Goal: Task Accomplishment & Management: Complete application form

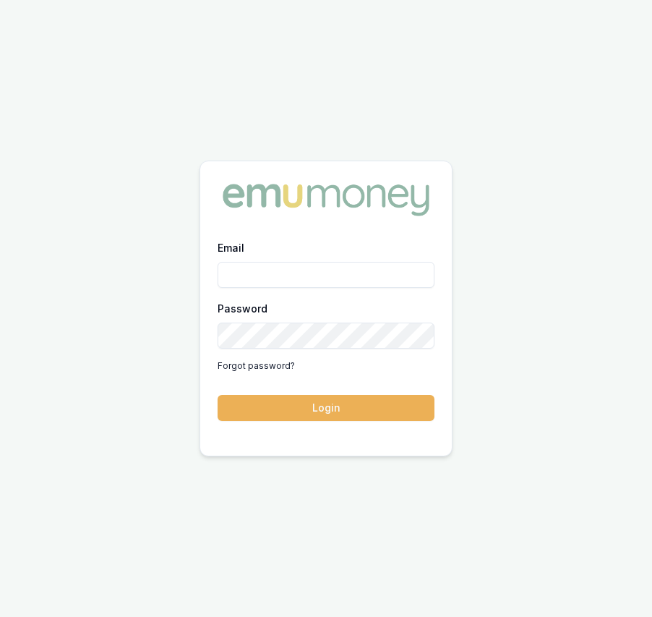
type input "eujin.ooi@emumoney.com.au"
click at [281, 411] on button "Login" at bounding box center [326, 408] width 217 height 26
click at [281, 411] on form "Email eujin.ooi@emumoney.com.au Password Forgot password? Login" at bounding box center [326, 330] width 217 height 182
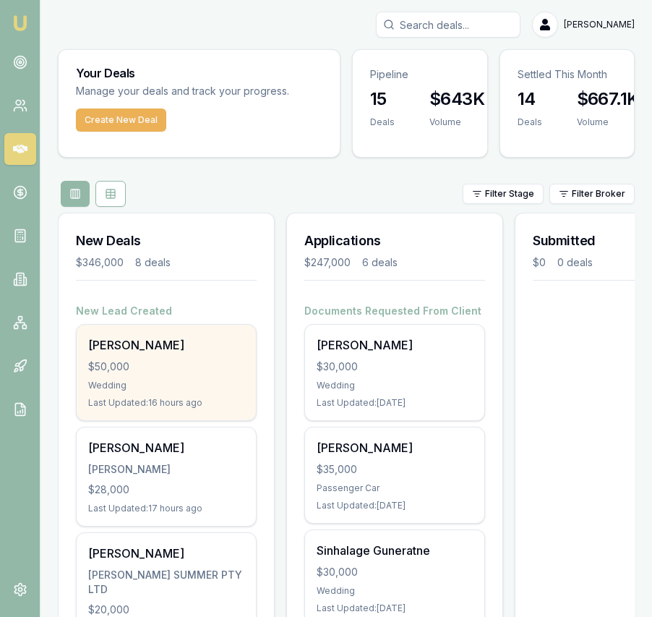
click at [145, 351] on div "[PERSON_NAME]" at bounding box center [166, 344] width 156 height 17
click at [220, 350] on div "[PERSON_NAME]" at bounding box center [166, 344] width 156 height 17
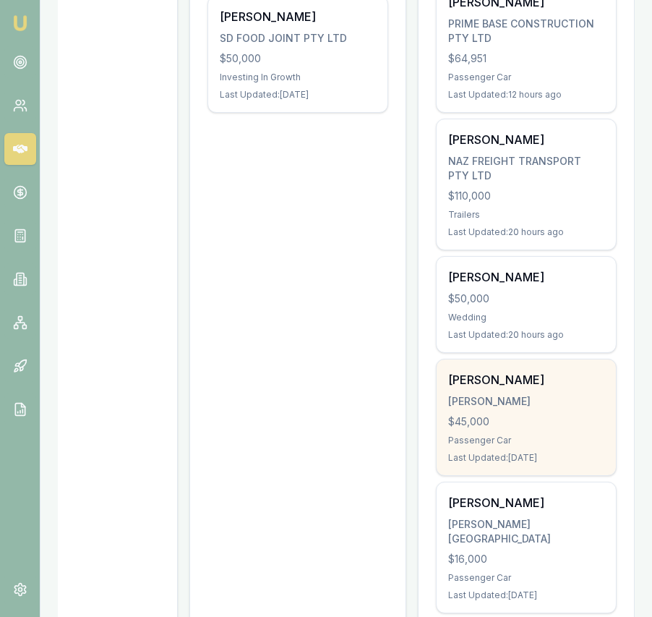
scroll to position [341, 0]
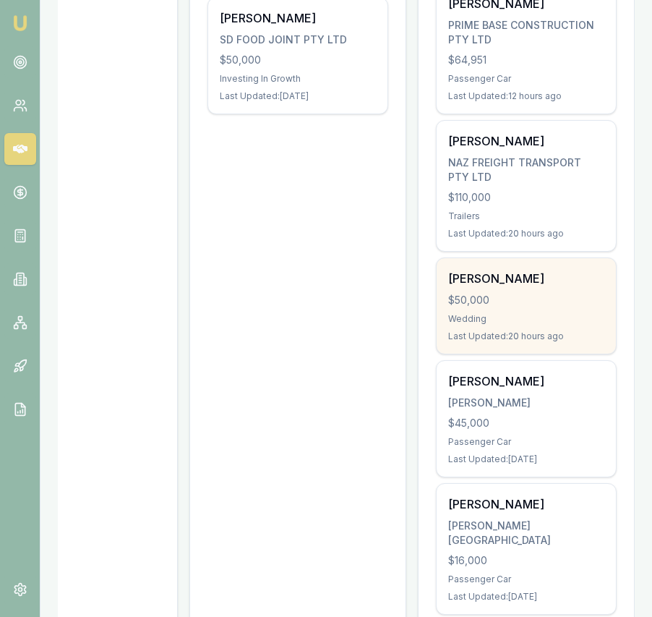
click at [480, 306] on div "$50,000" at bounding box center [527, 300] width 156 height 14
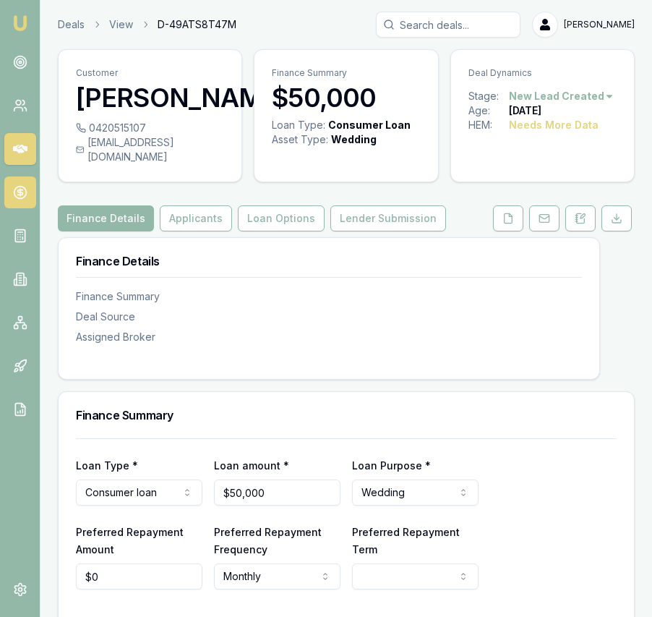
click at [7, 195] on link at bounding box center [20, 193] width 32 height 32
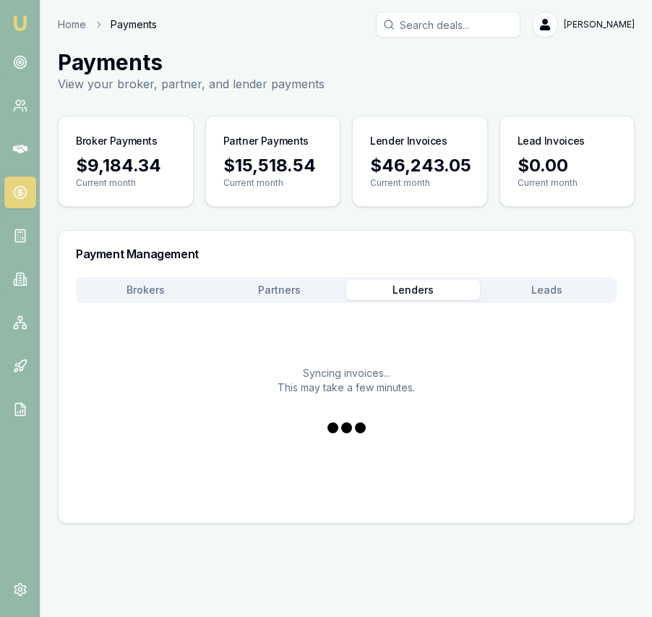
click at [431, 284] on button "Lenders" at bounding box center [414, 290] width 134 height 20
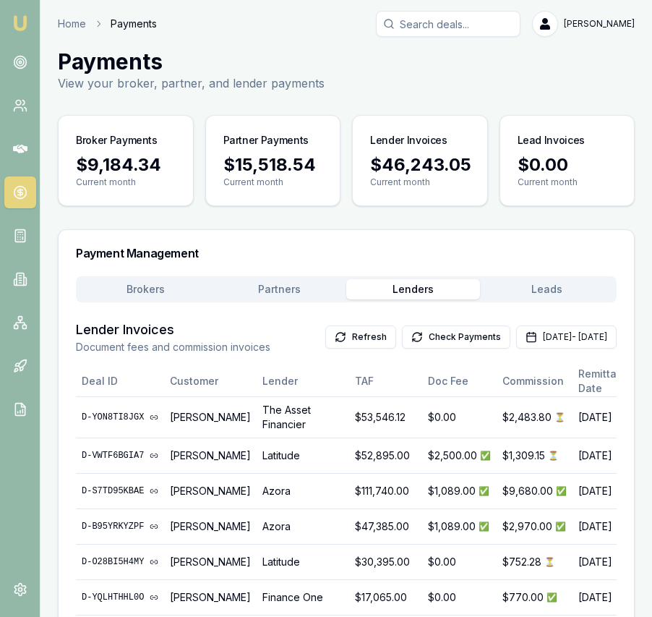
click at [305, 294] on button "Partners" at bounding box center [280, 289] width 134 height 20
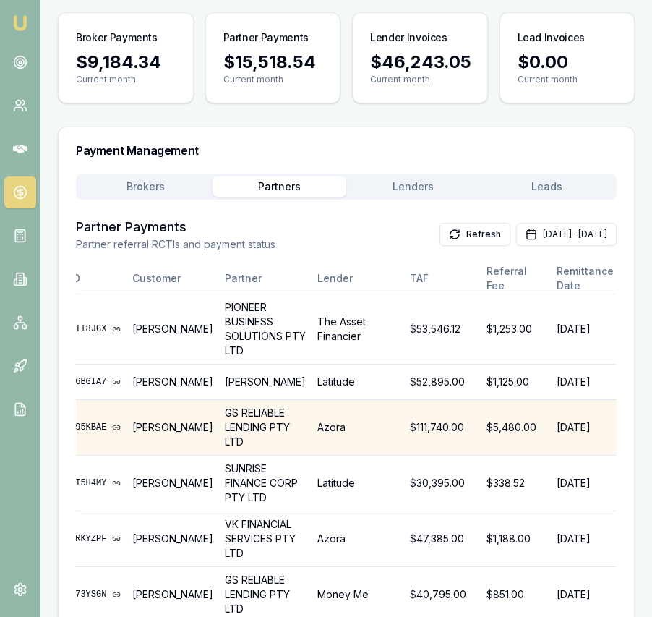
scroll to position [0, 38]
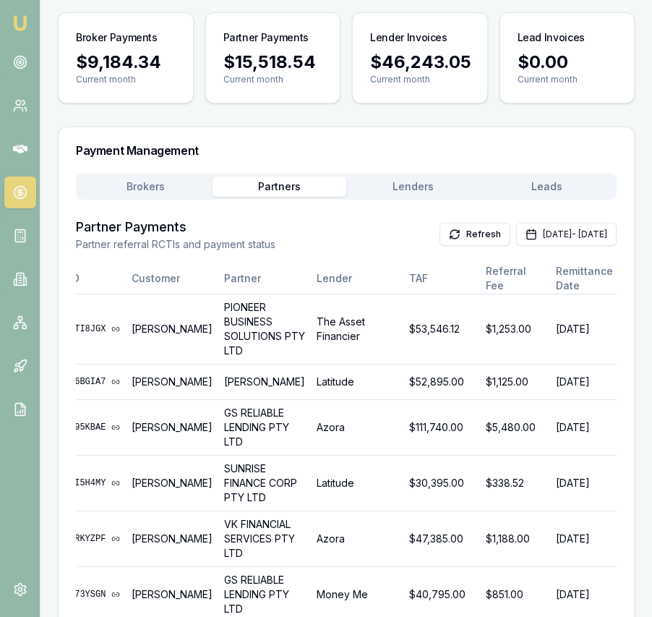
click at [16, 17] on img at bounding box center [20, 22] width 17 height 17
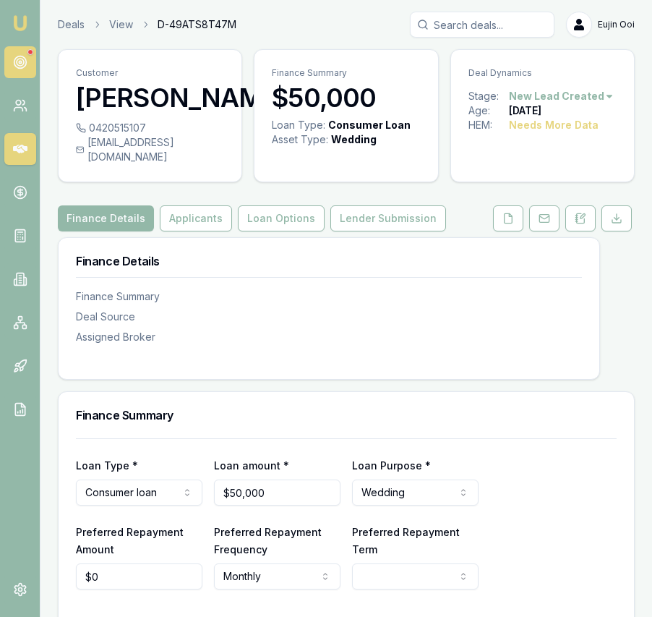
click at [20, 64] on icon at bounding box center [20, 62] width 14 height 14
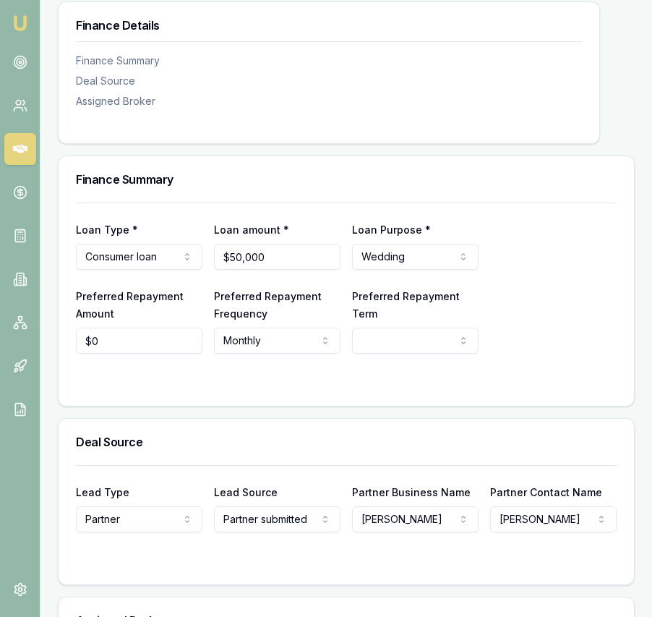
scroll to position [240, 0]
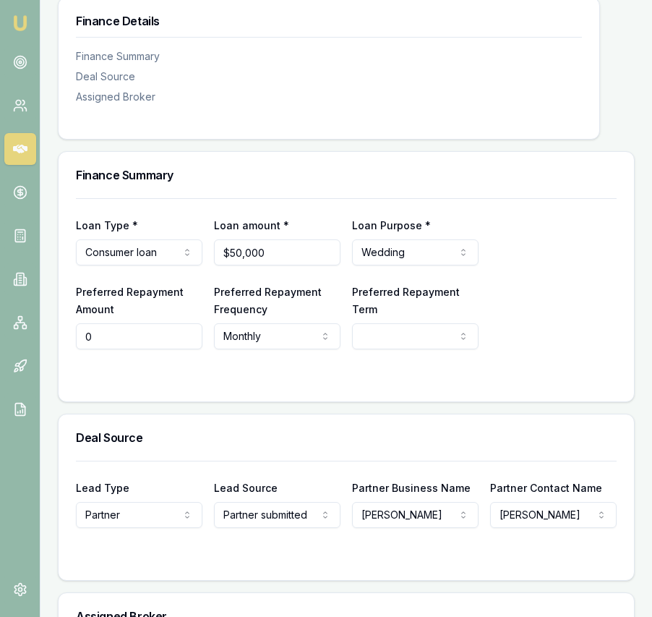
click at [123, 349] on input "0" at bounding box center [139, 336] width 127 height 26
click at [143, 349] on input "0" at bounding box center [139, 336] width 127 height 26
type input "$1,156"
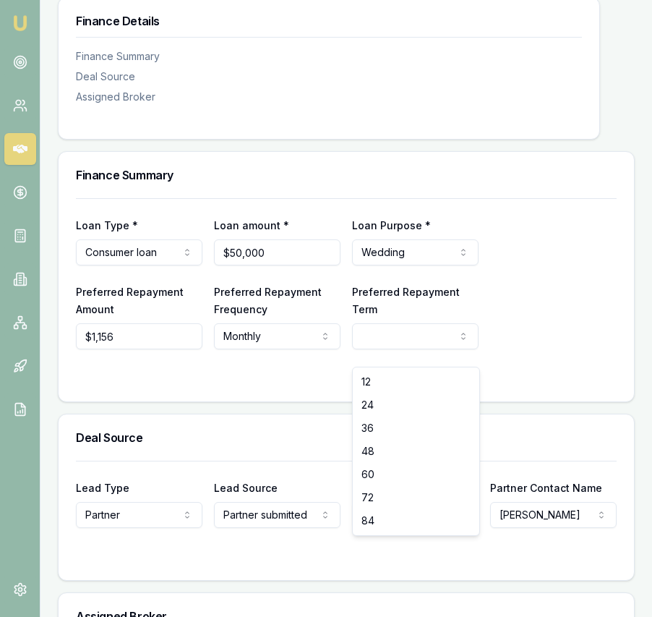
click at [388, 350] on html "Emu Broker Deals View D-49ATS8T47M Eujin Ooi Toggle Menu Customer Usman Siddiq …" at bounding box center [326, 68] width 652 height 617
select select "60"
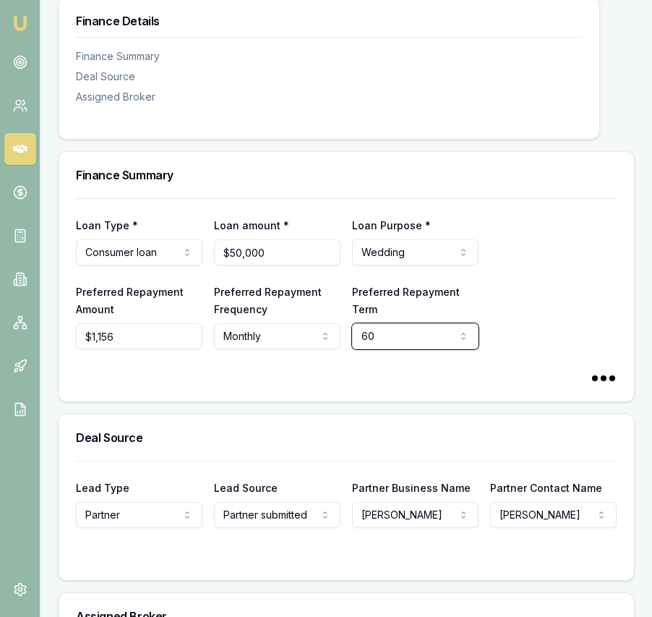
select select "60"
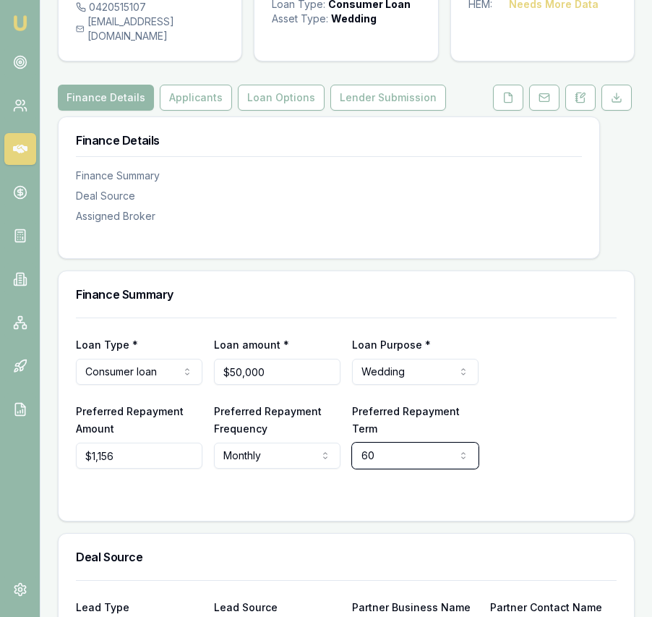
scroll to position [0, 0]
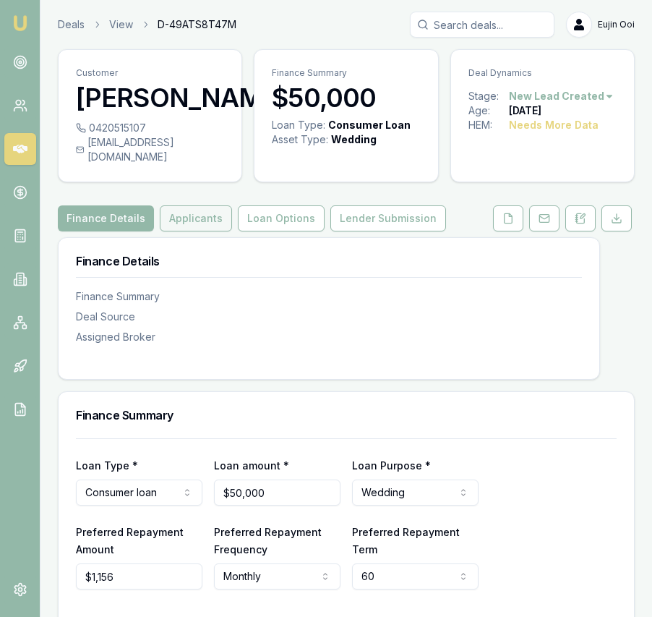
click at [184, 231] on button "Applicants" at bounding box center [196, 218] width 72 height 26
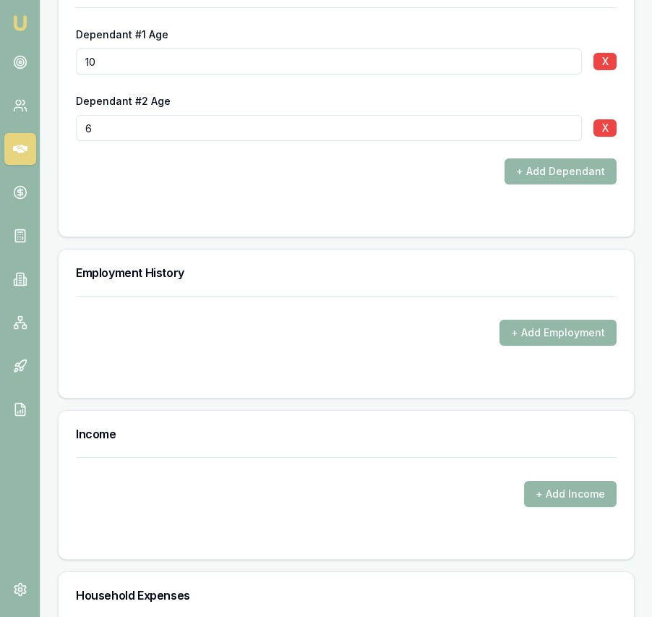
scroll to position [2307, 0]
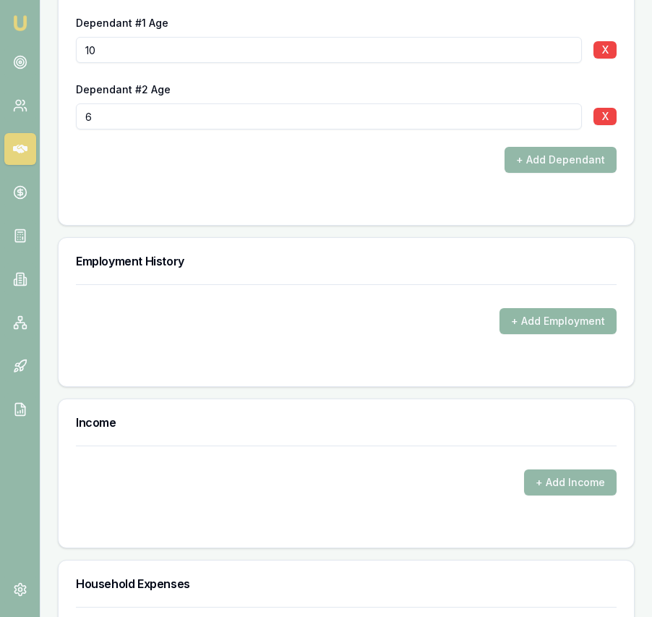
click at [540, 334] on button "+ Add Employment" at bounding box center [558, 321] width 117 height 26
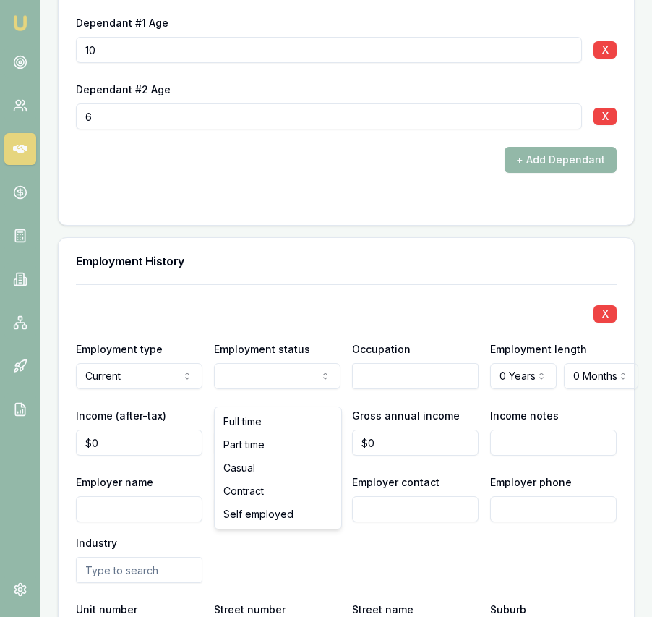
select select "SELF_EMPLOYED"
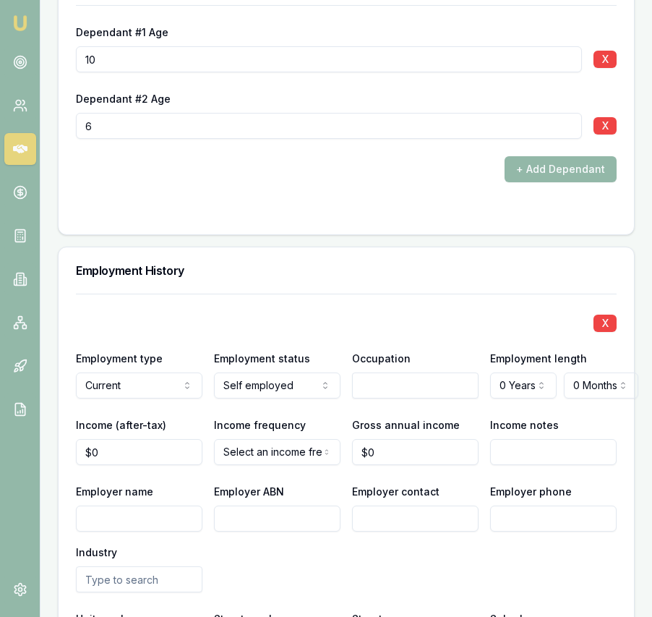
click at [373, 399] on input "text" at bounding box center [415, 386] width 127 height 26
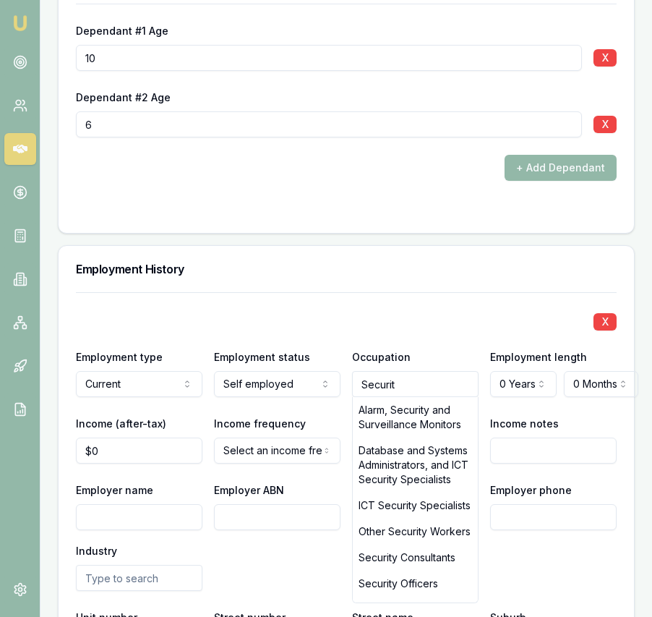
type input "Security"
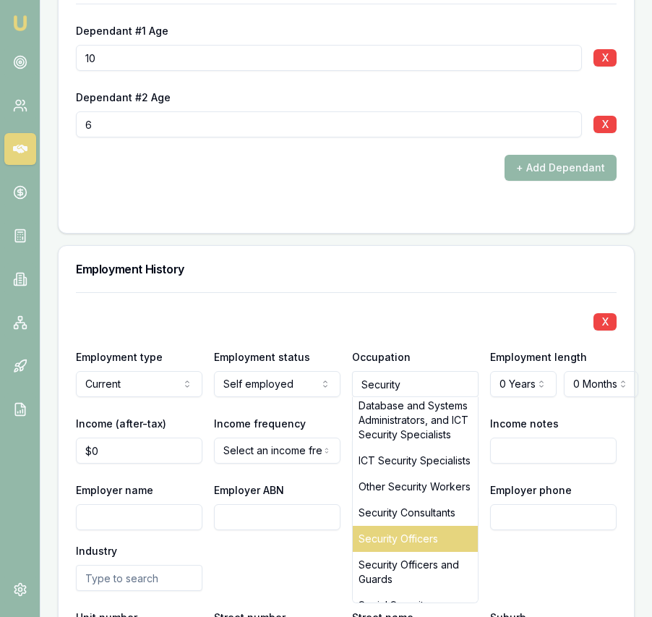
scroll to position [60, 0]
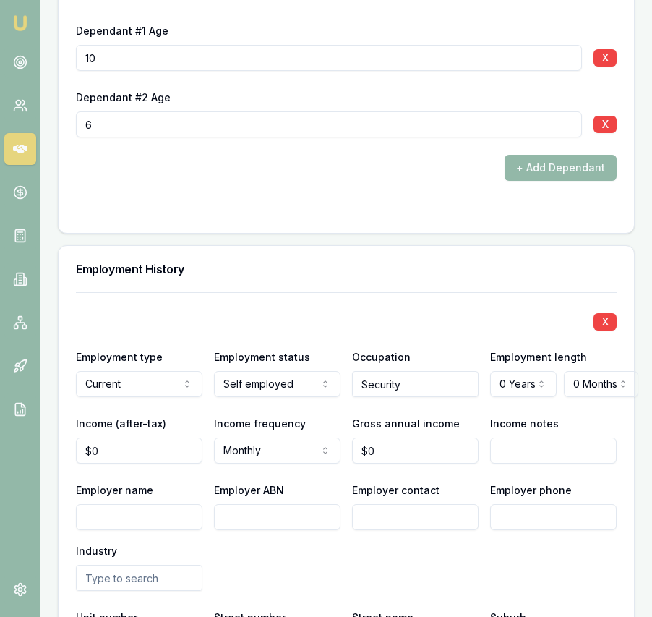
click at [406, 397] on input "Security" at bounding box center [415, 384] width 127 height 26
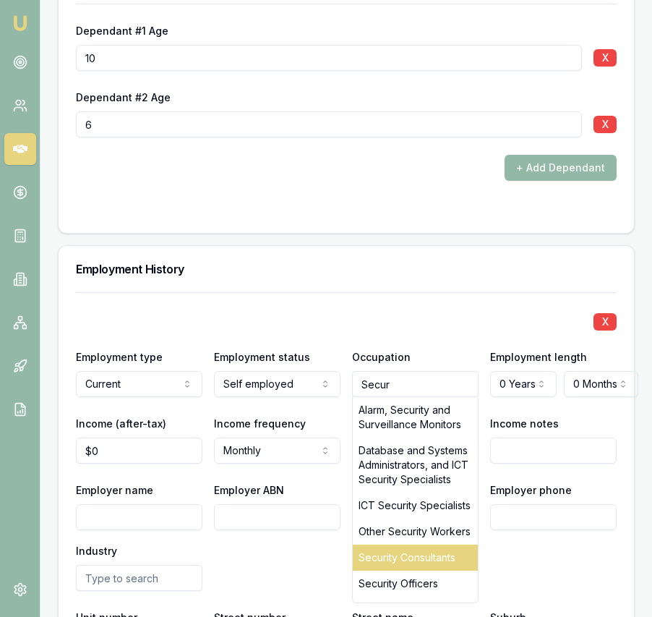
click at [419, 571] on div "Security Consultants" at bounding box center [415, 558] width 125 height 26
type input "Security Consultants"
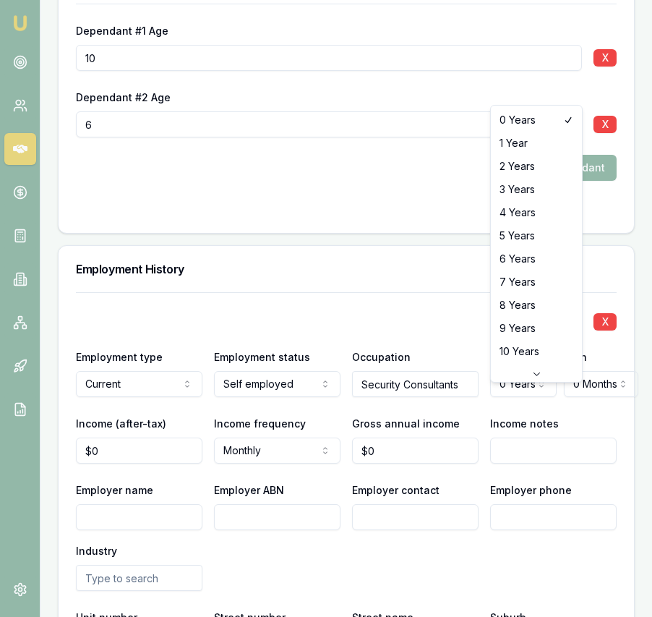
select select "7"
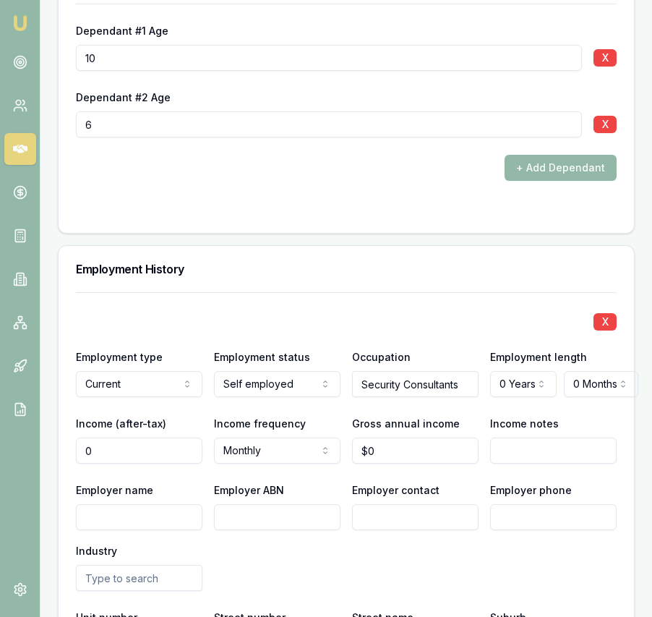
click at [151, 464] on input "0" at bounding box center [139, 451] width 127 height 26
click at [102, 464] on input "0" at bounding box center [139, 451] width 127 height 26
type input "$7,498"
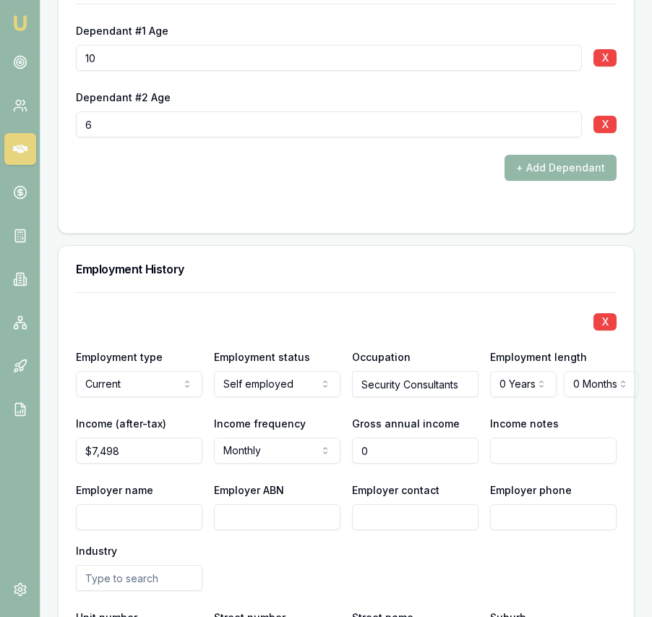
click at [388, 464] on input "0" at bounding box center [415, 451] width 127 height 26
type input "$118,000"
click at [181, 530] on input "Employer name" at bounding box center [139, 517] width 127 height 26
type input "Westcoast Protectors"
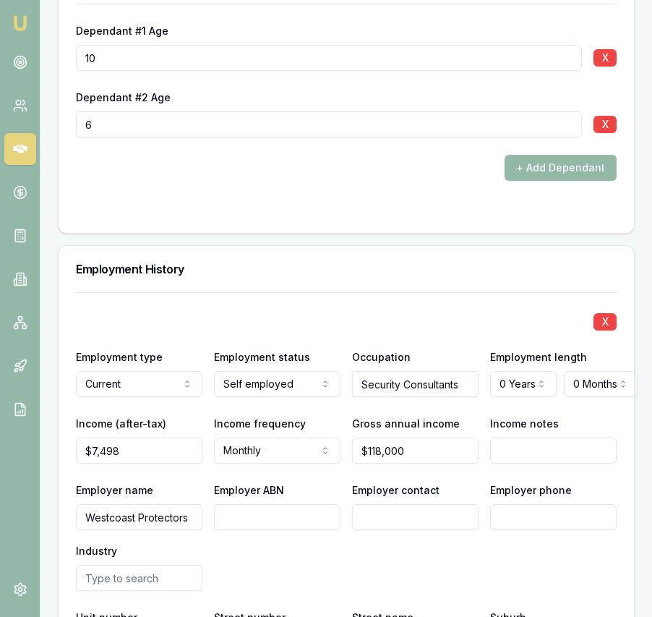
click at [251, 527] on input "Employer ABN" at bounding box center [277, 517] width 127 height 26
type input "628"
drag, startPoint x: 284, startPoint y: 550, endPoint x: 281, endPoint y: 538, distance: 11.9
click at [284, 549] on div "Employer name Westcoast Protectors Employer ABN 628 Employer contact Employer p…" at bounding box center [346, 536] width 541 height 110
click at [281, 530] on input "628" at bounding box center [277, 517] width 127 height 26
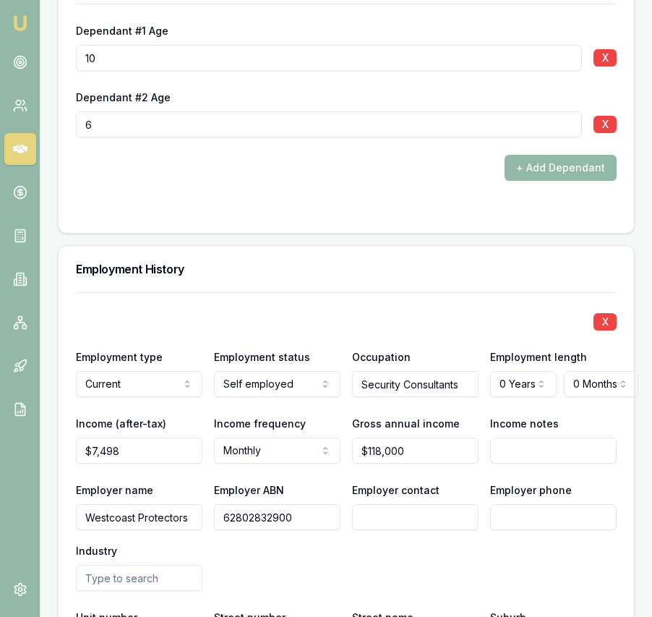
type input "62802832900"
click at [459, 530] on input "Employer contact" at bounding box center [415, 517] width 127 height 26
type input "Us"
click at [443, 530] on input "Employer contact" at bounding box center [415, 517] width 127 height 26
type input "Usman"
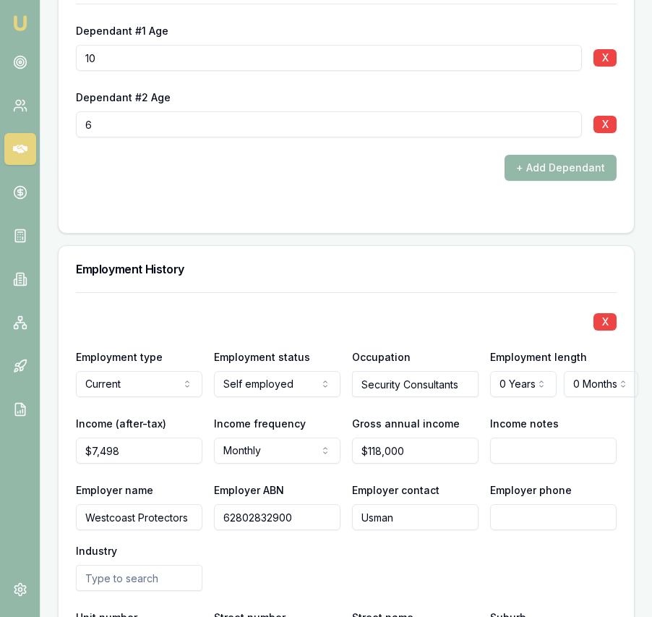
click at [548, 530] on input "Employer phone" at bounding box center [553, 517] width 127 height 26
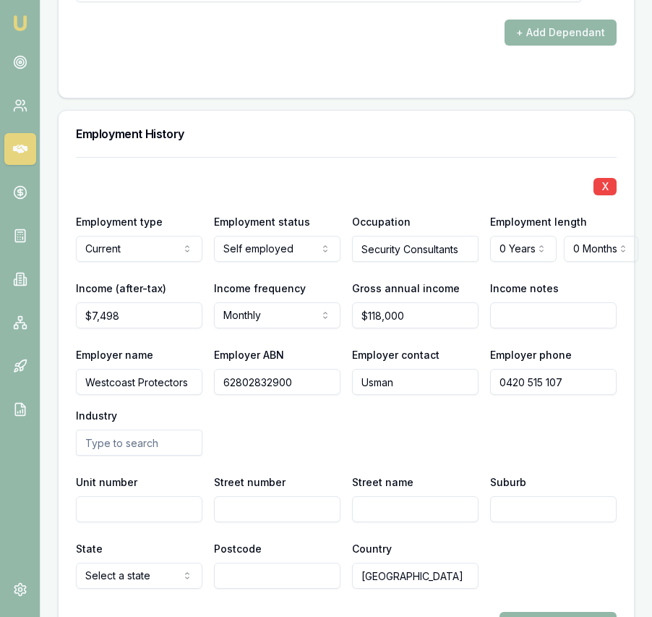
scroll to position [2460, 0]
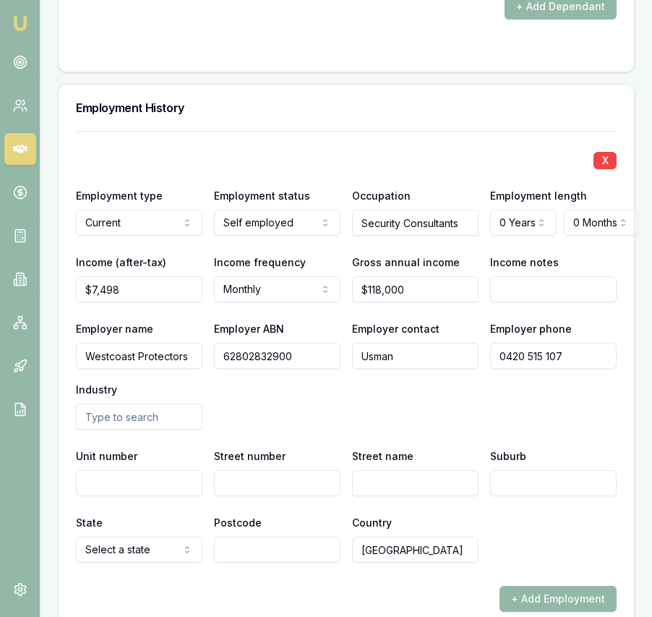
type input "0420 515 107"
click at [177, 430] on input "text" at bounding box center [139, 417] width 127 height 26
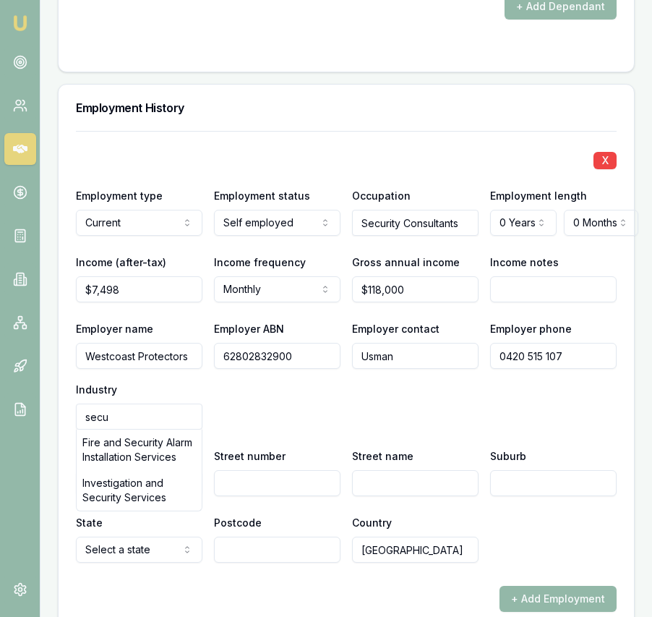
click at [162, 499] on div "Investigation and Security Services" at bounding box center [139, 490] width 125 height 41
type input "Investigation and Security Services"
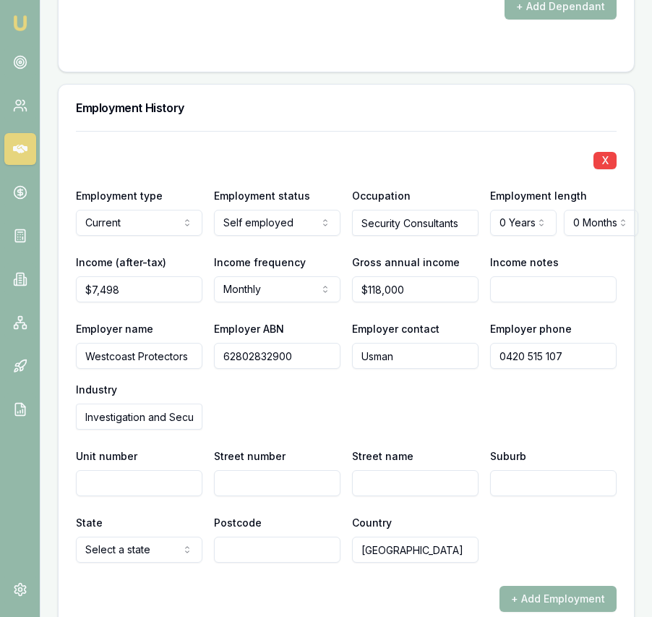
click at [260, 488] on input "Street number" at bounding box center [277, 483] width 127 height 26
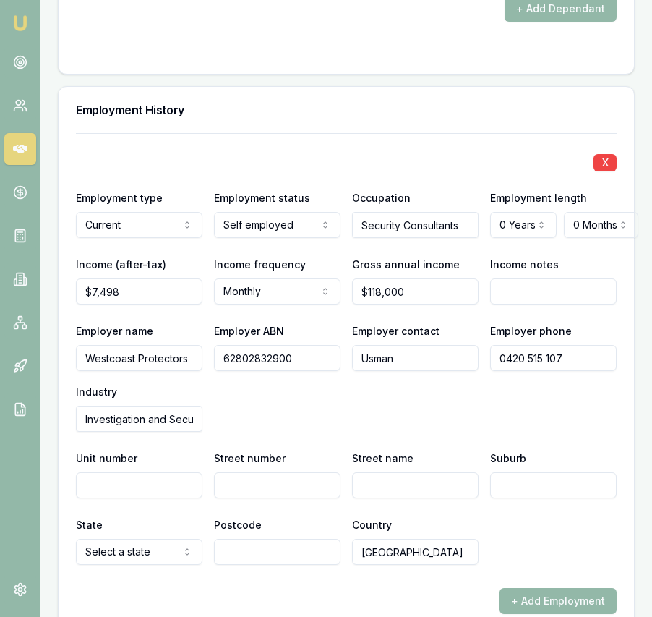
click at [254, 498] on input "Street number" at bounding box center [277, 485] width 127 height 26
type input "8"
click at [373, 498] on input "Street name" at bounding box center [415, 485] width 127 height 26
type input "Quinny Drive"
type input "Piara Waters"
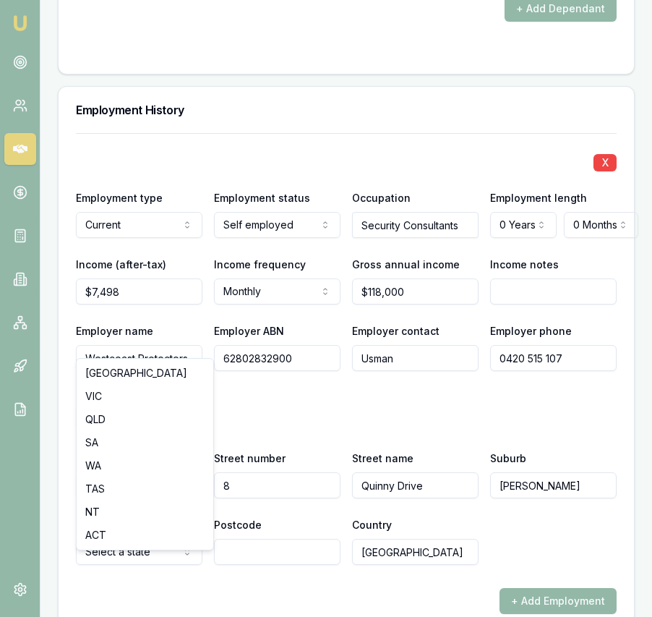
select select "WA"
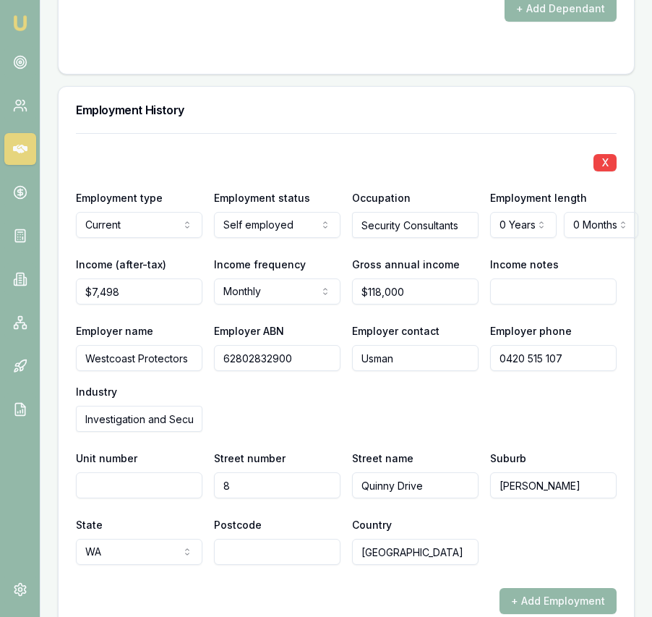
click at [260, 565] on input "Postcode" at bounding box center [277, 552] width 127 height 26
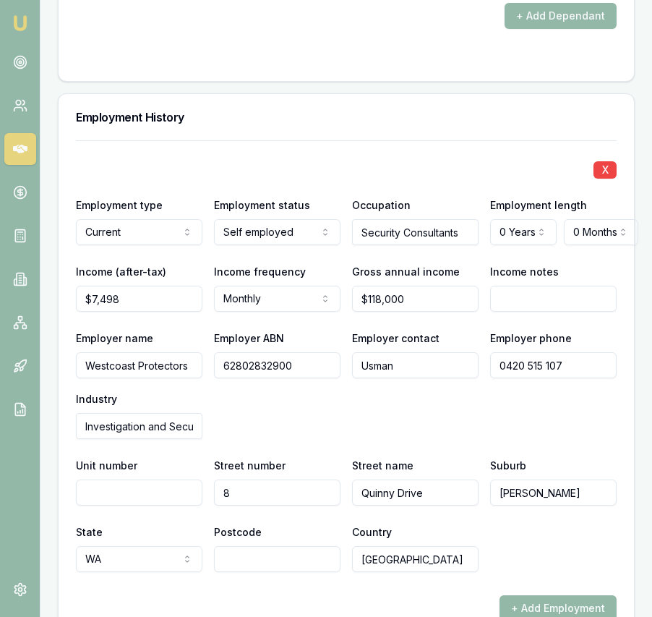
click at [275, 572] on input "Postcode" at bounding box center [277, 559] width 127 height 26
type input "6112"
click at [462, 539] on div "Country Australia" at bounding box center [415, 547] width 127 height 49
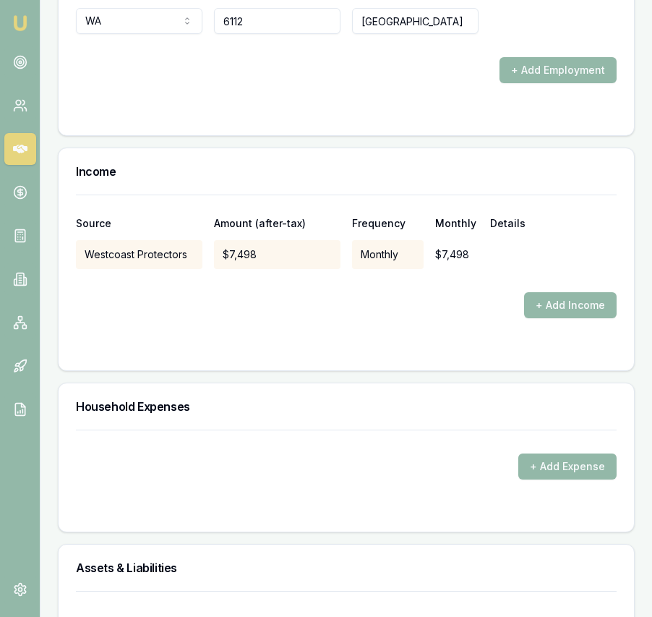
scroll to position [2975, 0]
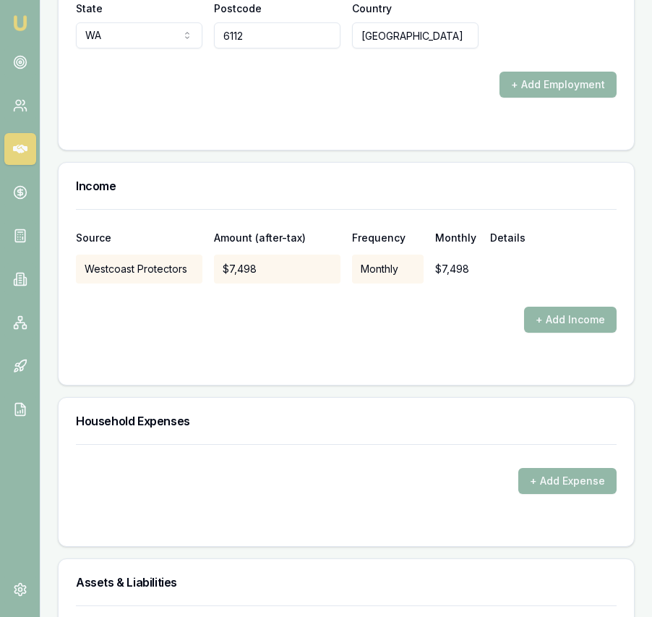
click at [556, 349] on form "Source Amount (after-tax) Frequency Monthly Details Westcoast Protectors $7,498…" at bounding box center [346, 288] width 541 height 158
click at [554, 333] on button "+ Add Income" at bounding box center [570, 320] width 93 height 26
click at [151, 307] on div at bounding box center [346, 295] width 541 height 23
click at [591, 330] on button "+ Add Income" at bounding box center [570, 320] width 93 height 26
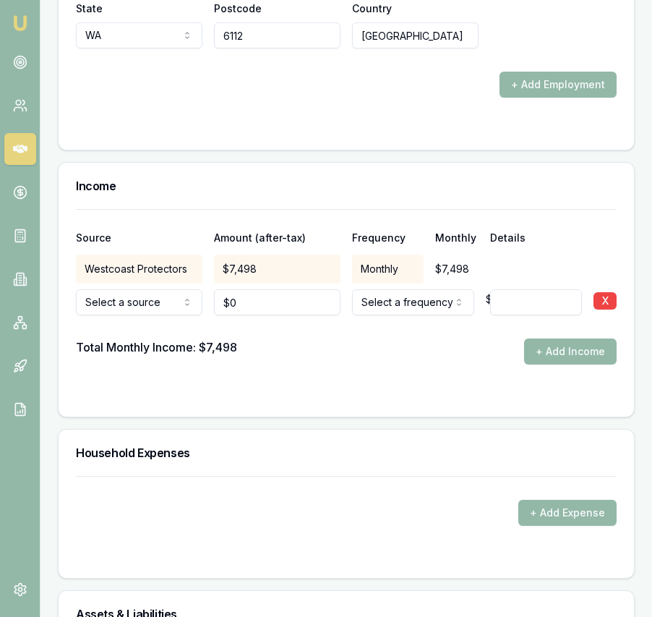
click at [242, 315] on input "0" at bounding box center [277, 302] width 127 height 26
type input "$7,498"
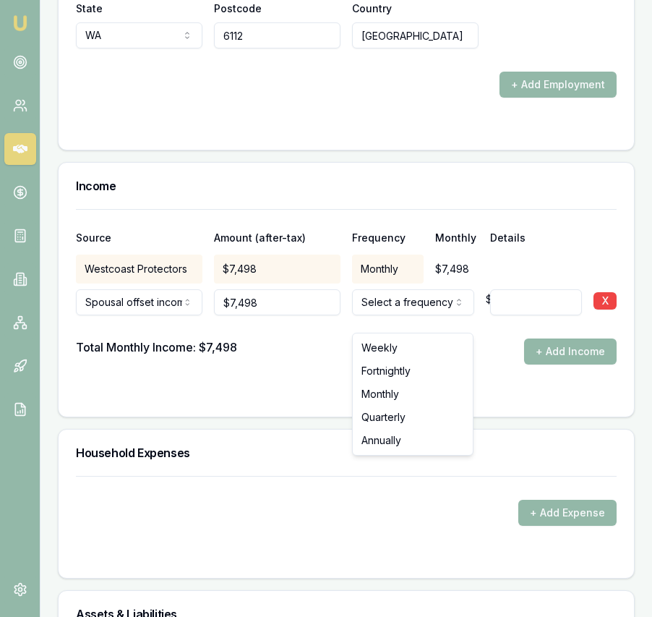
select select "MONTHLY"
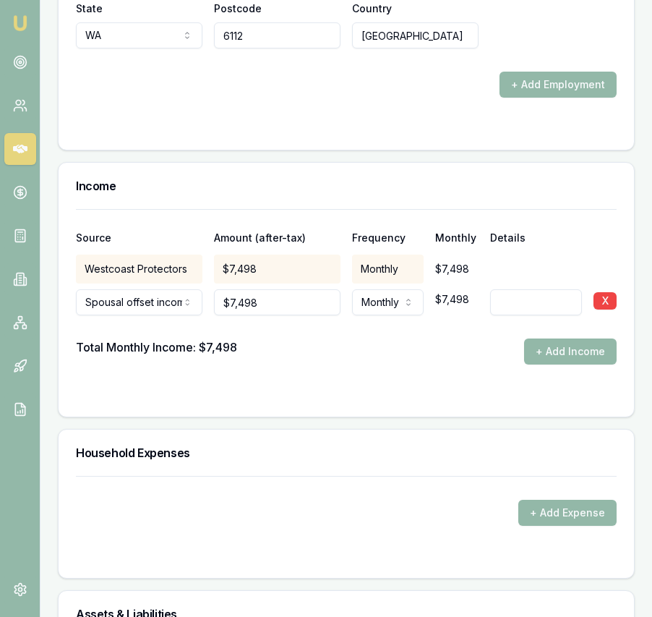
click at [482, 391] on form "Source Amount (after-tax) Frequency Monthly Details Westcoast Protectors $7,498…" at bounding box center [346, 304] width 541 height 190
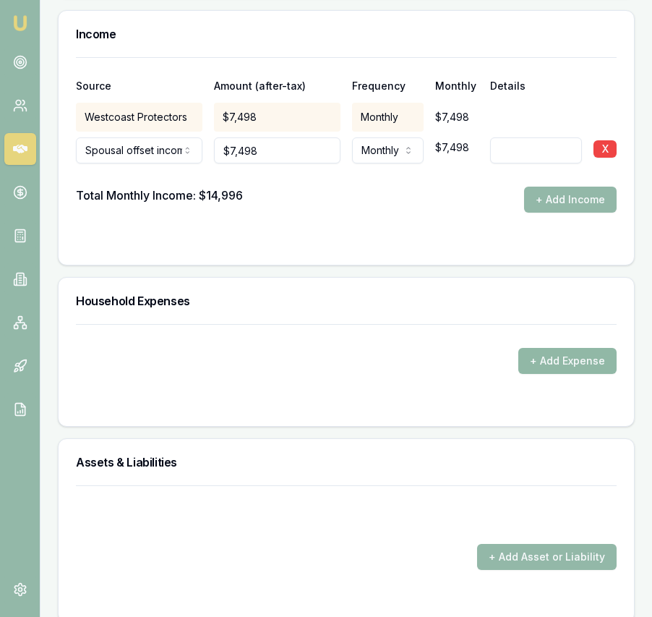
scroll to position [3127, 0]
click at [548, 373] on button "+ Add Expense" at bounding box center [568, 360] width 98 height 26
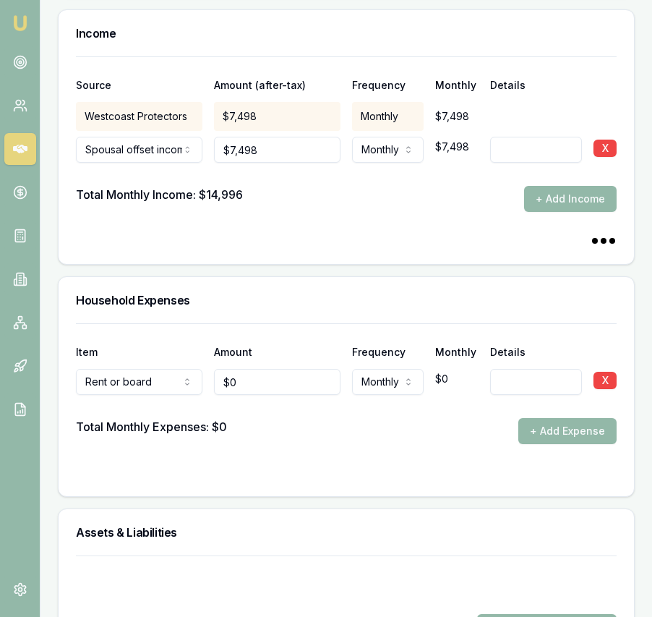
type input "0"
click at [279, 395] on input "0" at bounding box center [277, 382] width 127 height 26
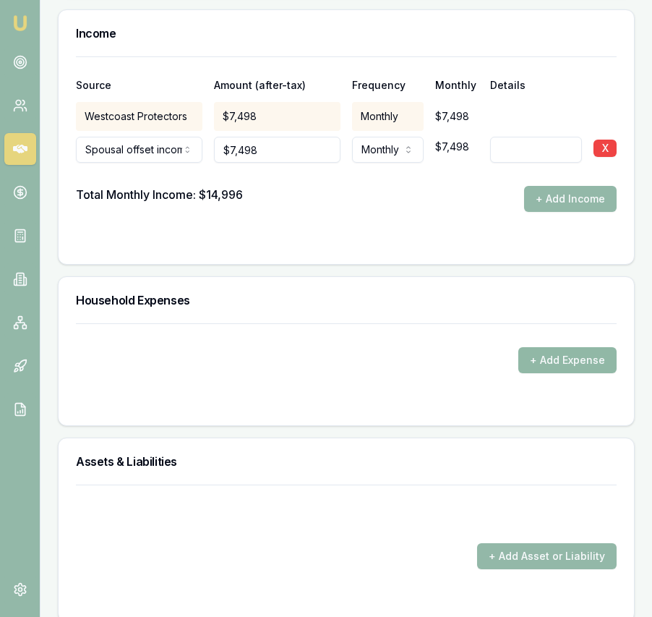
click at [535, 373] on button "+ Add Expense" at bounding box center [568, 360] width 98 height 26
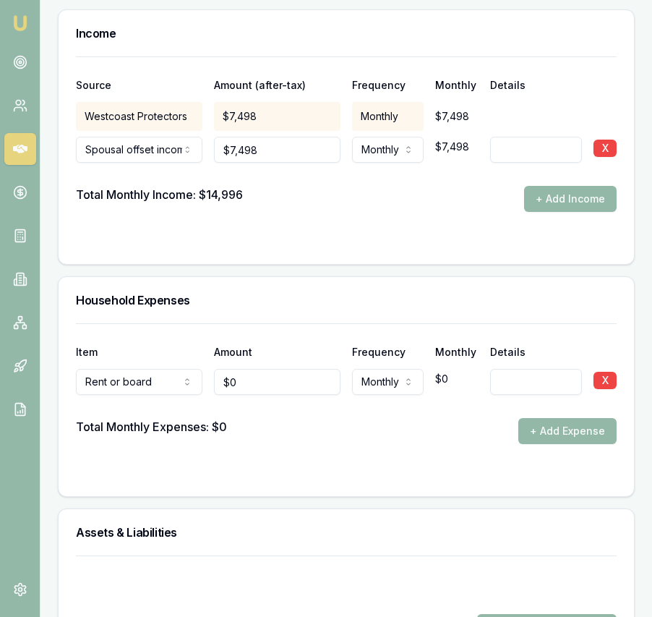
type input "0"
click at [251, 394] on input "0" at bounding box center [277, 382] width 127 height 26
type input "$2,300"
click at [423, 444] on div "Total Monthly Expenses: $0 + Add Expense" at bounding box center [346, 431] width 541 height 26
click at [562, 444] on button "+ Add Expense" at bounding box center [568, 431] width 98 height 26
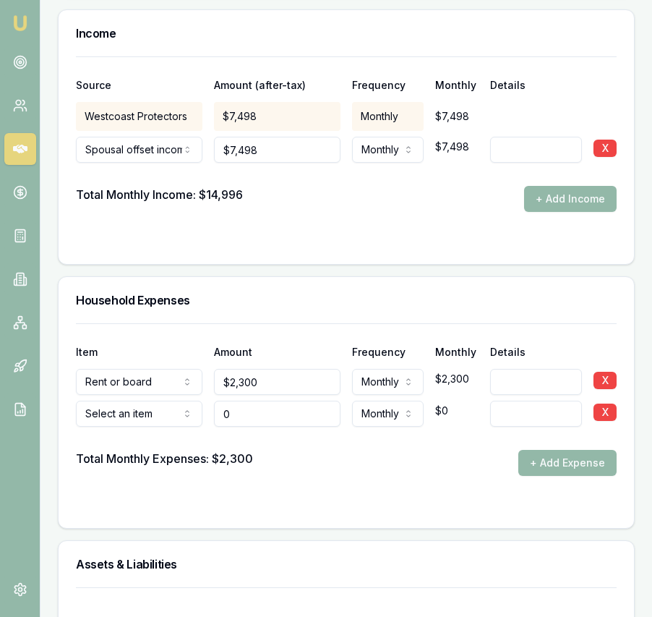
type input "$0"
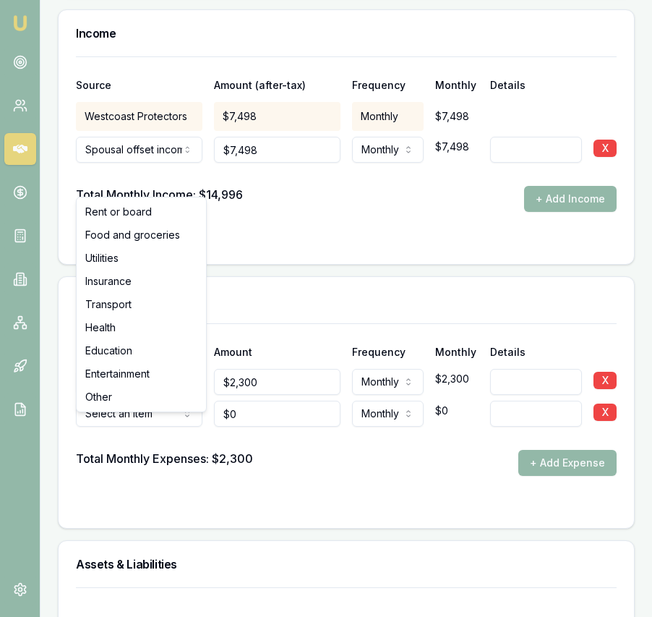
select select "FOOD_AND_GROCERIES"
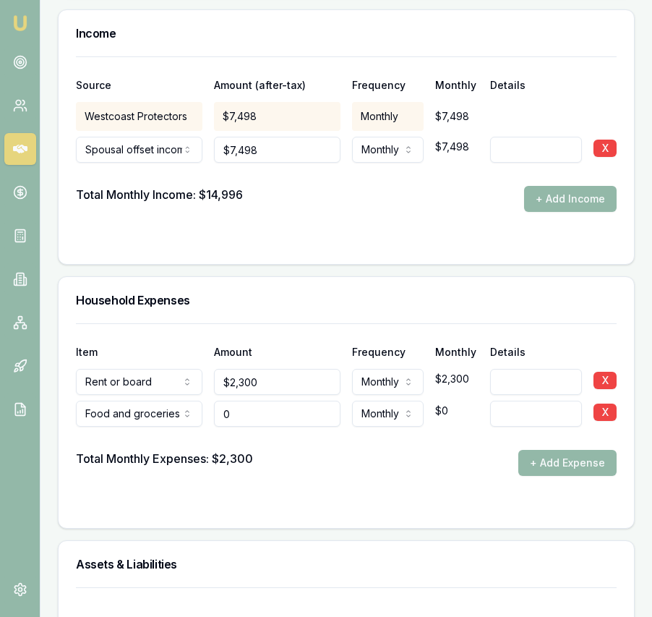
click at [245, 427] on input "0" at bounding box center [277, 414] width 127 height 26
type input "$2,500"
drag, startPoint x: 299, startPoint y: 475, endPoint x: 332, endPoint y: 468, distance: 33.2
click at [313, 470] on div "Total Monthly Expenses: $2,300 + Add Expense" at bounding box center [346, 463] width 541 height 26
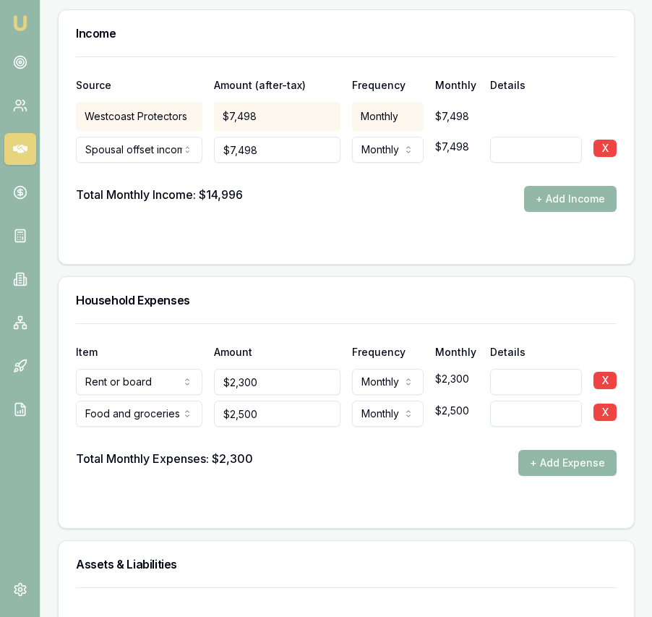
click at [551, 470] on button "+ Add Expense" at bounding box center [568, 463] width 98 height 26
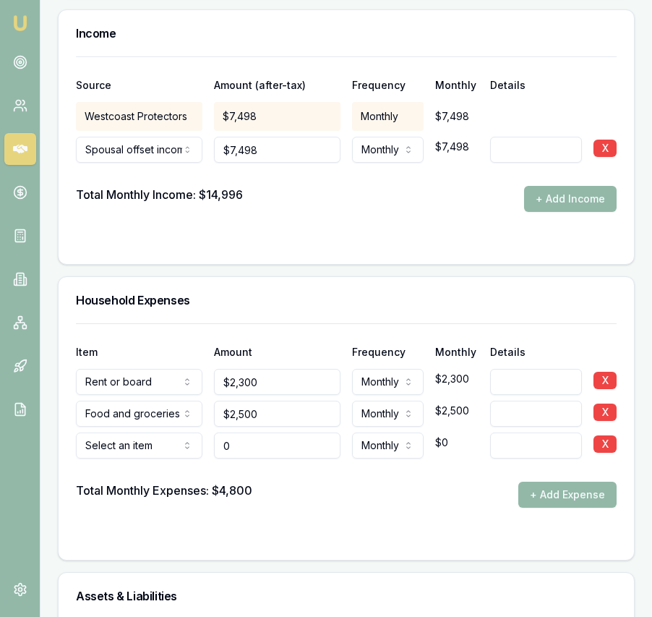
type input "$0"
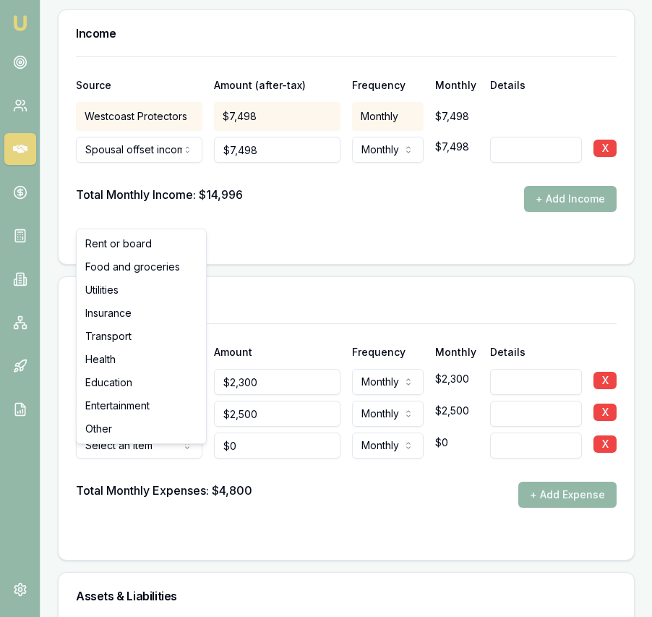
select select "UTILITIES"
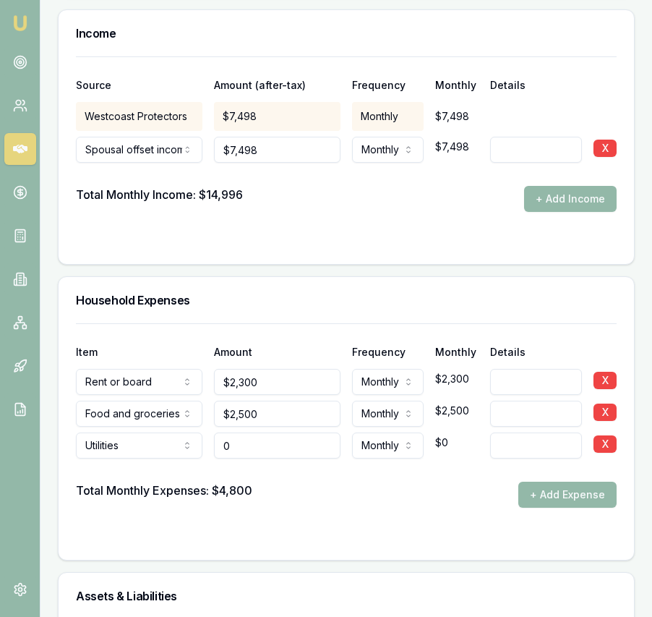
click at [255, 456] on input "0" at bounding box center [277, 446] width 127 height 26
type input "$600"
drag, startPoint x: 379, startPoint y: 511, endPoint x: 436, endPoint y: 508, distance: 57.3
click at [379, 508] on div "Total Monthly Expenses: $4,800 + Add Expense" at bounding box center [346, 495] width 541 height 26
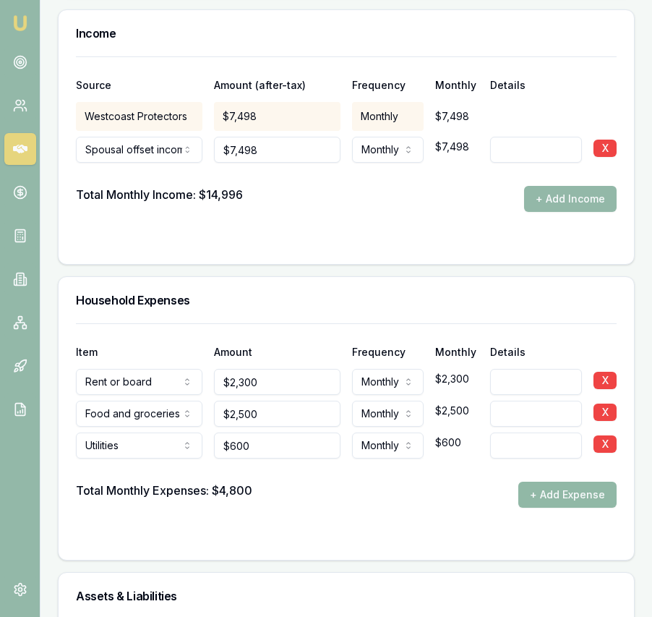
click at [530, 508] on button "+ Add Expense" at bounding box center [568, 495] width 98 height 26
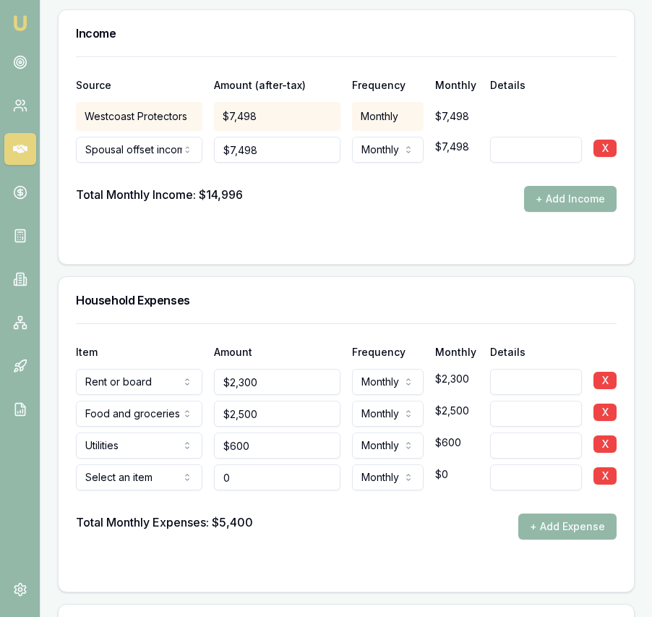
type input "$0"
click at [132, 507] on div at bounding box center [346, 501] width 541 height 23
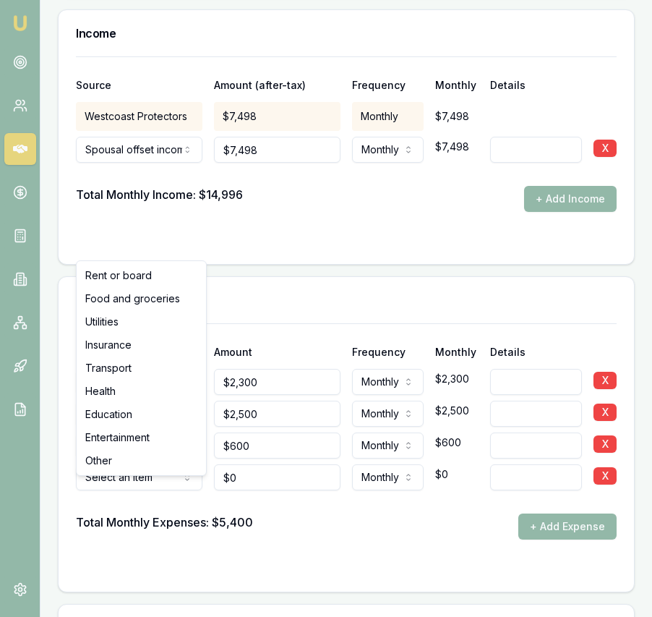
select select "INSURANCE"
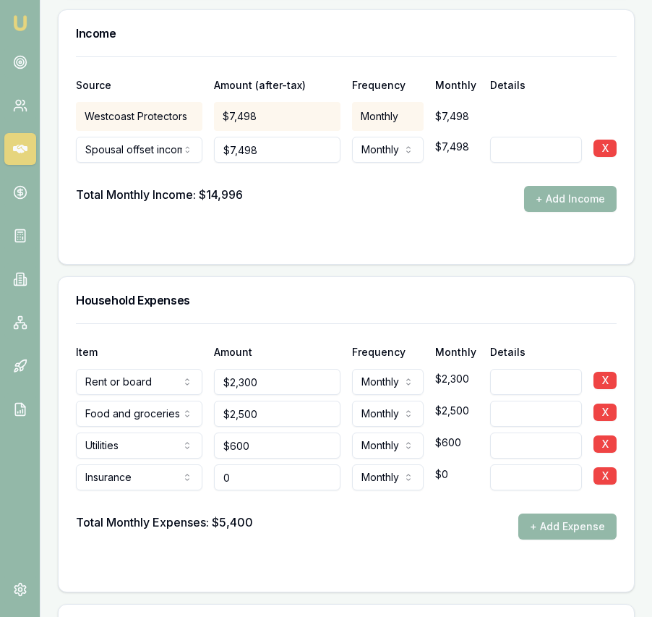
click at [247, 490] on input "0" at bounding box center [277, 477] width 127 height 26
type input "$100"
click at [328, 538] on div "Total Monthly Expenses: $5,400 + Add Expense" at bounding box center [346, 527] width 541 height 26
click at [555, 540] on button "+ Add Expense" at bounding box center [568, 527] width 98 height 26
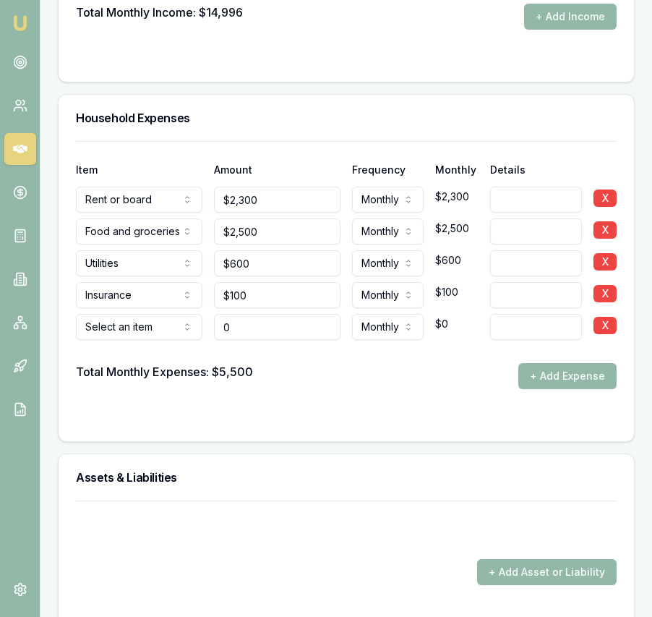
scroll to position [3331, 0]
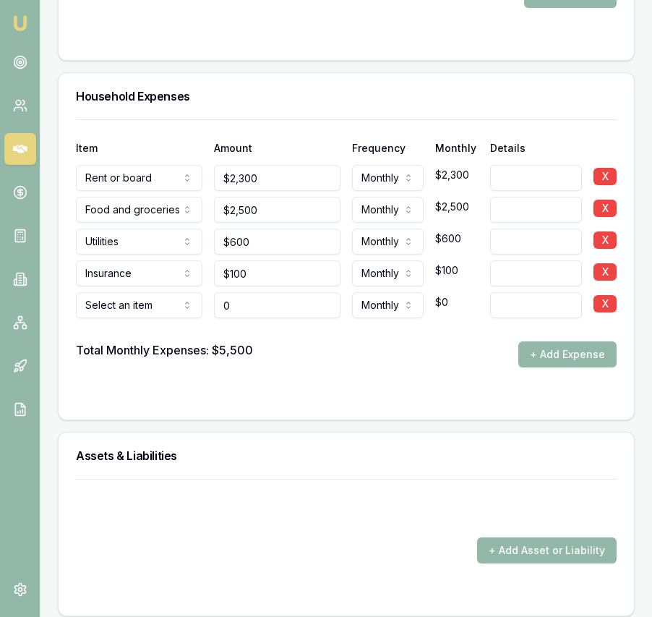
type input "$0"
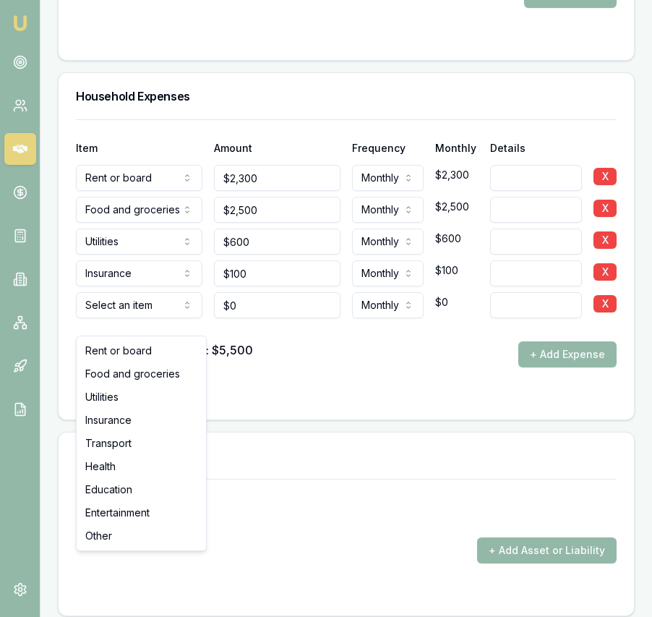
select select "TRANSPORT"
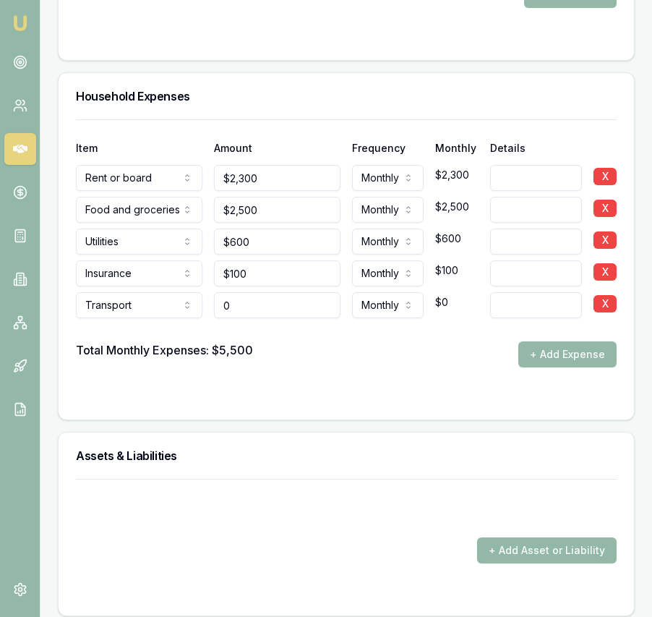
click at [242, 318] on input "0" at bounding box center [277, 305] width 127 height 26
type input "$400"
click at [310, 367] on div "Total Monthly Expenses: $5,500 + Add Expense" at bounding box center [346, 354] width 541 height 26
click at [553, 365] on button "+ Add Expense" at bounding box center [568, 354] width 98 height 26
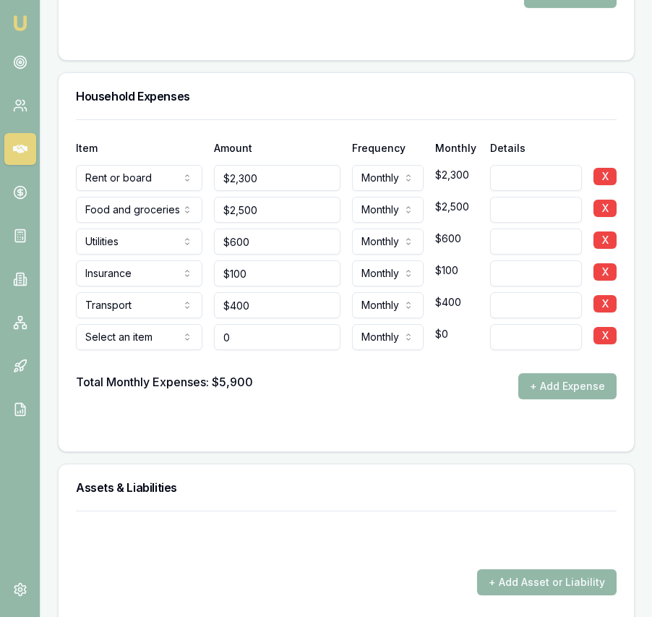
type input "$0"
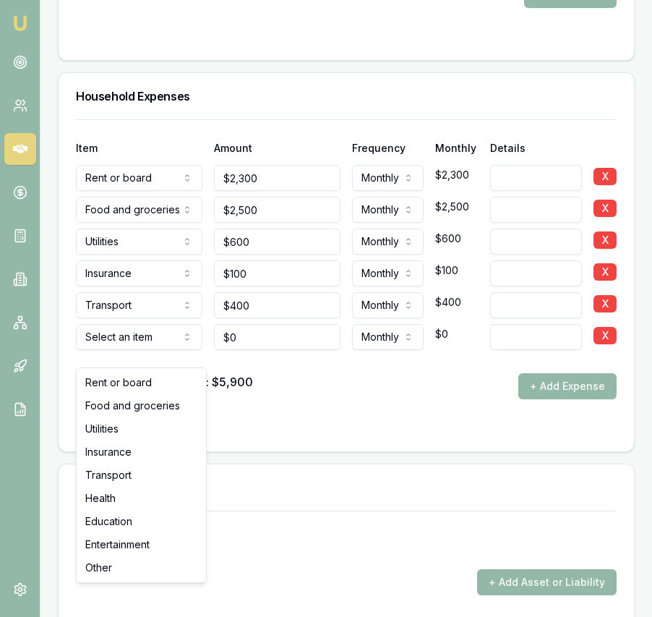
select select "HEALTH"
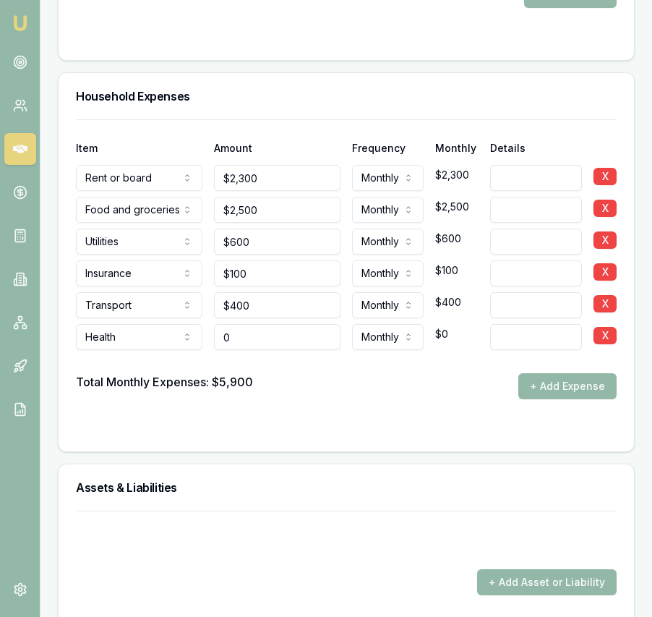
click at [254, 350] on input "0" at bounding box center [277, 337] width 127 height 26
type input "$100"
click at [393, 399] on div "Total Monthly Expenses: $5,900 + Add Expense" at bounding box center [346, 386] width 541 height 26
click at [531, 399] on button "+ Add Expense" at bounding box center [568, 386] width 98 height 26
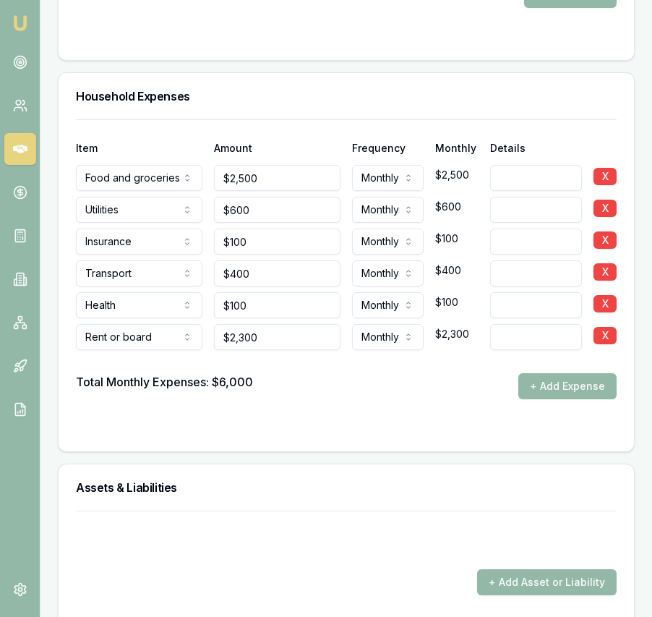
click at [543, 396] on button "+ Add Expense" at bounding box center [568, 386] width 98 height 26
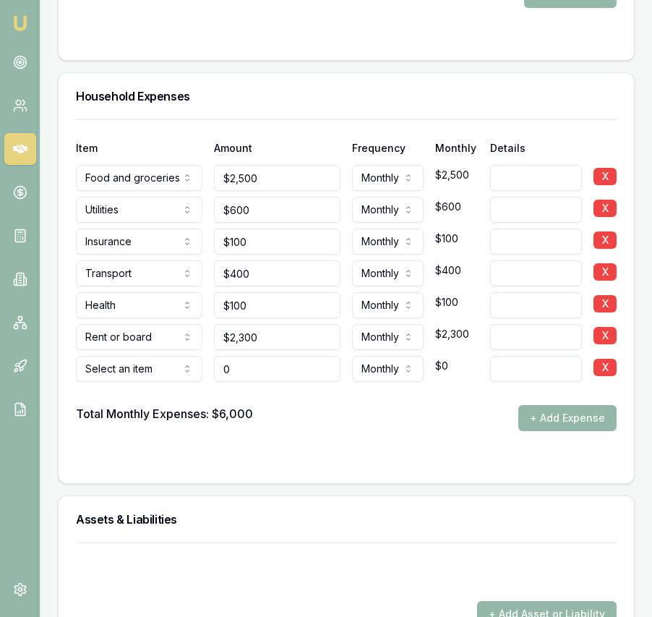
type input "$0"
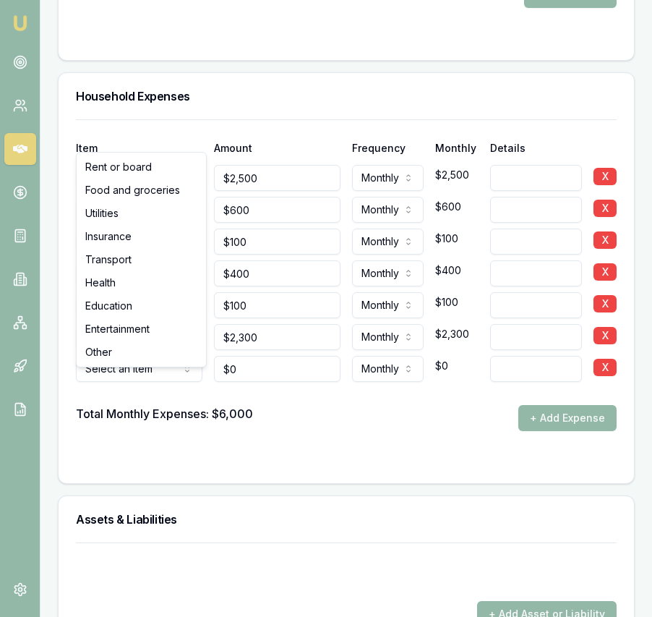
select select "EDUCATION"
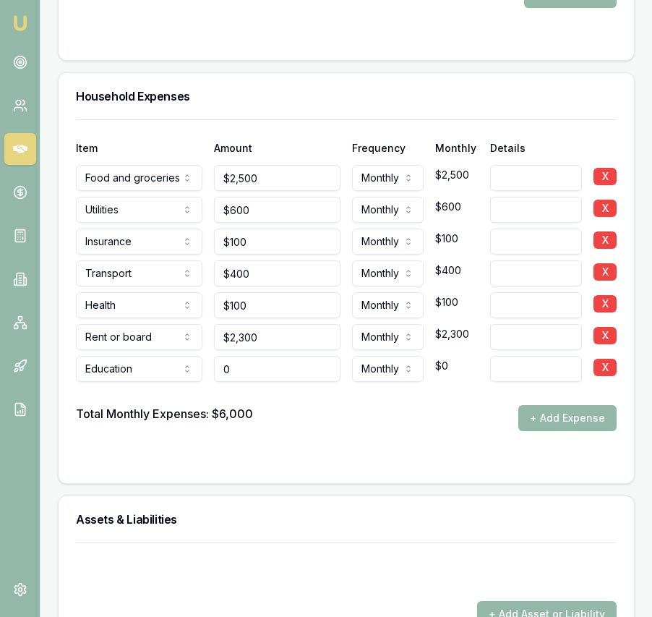
click at [251, 382] on input "0" at bounding box center [277, 369] width 127 height 26
type input "$250"
drag, startPoint x: 439, startPoint y: 454, endPoint x: 455, endPoint y: 446, distance: 17.8
click at [449, 450] on form "Item Amount Frequency Monthly Details Food and groceries Rent or board Food and…" at bounding box center [346, 292] width 541 height 347
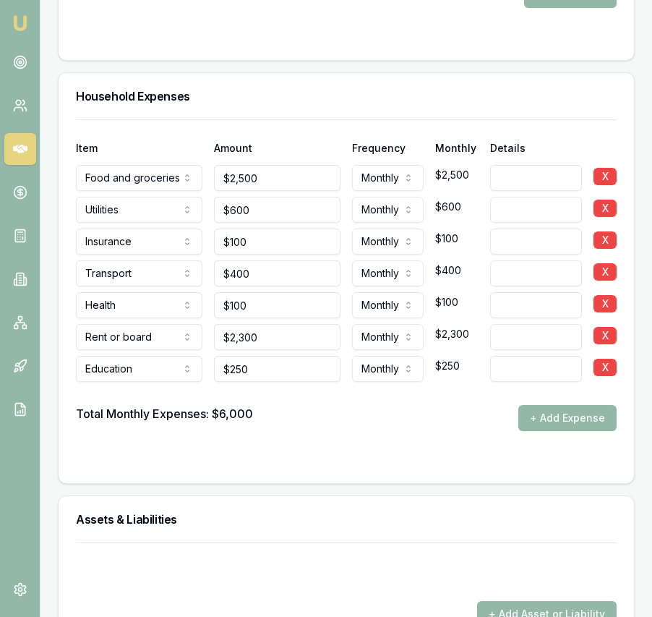
click at [545, 431] on button "+ Add Expense" at bounding box center [568, 418] width 98 height 26
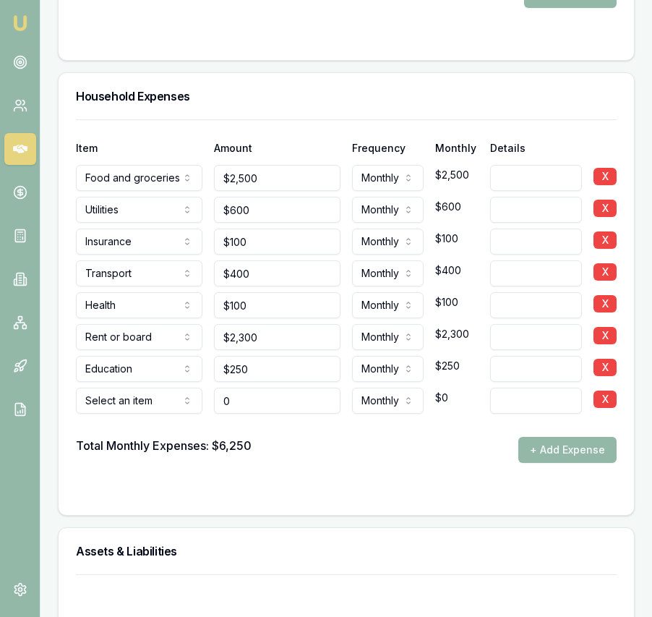
type input "$0"
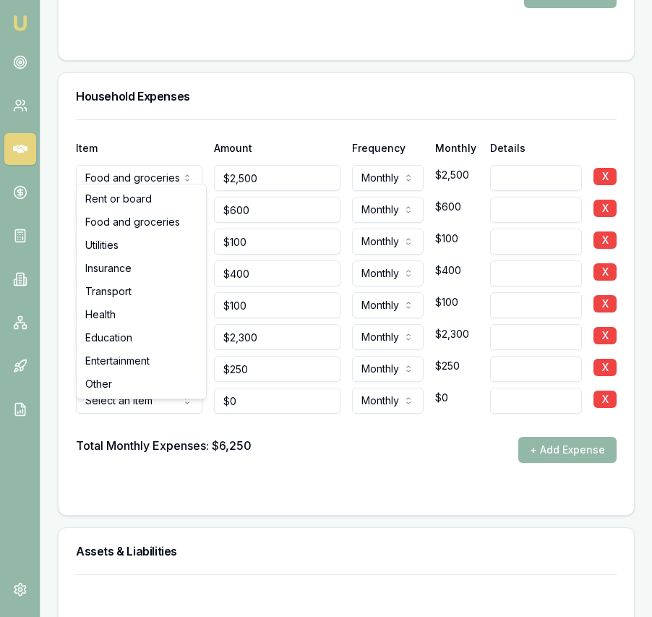
select select "OTHER"
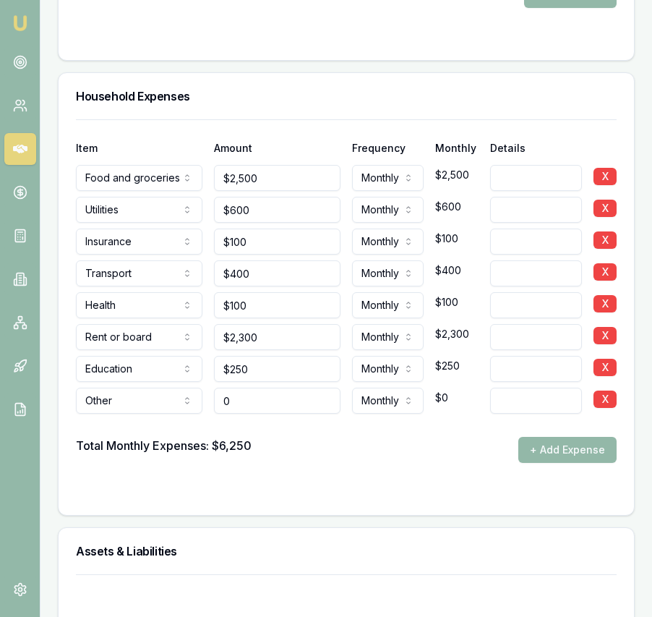
click at [256, 414] on input "0" at bounding box center [277, 401] width 127 height 26
click at [255, 414] on input "0" at bounding box center [277, 401] width 127 height 26
type input "$500"
click at [354, 463] on div "Total Monthly Expenses: $6,250 + Add Expense" at bounding box center [346, 450] width 541 height 26
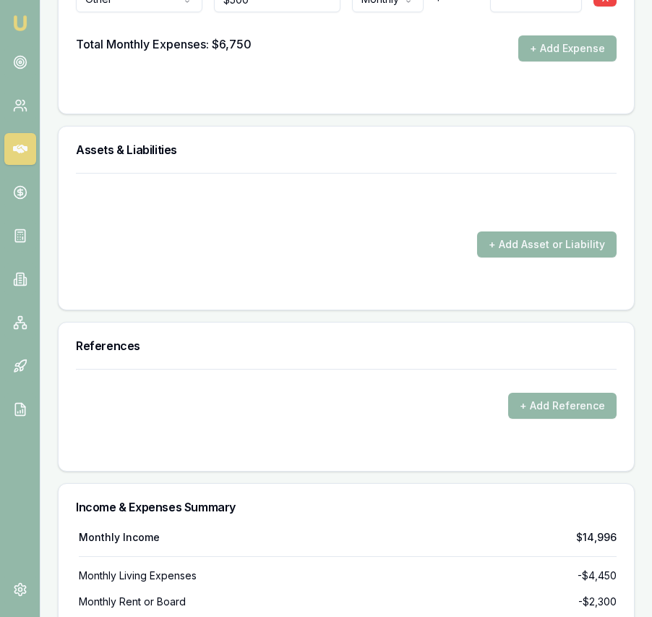
scroll to position [3740, 0]
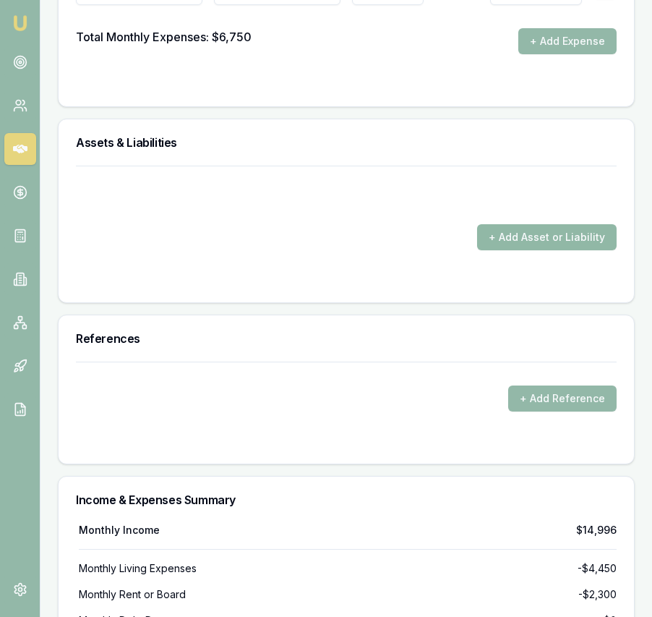
click at [497, 250] on button "+ Add Asset or Liability" at bounding box center [547, 237] width 140 height 26
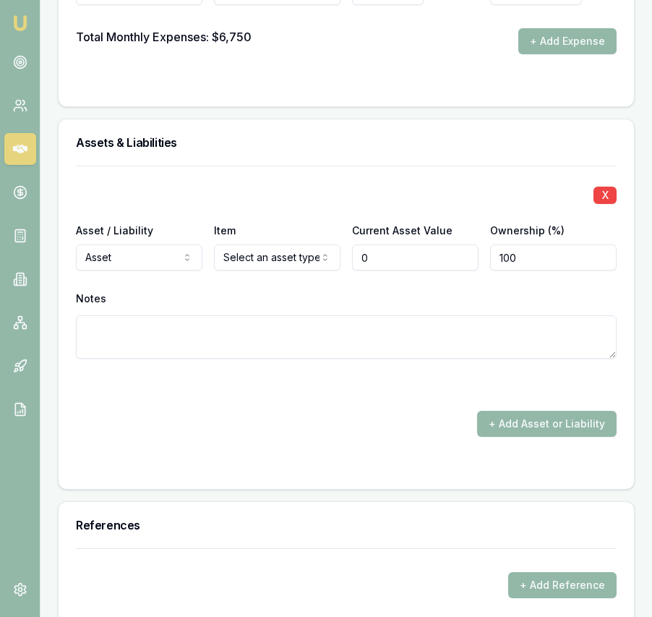
type input "$0"
click at [290, 284] on div "X Asset / Liability Asset Asset Liability Item Select an asset type Home Car Bo…" at bounding box center [346, 280] width 541 height 228
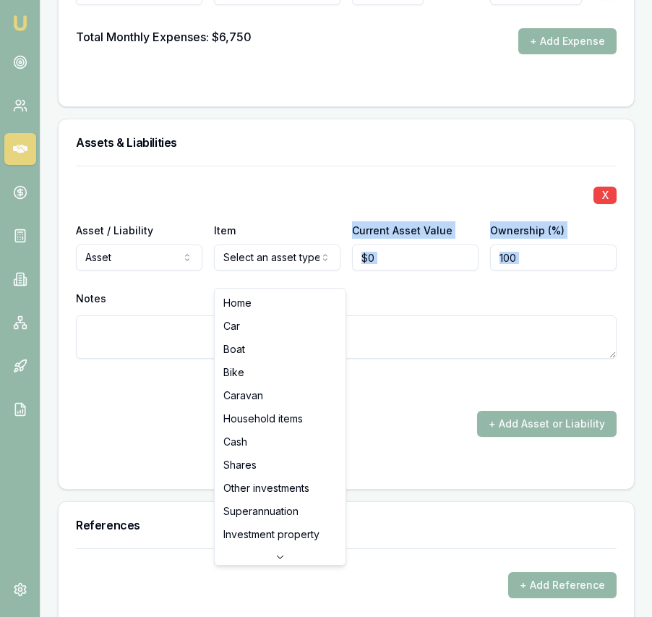
select select "CASH"
drag, startPoint x: 271, startPoint y: 435, endPoint x: 297, endPoint y: 410, distance: 35.8
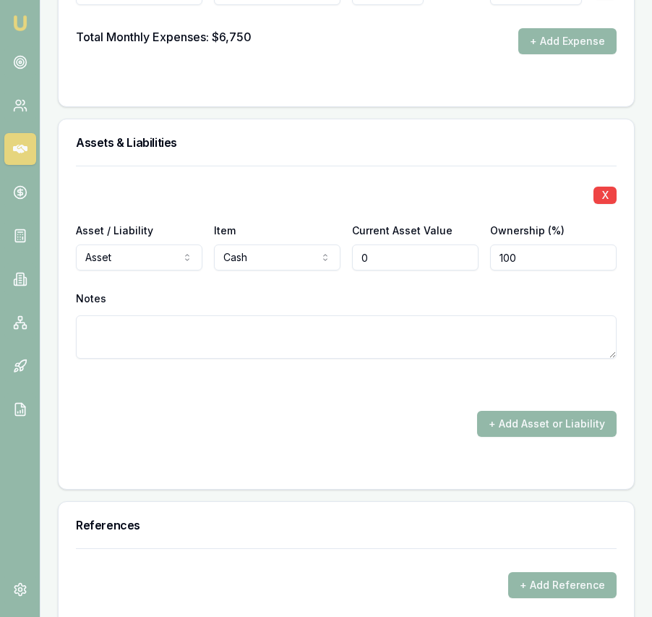
click at [409, 262] on input "0" at bounding box center [415, 258] width 127 height 26
type input "$10,000"
click at [540, 437] on button "+ Add Asset or Liability" at bounding box center [547, 424] width 140 height 26
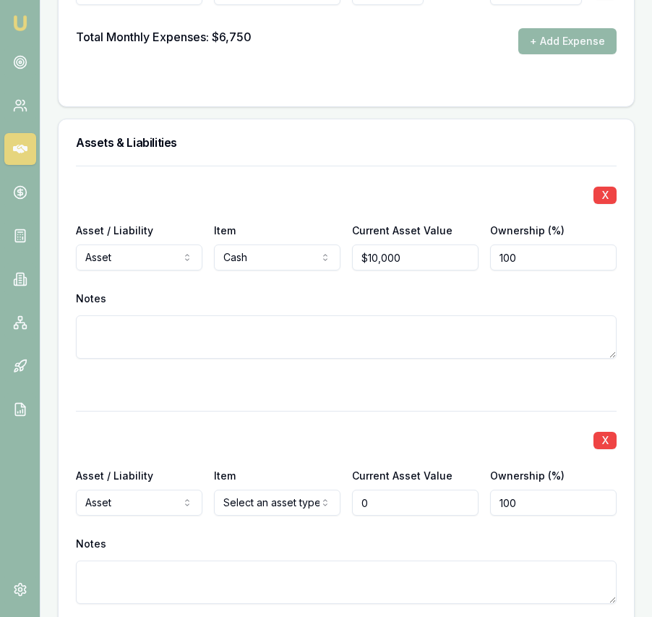
type input "$0"
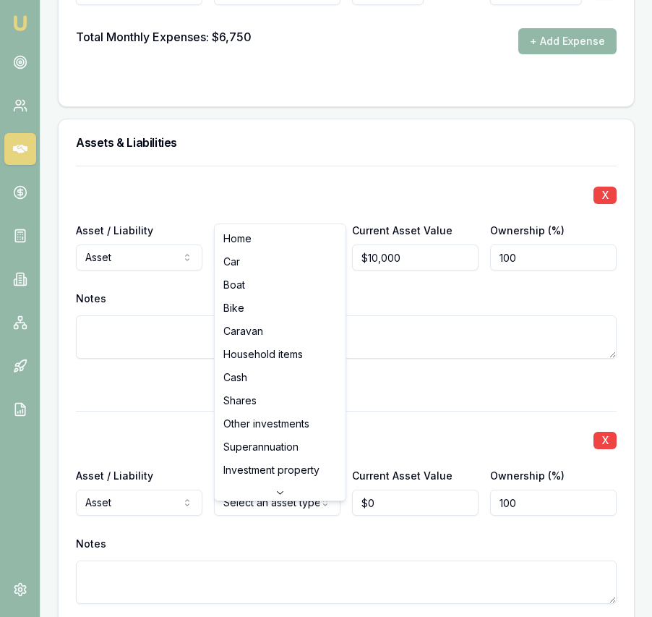
select select "CAR"
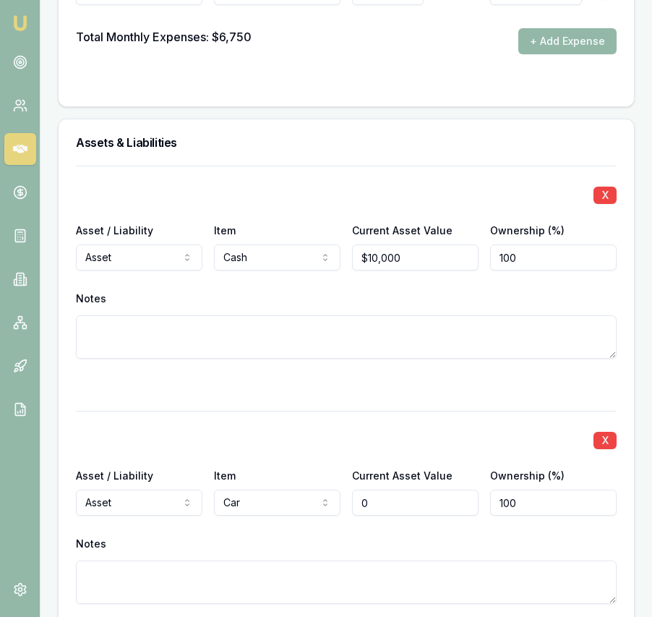
click at [383, 516] on input "0" at bounding box center [415, 503] width 127 height 26
click at [384, 516] on input "0" at bounding box center [415, 503] width 127 height 26
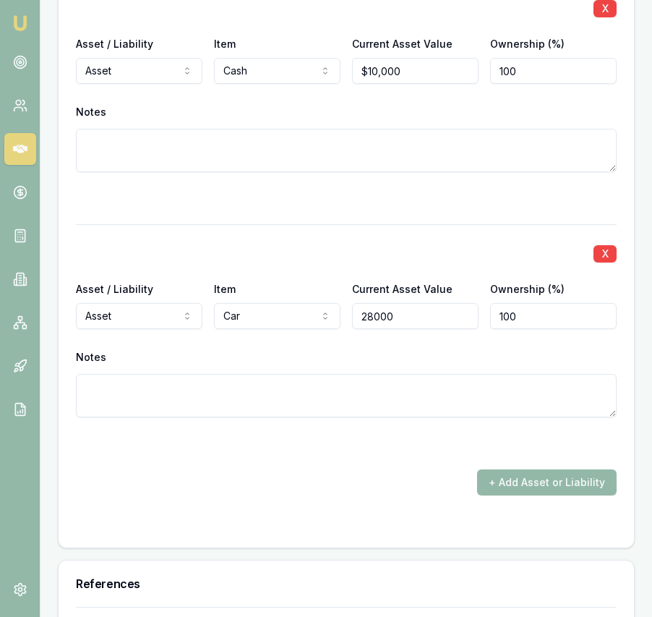
scroll to position [3937, 0]
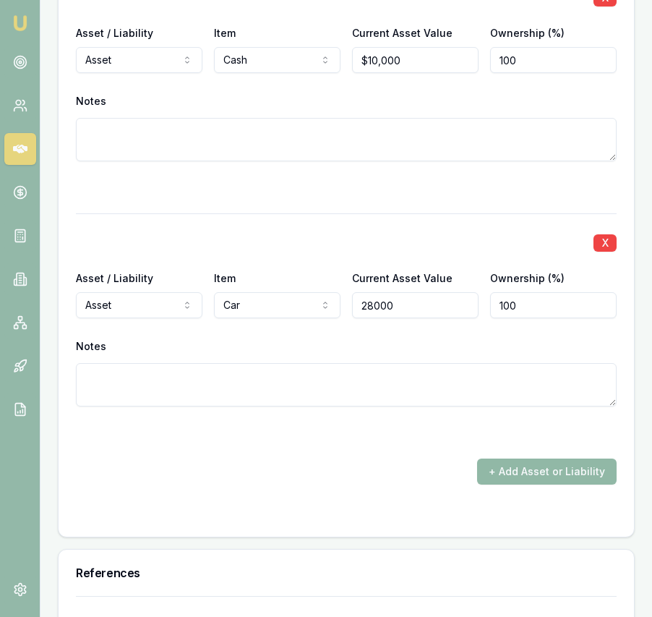
type input "$28,000"
click at [494, 485] on button "+ Add Asset or Liability" at bounding box center [547, 472] width 140 height 26
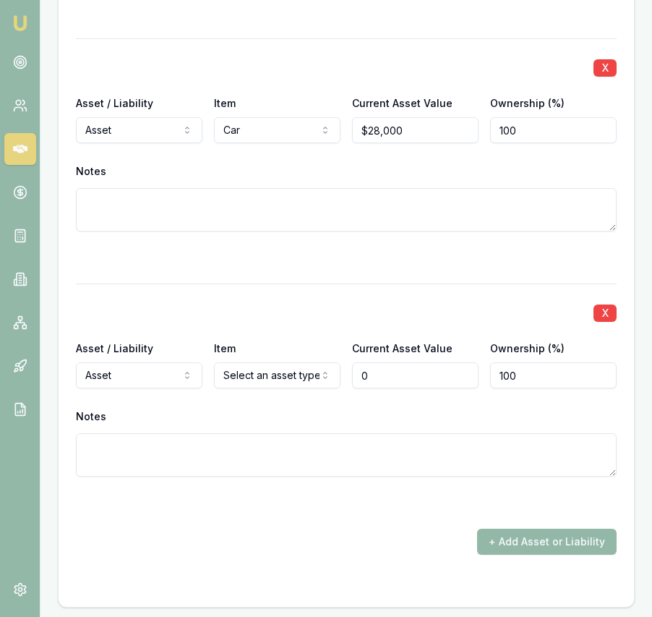
scroll to position [4162, 0]
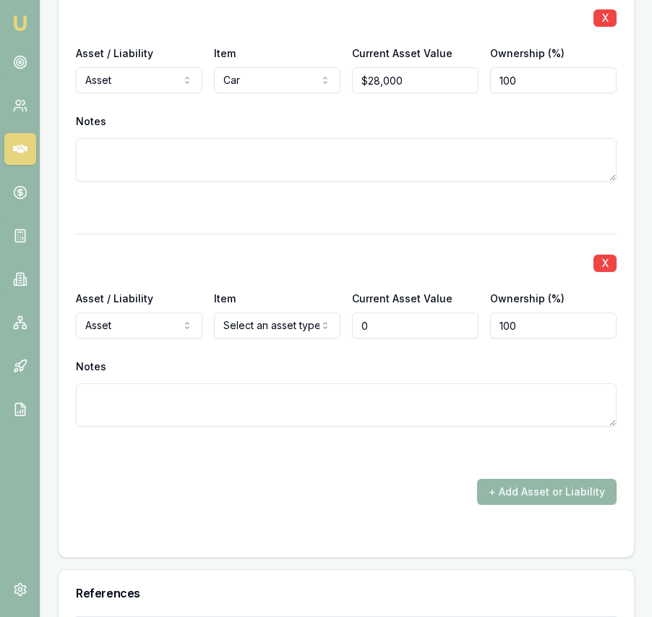
type input "$0"
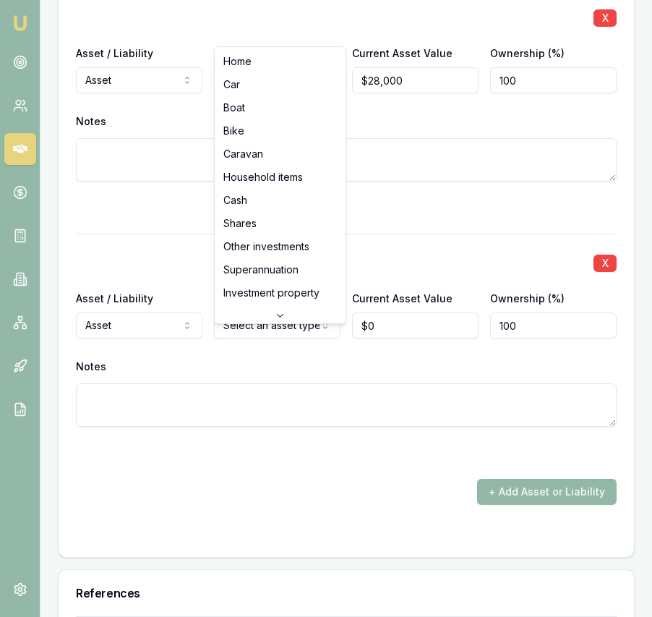
select select "HOUSEHOLD_ITEMS"
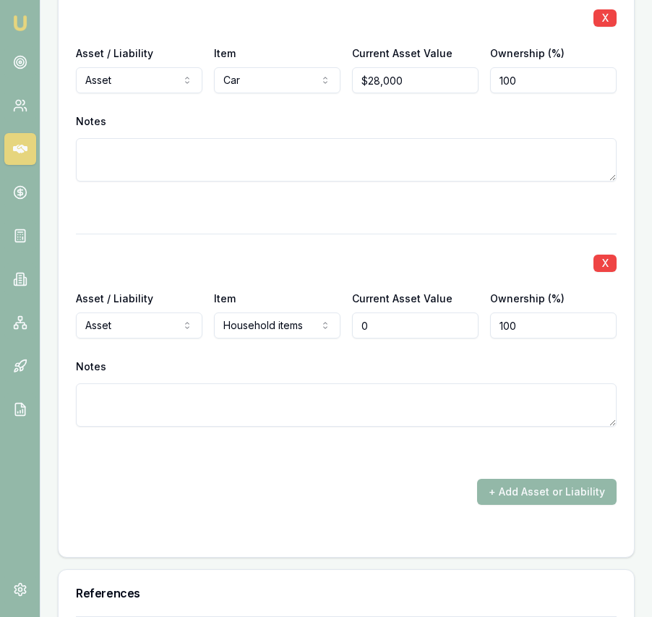
click at [379, 337] on input "0" at bounding box center [415, 326] width 127 height 26
click at [379, 338] on input "0" at bounding box center [415, 326] width 127 height 26
type input "$200,000"
click at [409, 462] on div at bounding box center [346, 452] width 541 height 17
click at [509, 494] on button "+ Add Asset or Liability" at bounding box center [547, 492] width 140 height 26
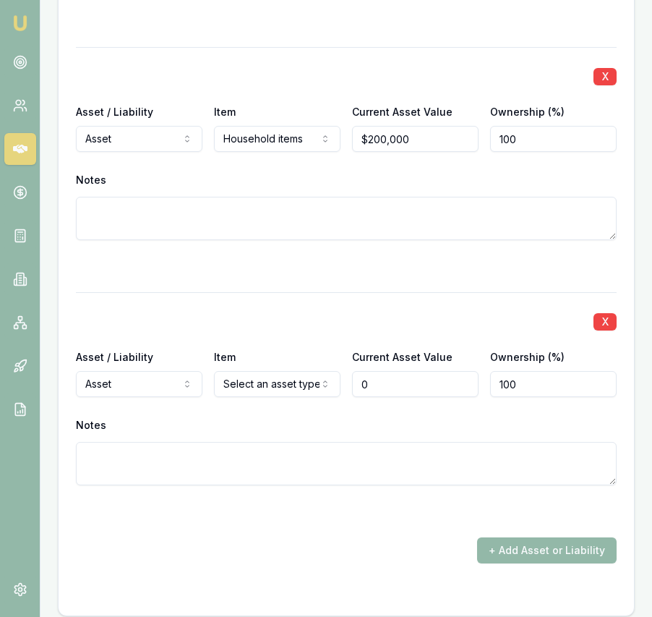
scroll to position [4379, 0]
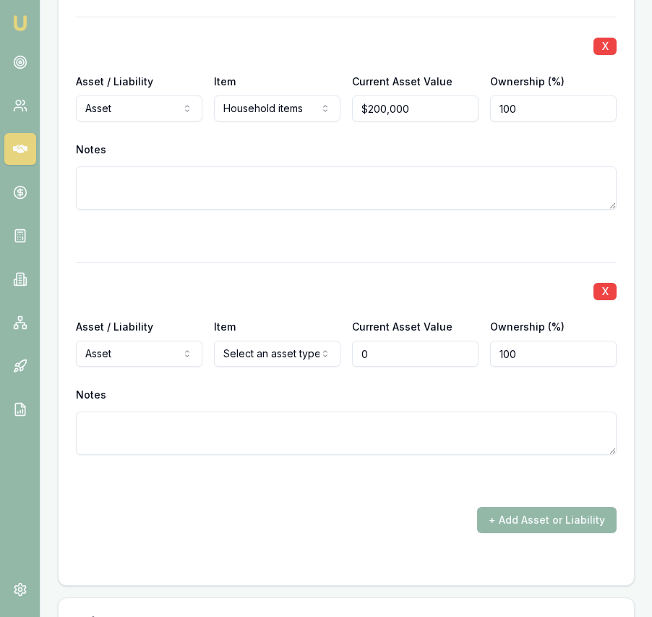
type input "$0"
click at [246, 397] on div "X Asset / Liability Asset Asset Liability Item Select an asset type Home Car Bo…" at bounding box center [346, 376] width 541 height 228
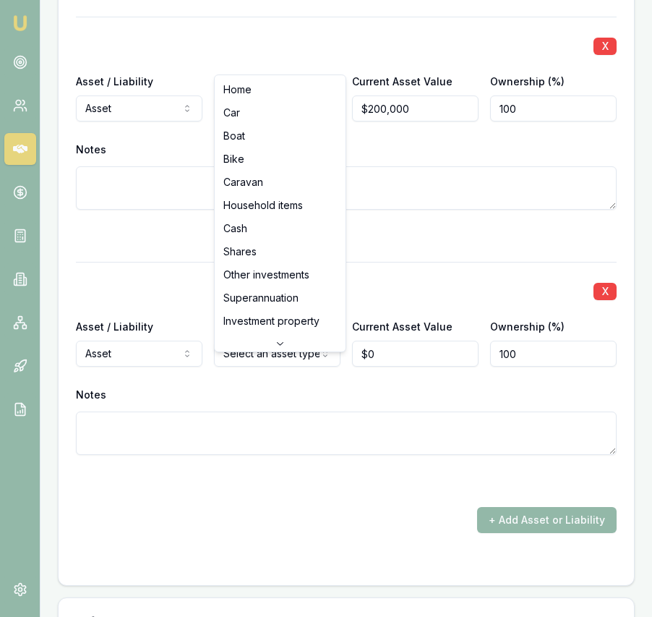
select select "SUPERANNUATION"
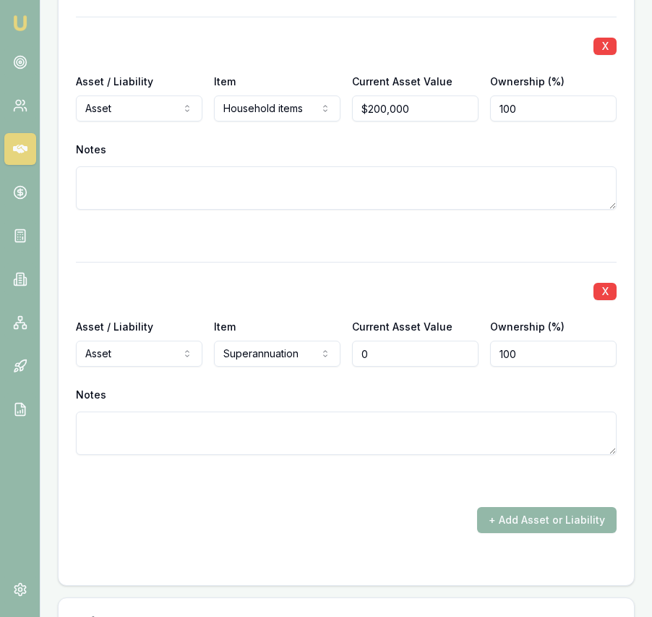
click at [369, 364] on input "0" at bounding box center [415, 354] width 127 height 26
type input "$75,000"
click at [325, 533] on div "+ Add Asset or Liability" at bounding box center [346, 520] width 541 height 26
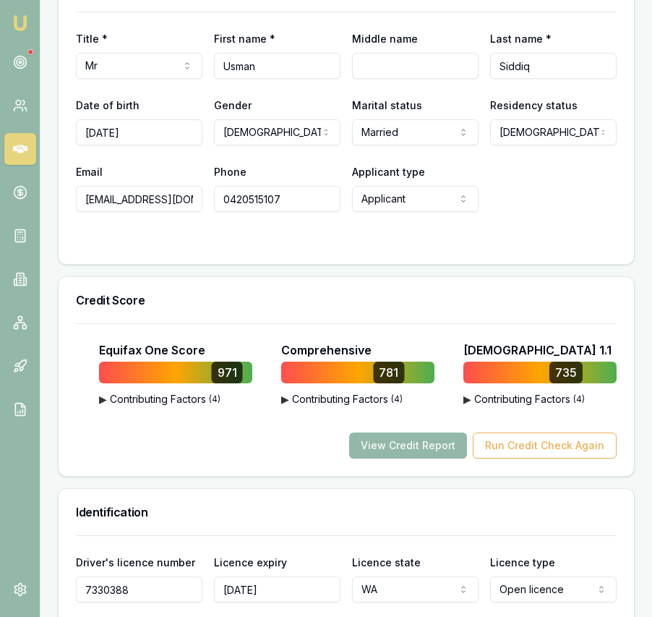
scroll to position [0, 0]
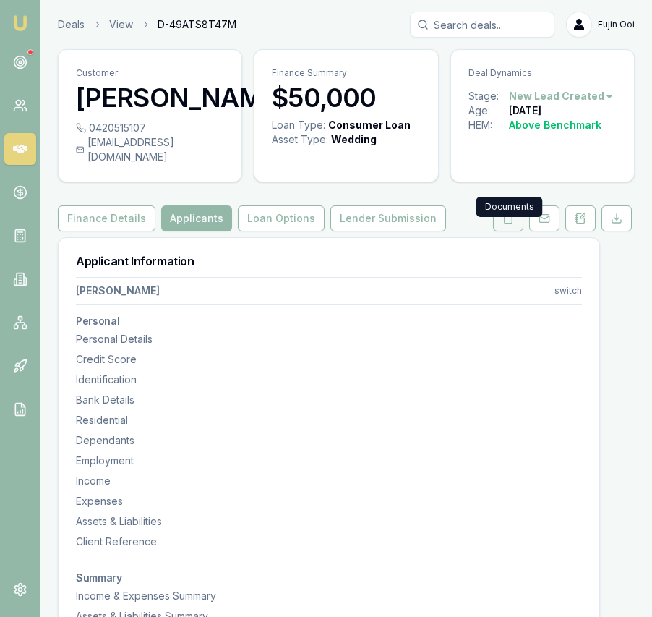
click at [503, 224] on icon at bounding box center [509, 219] width 12 height 12
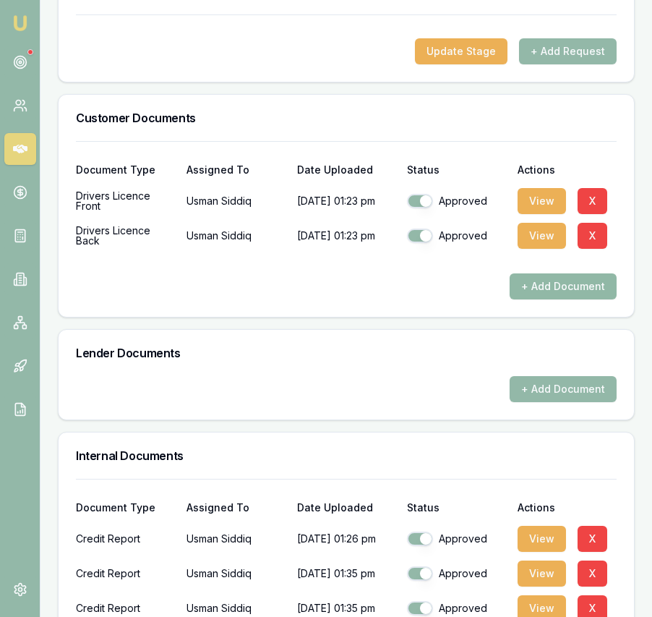
scroll to position [480, 0]
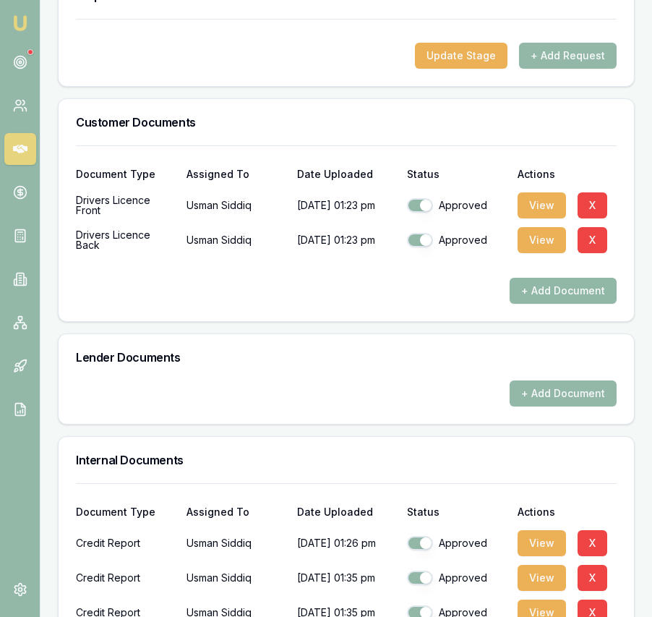
click at [542, 304] on button "+ Add Document" at bounding box center [563, 291] width 107 height 26
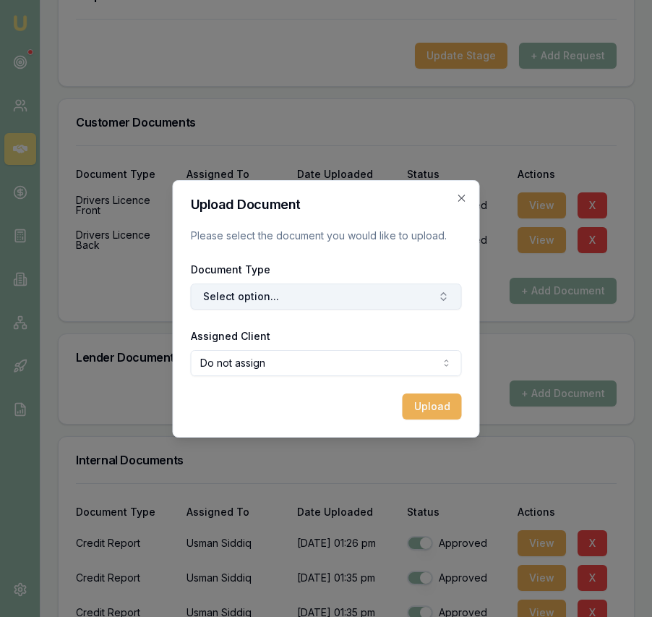
click at [288, 296] on button "Select option..." at bounding box center [326, 297] width 271 height 26
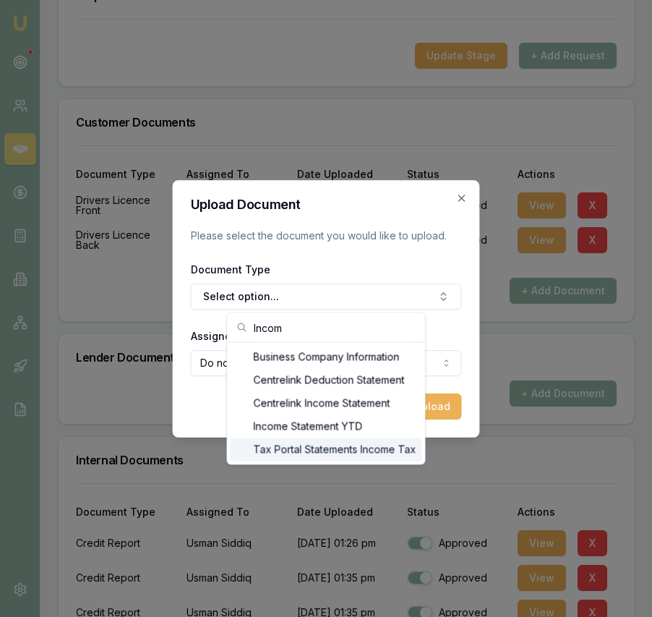
type input "Incom"
click at [310, 449] on div "Tax Portal Statements Income Tax" at bounding box center [327, 449] width 192 height 23
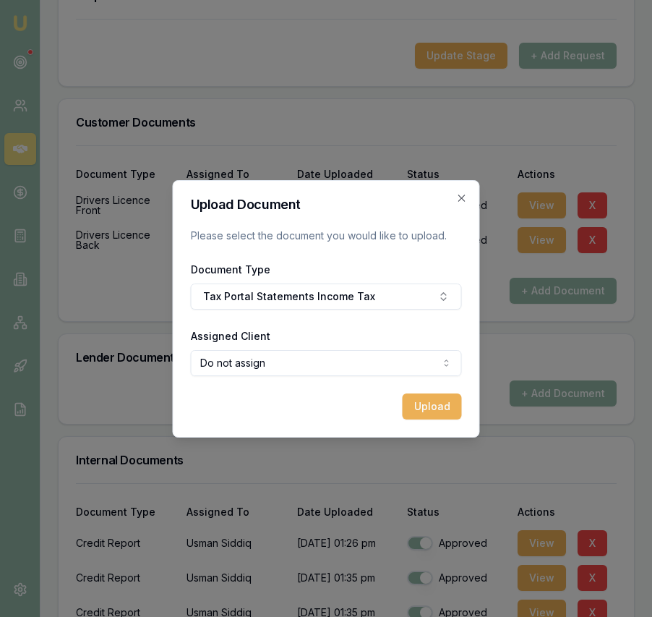
select select "U-LPXLIG1URS"
click at [429, 405] on button "Upload" at bounding box center [432, 407] width 59 height 26
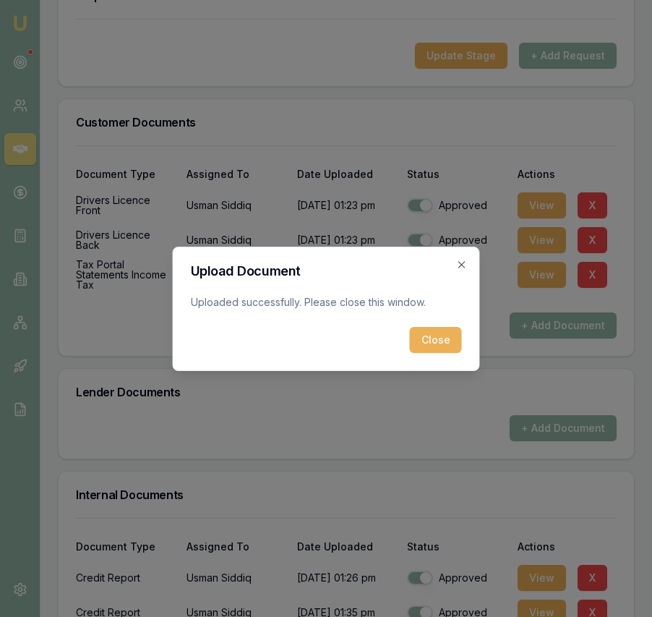
click at [438, 339] on button "Close" at bounding box center [436, 340] width 52 height 26
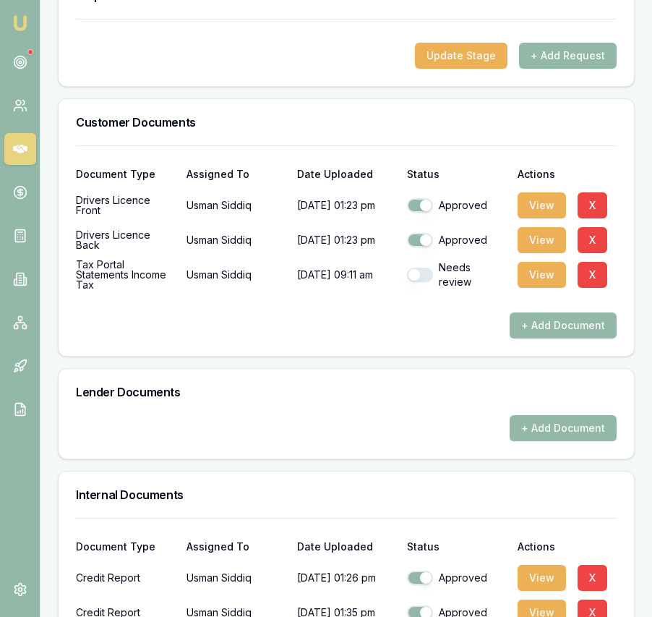
click at [543, 353] on div "Document Type Assigned To Date Uploaded Status Actions Drivers Licence Front Us…" at bounding box center [347, 250] width 576 height 211
click at [540, 339] on button "+ Add Document" at bounding box center [563, 326] width 107 height 26
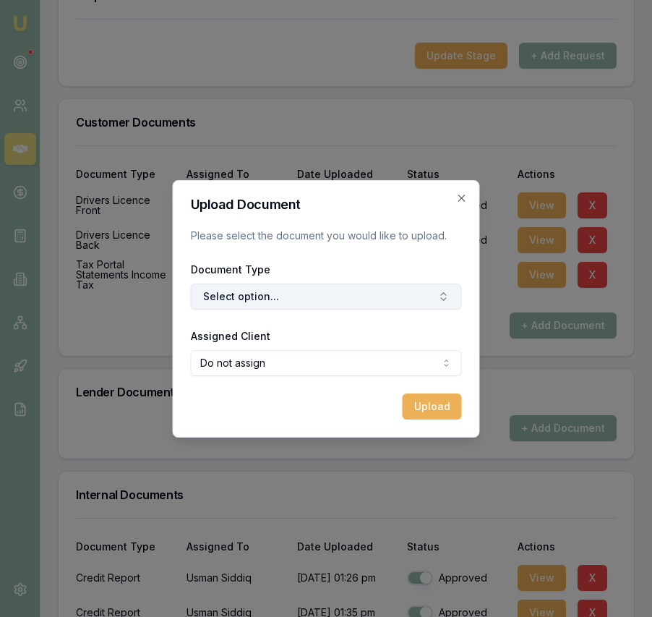
click at [279, 305] on button "Select option..." at bounding box center [326, 297] width 271 height 26
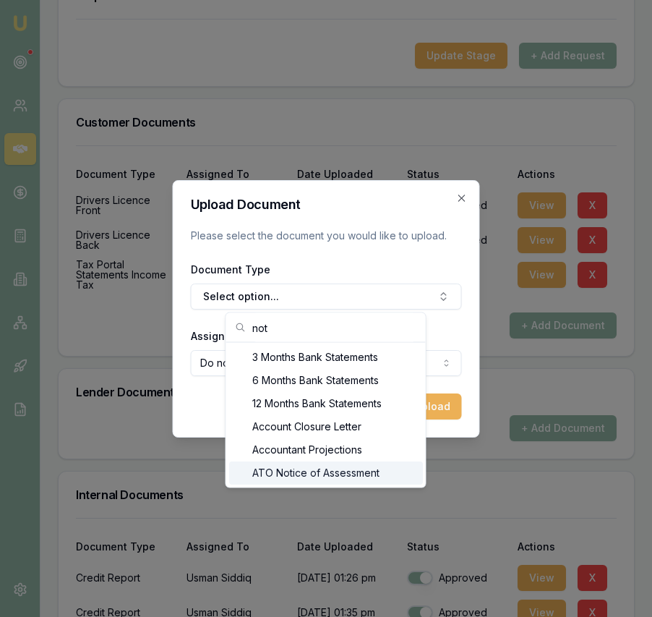
type input "not"
click at [317, 474] on div "ATO Notice of Assessment" at bounding box center [326, 473] width 194 height 23
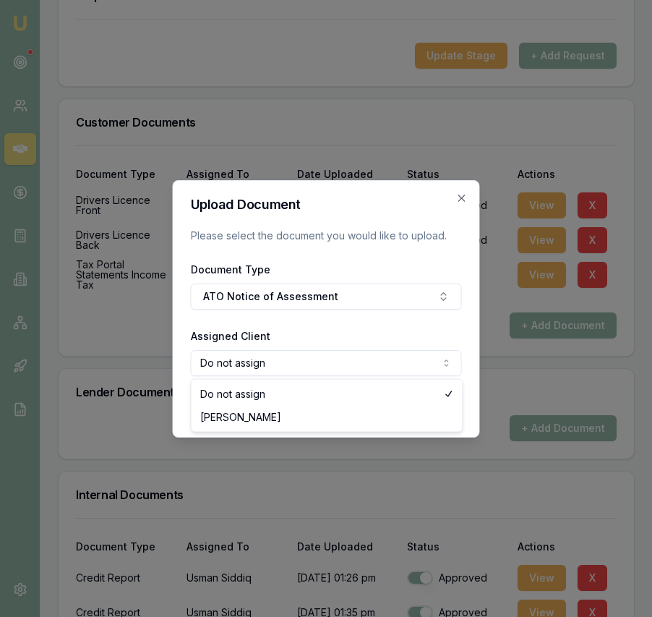
select select "U-LPXLIG1URS"
click at [416, 411] on button "Upload" at bounding box center [432, 407] width 59 height 26
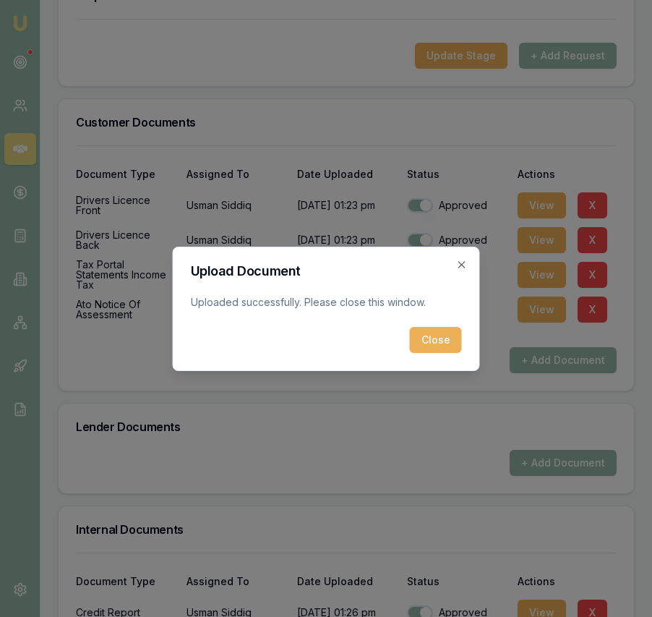
drag, startPoint x: 430, startPoint y: 340, endPoint x: 462, endPoint y: 344, distance: 32.1
click at [430, 340] on button "Close" at bounding box center [436, 340] width 52 height 26
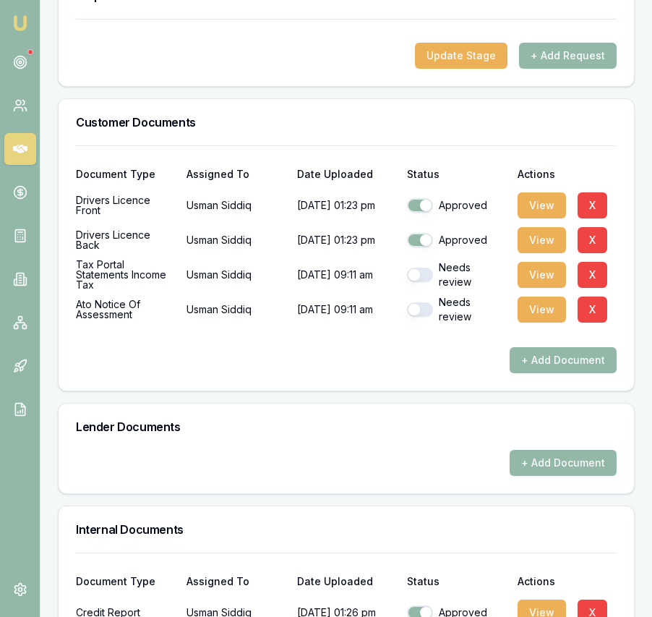
click at [532, 347] on div at bounding box center [346, 335] width 541 height 23
click at [529, 373] on button "+ Add Document" at bounding box center [563, 360] width 107 height 26
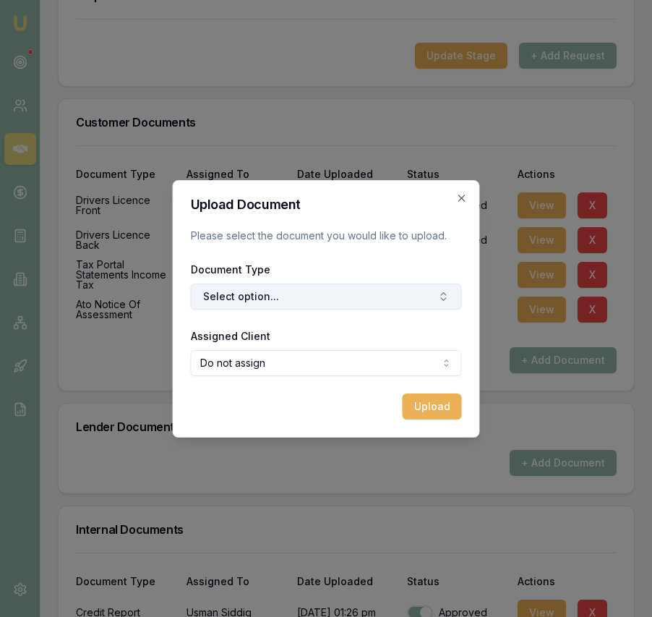
click at [290, 292] on button "Select option..." at bounding box center [326, 297] width 271 height 26
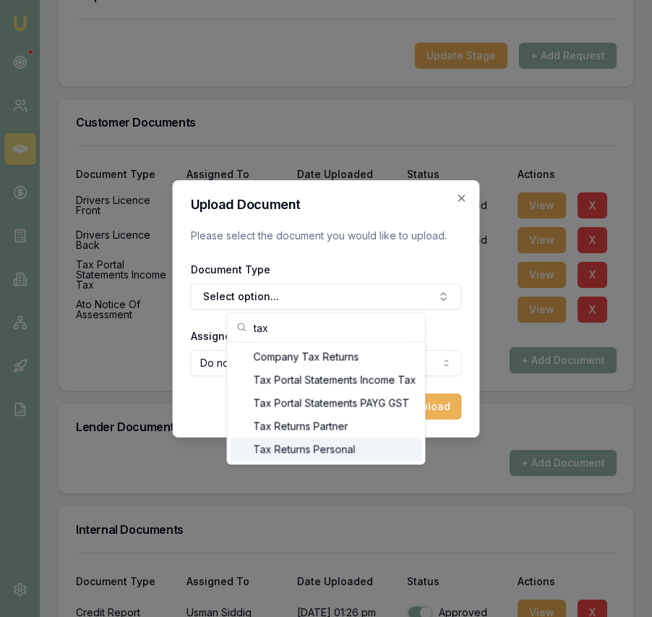
type input "tax"
click at [344, 456] on div "Tax Returns Personal" at bounding box center [327, 449] width 192 height 23
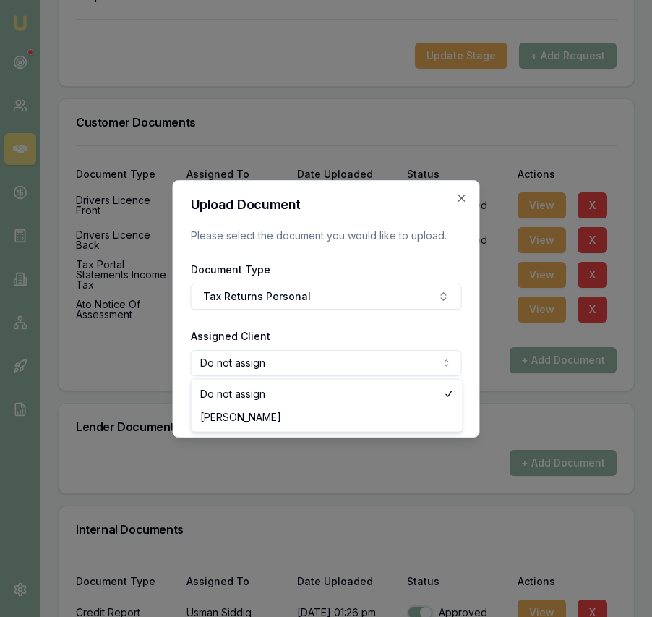
select select "U-LPXLIG1URS"
click at [419, 412] on button "Upload" at bounding box center [432, 407] width 59 height 26
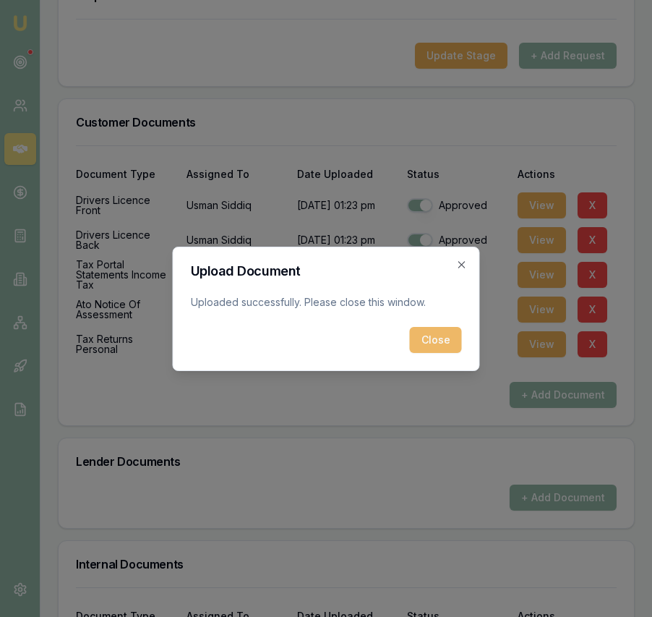
click at [437, 330] on button "Close" at bounding box center [436, 340] width 52 height 26
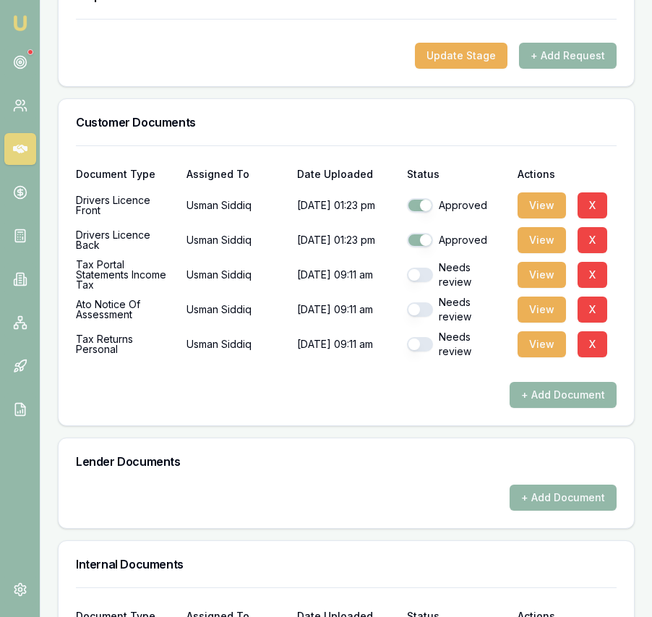
click at [429, 352] on button "button" at bounding box center [420, 344] width 26 height 14
checkbox input "true"
click at [426, 317] on button "button" at bounding box center [420, 309] width 26 height 14
checkbox input "true"
click at [420, 289] on div "Needs review" at bounding box center [456, 274] width 99 height 29
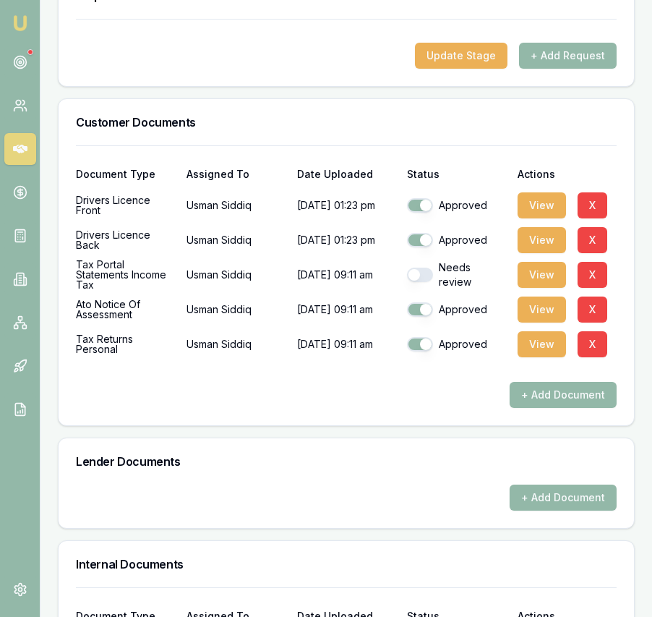
click at [420, 282] on button "button" at bounding box center [420, 275] width 26 height 14
checkbox input "true"
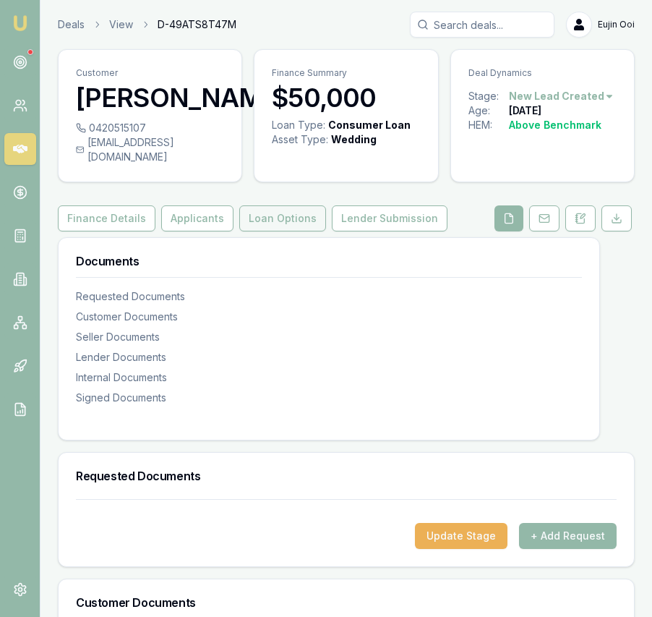
click at [258, 230] on button "Loan Options" at bounding box center [282, 218] width 87 height 26
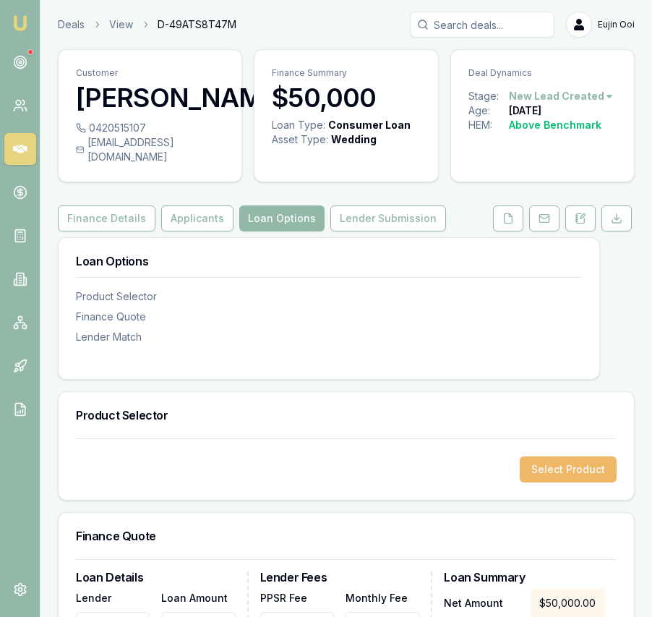
click at [563, 481] on button "Select Product" at bounding box center [568, 469] width 97 height 26
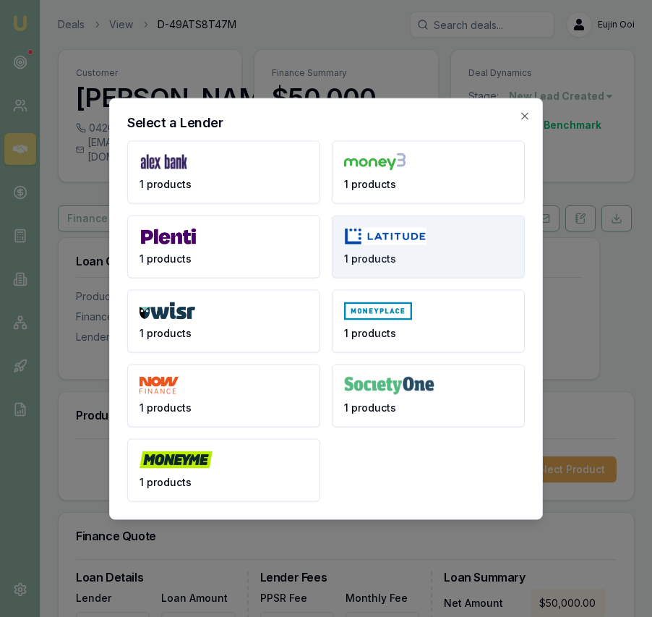
click at [388, 254] on span "1 products" at bounding box center [370, 258] width 52 height 14
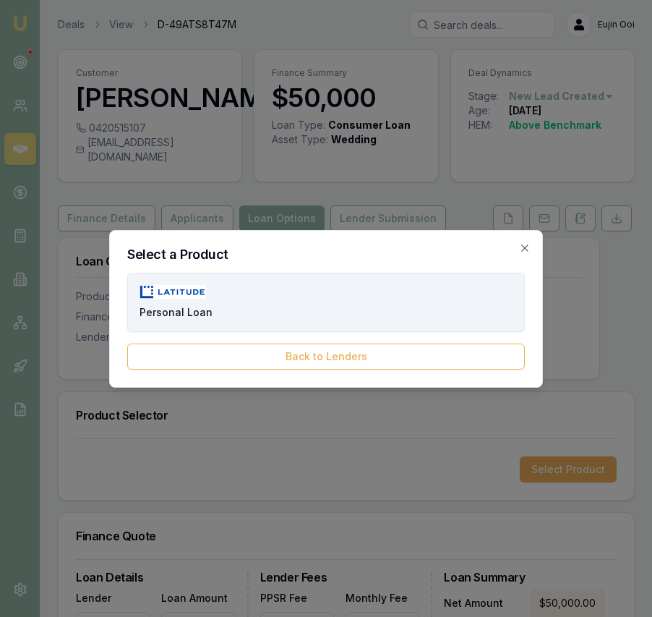
click at [336, 285] on button "Personal Loan" at bounding box center [326, 302] width 398 height 59
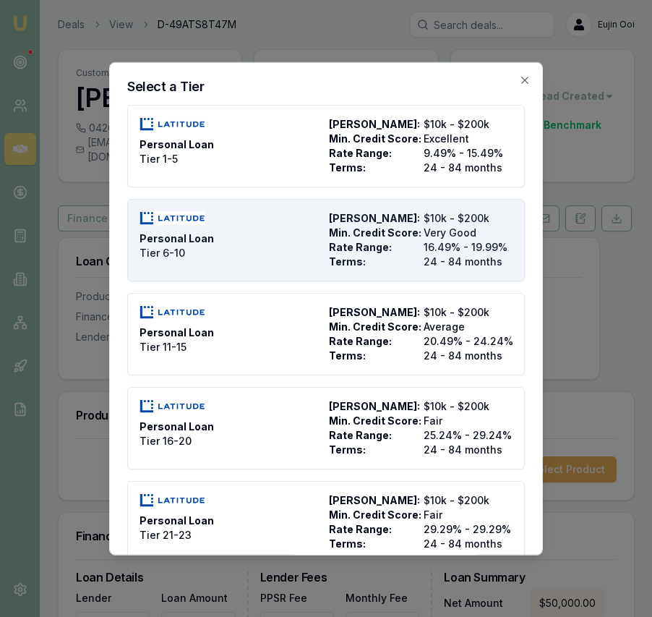
click at [357, 221] on span "Max Loan Amount:" at bounding box center [373, 218] width 89 height 14
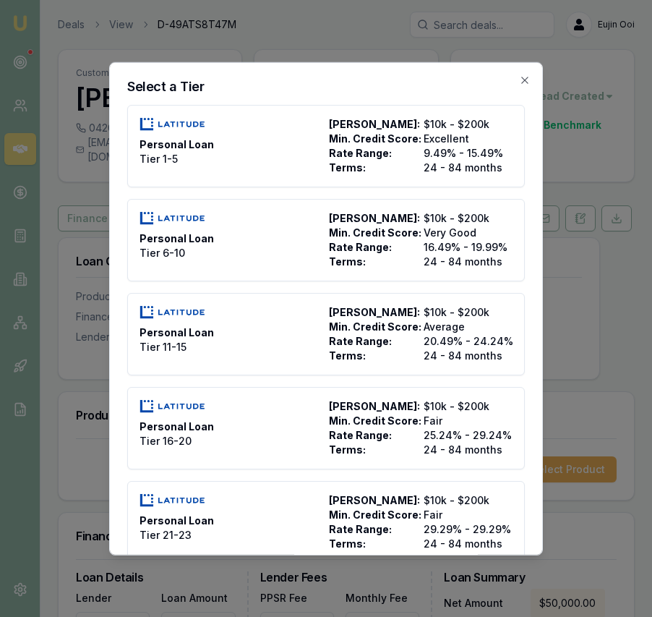
type input "Latitude"
type input "Personal Loan"
type input "Tier 6-10"
type input "16.49"
type input "24"
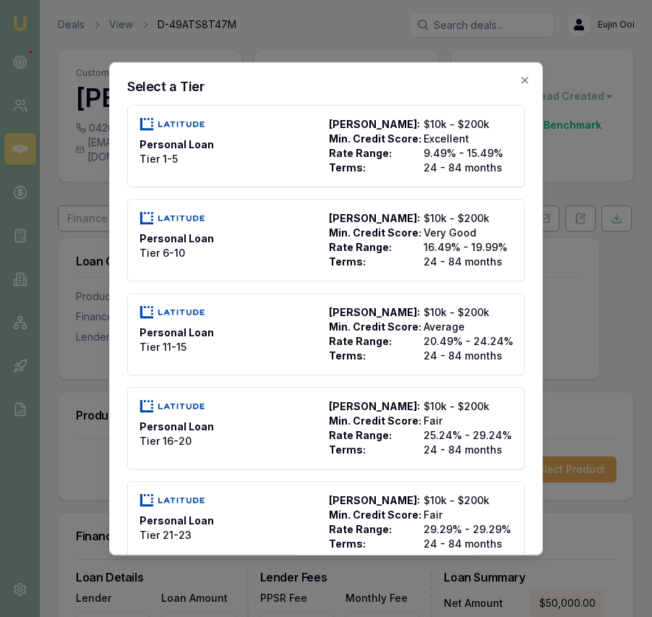
type input "2500"
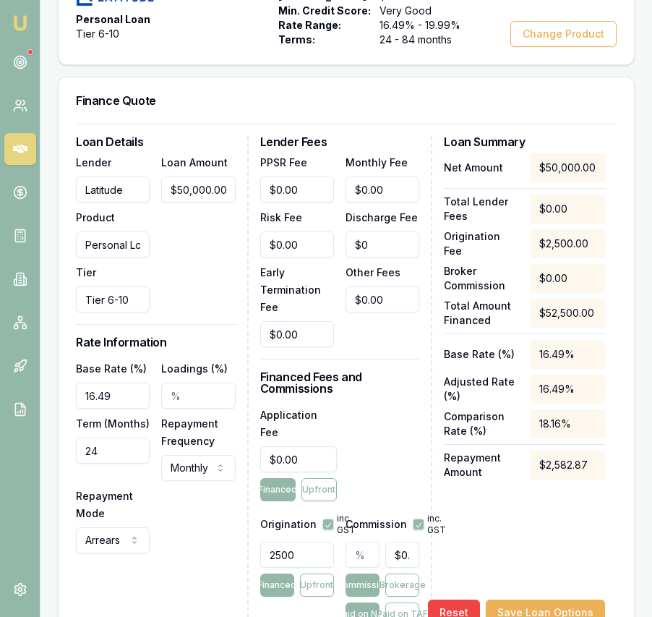
scroll to position [483, 0]
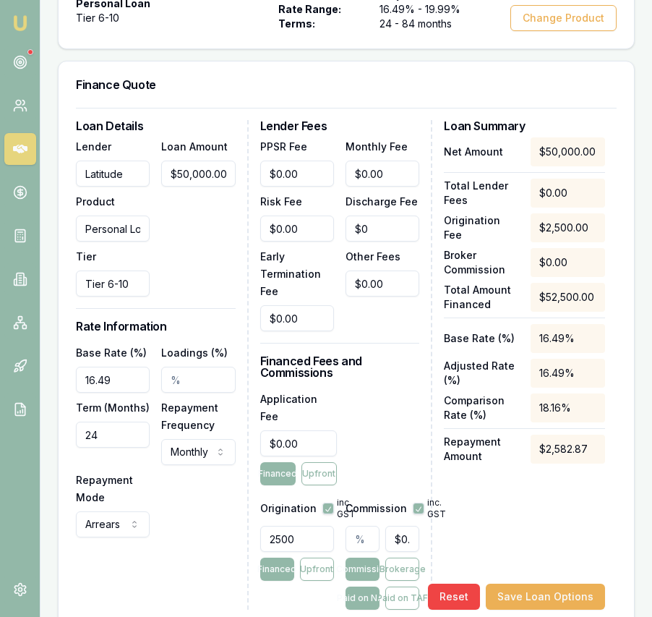
click at [98, 393] on input "16.49" at bounding box center [113, 380] width 74 height 26
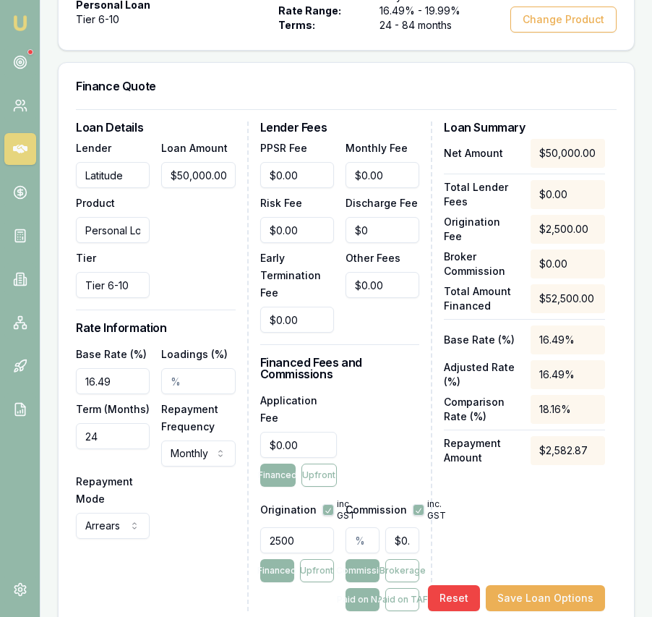
click at [109, 394] on input "16.49" at bounding box center [113, 381] width 74 height 26
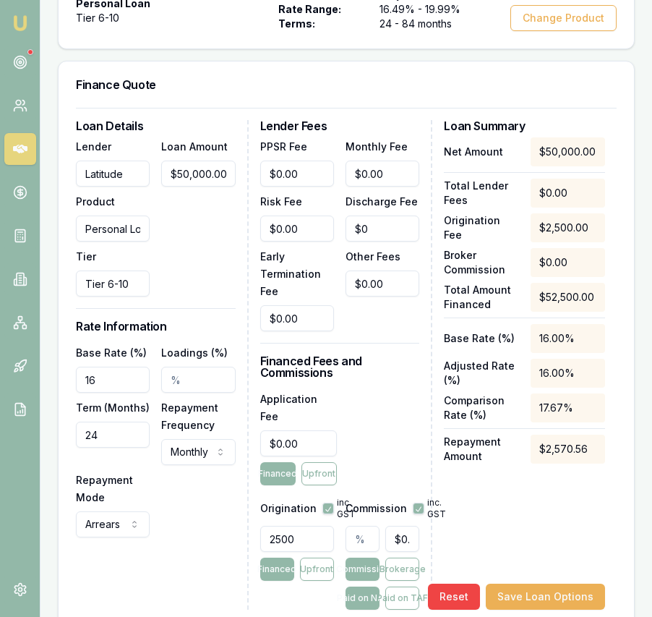
type input "1"
type input "18.99%"
drag, startPoint x: 105, startPoint y: 462, endPoint x: 106, endPoint y: 451, distance: 10.2
click at [105, 448] on input "24" at bounding box center [113, 435] width 74 height 26
type input "084"
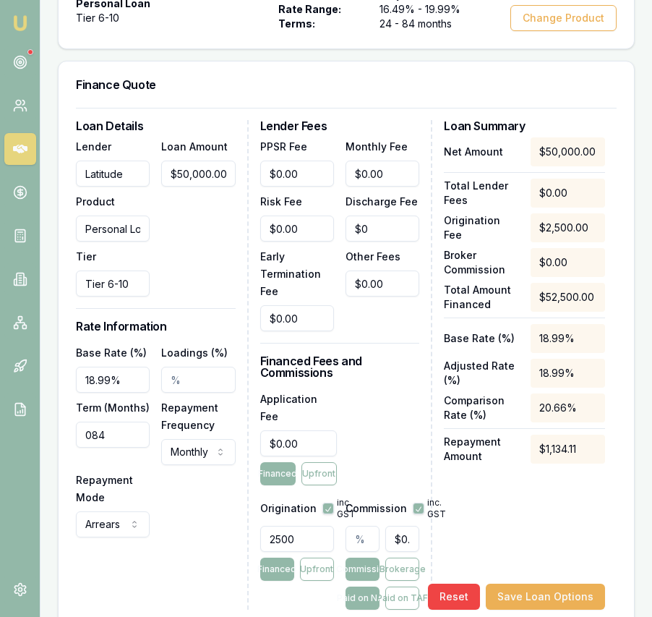
click at [195, 514] on div "Base Rate (%) 18.99% Loadings (%) Term (Months) 084 Repayment Frequency Monthly…" at bounding box center [156, 441] width 160 height 194
click at [300, 430] on input "0" at bounding box center [298, 443] width 77 height 26
click at [314, 440] on input "3950" at bounding box center [298, 443] width 77 height 26
type input "395"
type input "0"
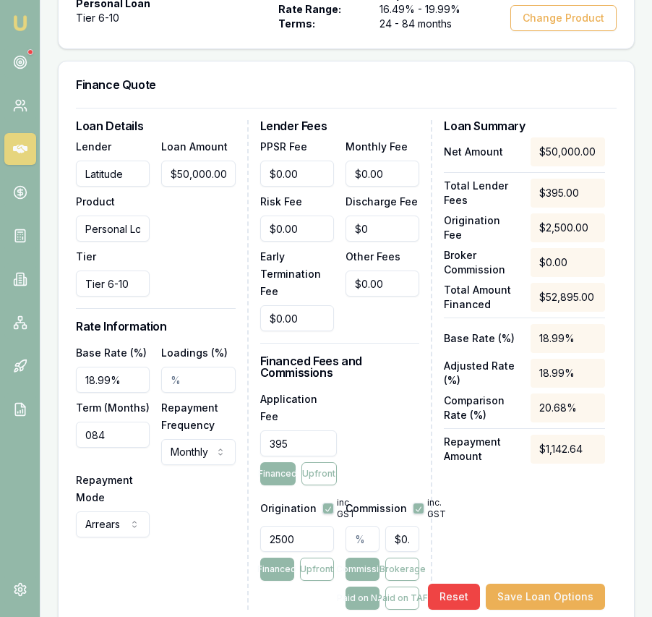
type input "$395.00"
click at [378, 187] on input "0" at bounding box center [383, 174] width 74 height 26
click at [383, 187] on input "0" at bounding box center [383, 174] width 74 height 26
type input "$13.00"
click at [423, 449] on div "Lender Fees PPSR Fee $0.00 Monthly Fee $13.00 Risk Fee $0.00 Discharge Fee $0 E…" at bounding box center [346, 365] width 173 height 490
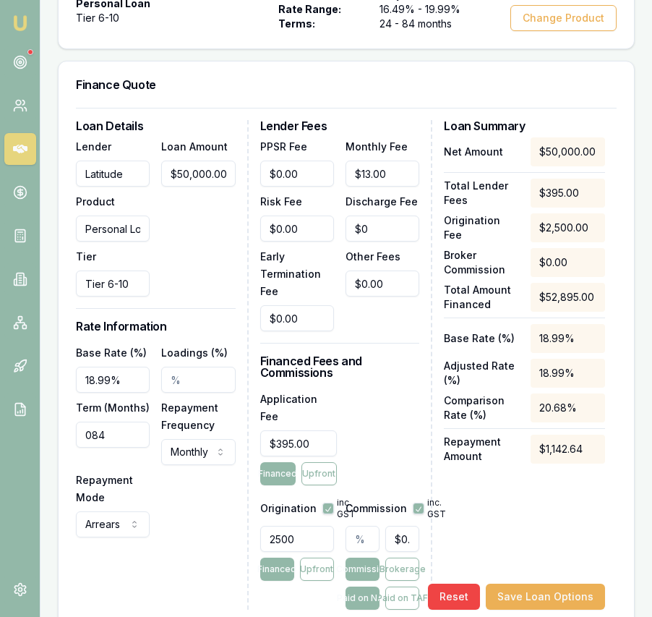
click at [353, 537] on input "text" at bounding box center [363, 539] width 34 height 26
type input "2"
type input "$1,000.00"
type input "2.4"
type input "$1,200.00"
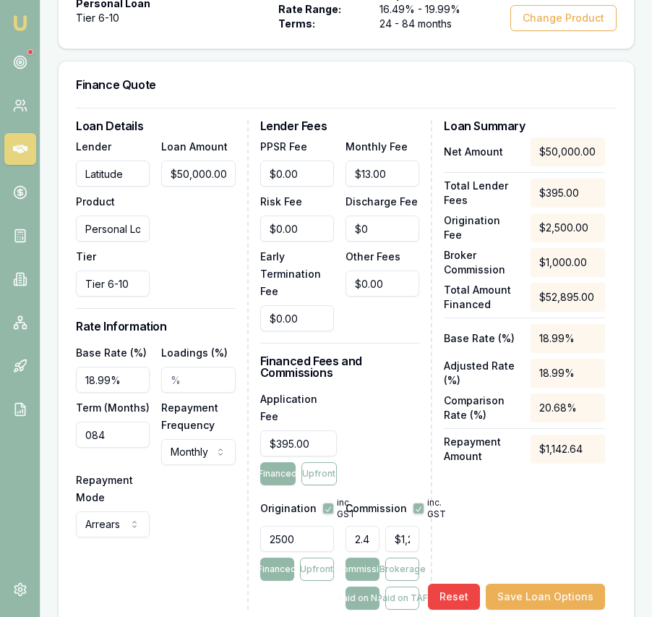
scroll to position [0, 0]
type input "2.47"
type input "$1,235.00"
type input "2.475"
type input "$1,237.50"
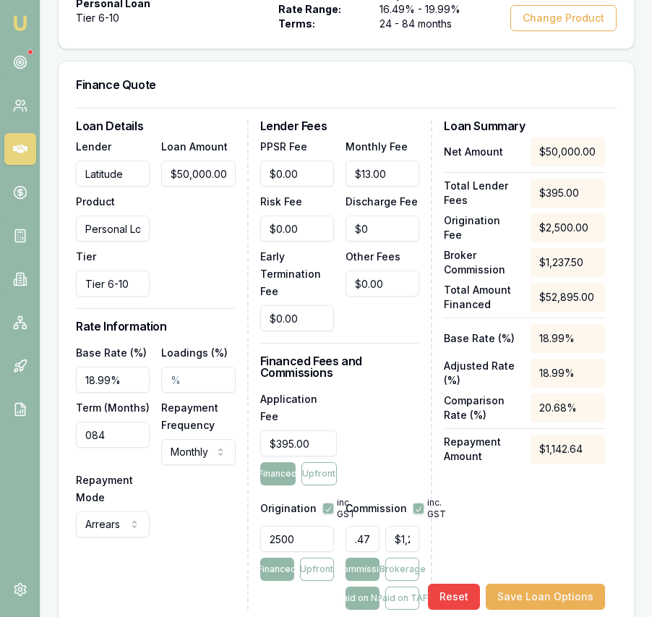
scroll to position [0, 12]
type input "2.48%"
click at [395, 592] on button "Paid on TAF" at bounding box center [403, 598] width 34 height 23
type input "$1,309.15"
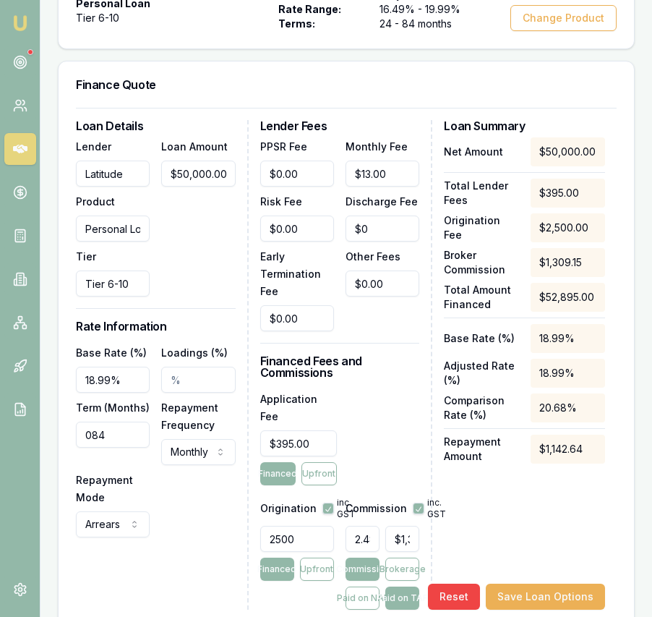
click at [404, 433] on div "Application Fee $395.00 Financed Upfront" at bounding box center [340, 437] width 160 height 95
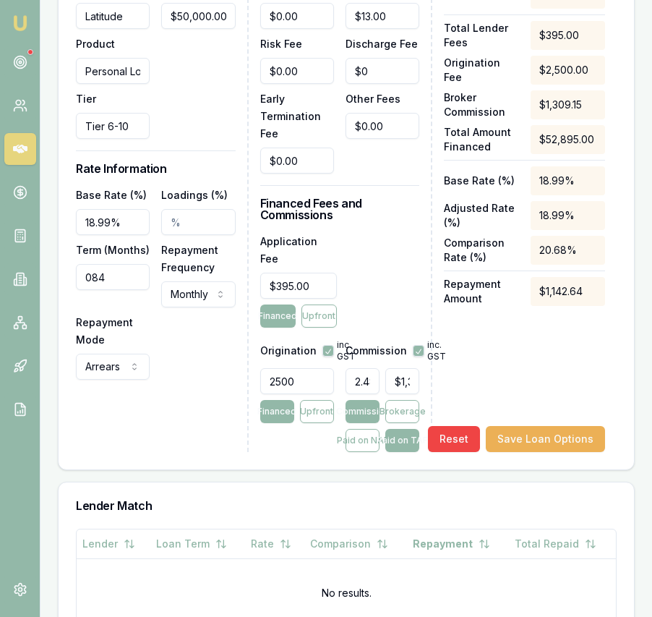
scroll to position [642, 0]
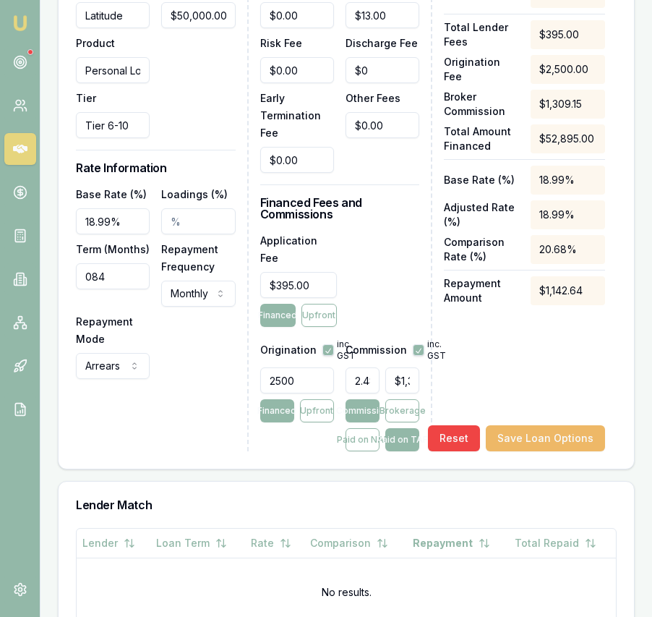
click at [559, 443] on button "Save Loan Options" at bounding box center [545, 438] width 119 height 26
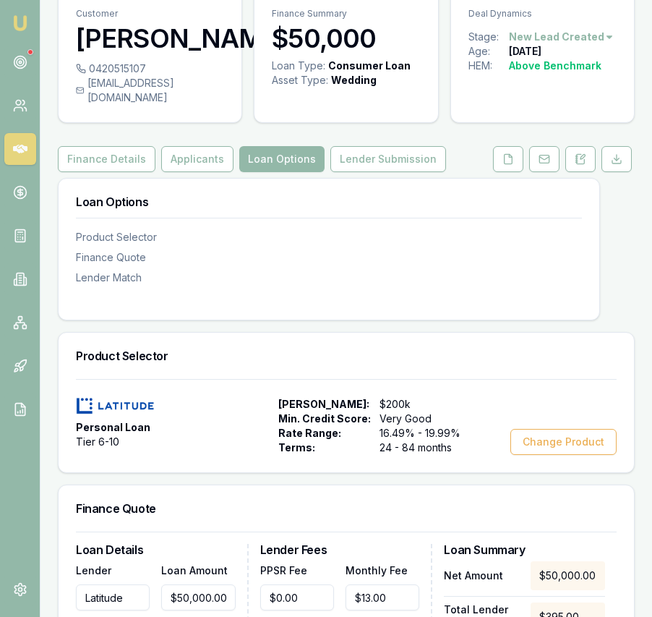
scroll to position [0, 0]
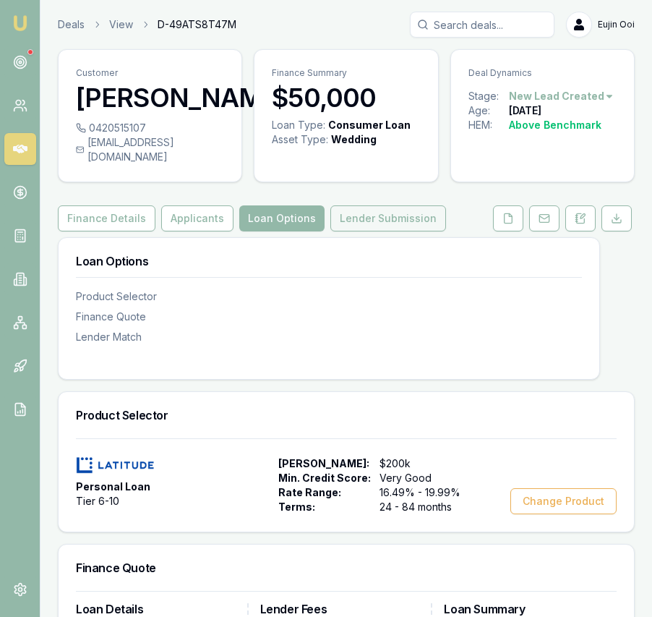
click at [398, 231] on button "Lender Submission" at bounding box center [389, 218] width 116 height 26
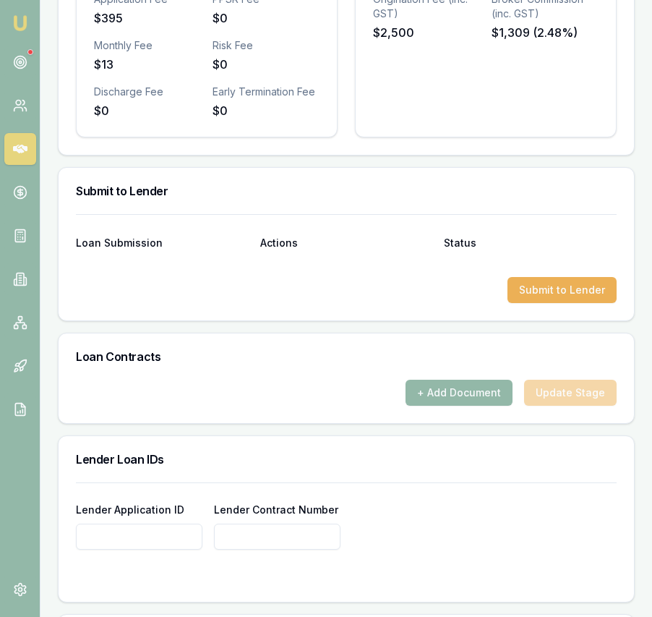
scroll to position [849, 0]
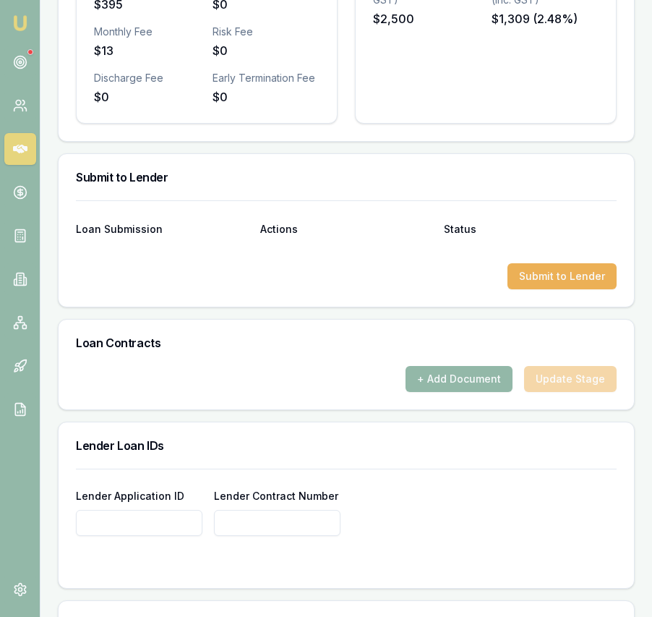
click at [158, 536] on input "Lender Application ID" at bounding box center [139, 523] width 127 height 26
type input "0000641188"
click at [285, 409] on div "+ Add Document Update Stage" at bounding box center [347, 387] width 576 height 43
click at [531, 289] on button "Submit to Lender" at bounding box center [562, 276] width 109 height 26
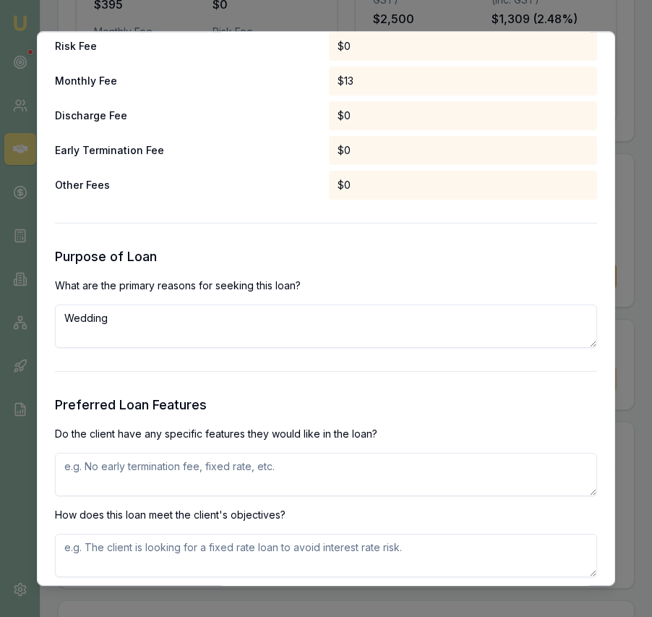
scroll to position [1260, 0]
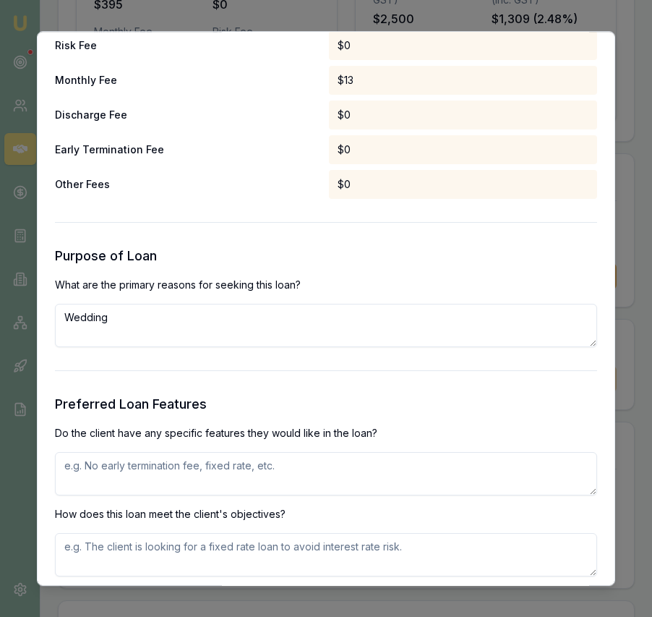
click at [255, 329] on textarea "Wedding" at bounding box center [326, 325] width 543 height 43
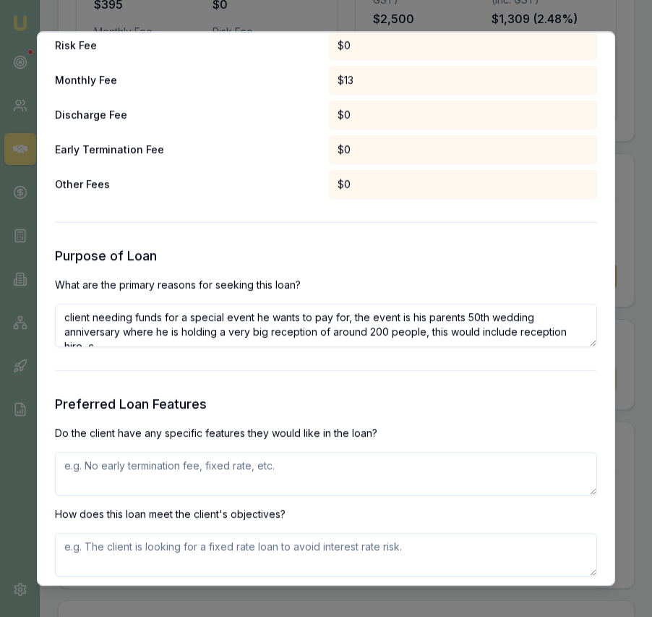
scroll to position [7, 0]
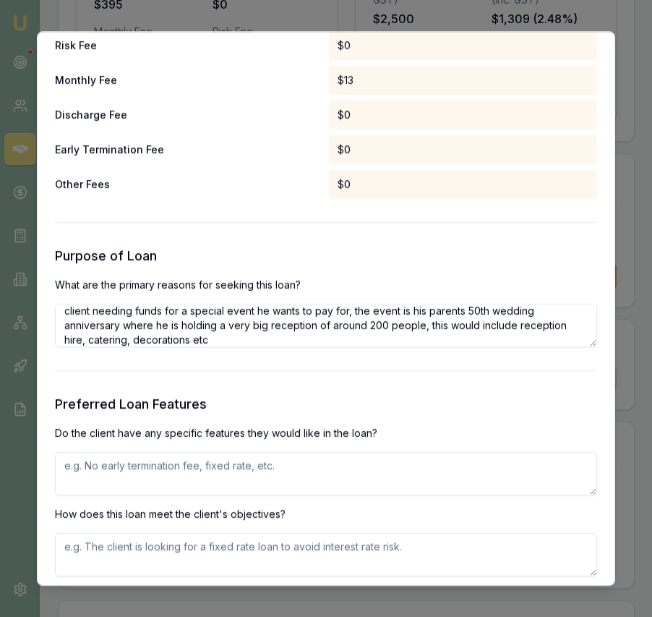
type textarea "client needing funds for a special event he wants to pay for, the event is his …"
click at [317, 457] on textarea at bounding box center [326, 473] width 543 height 43
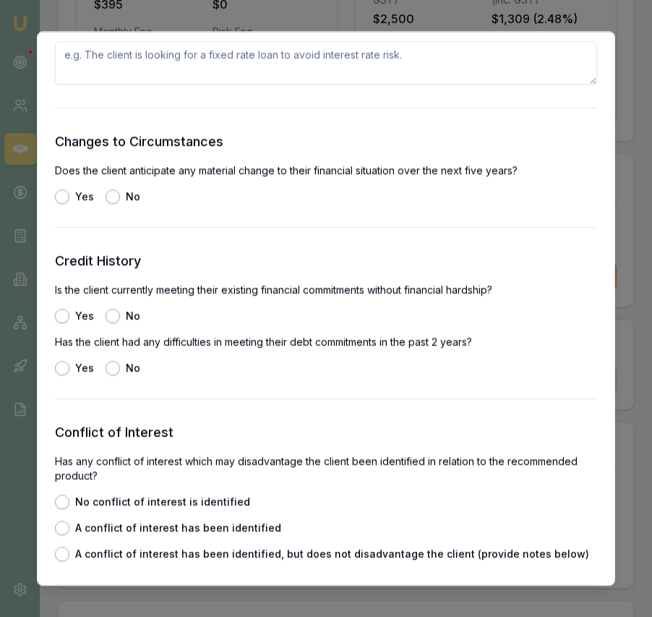
scroll to position [2484, 0]
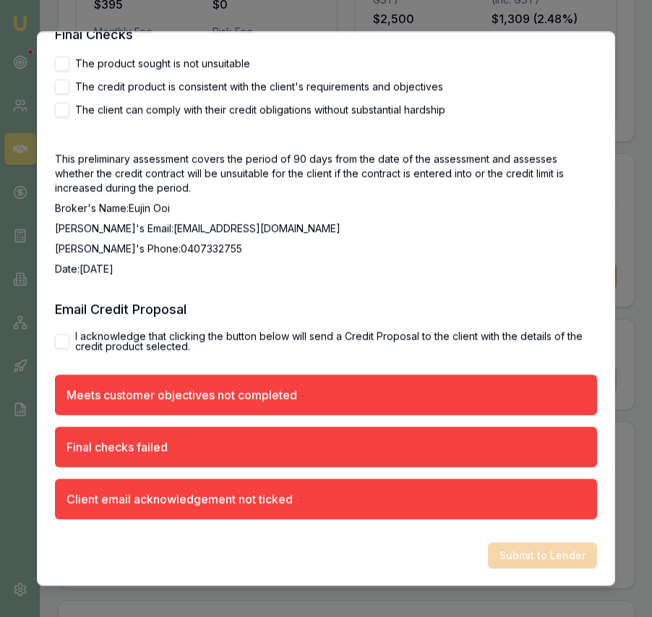
type textarea "client wants to have ability to repay loan quicker. looking to pay out within 2…"
click at [71, 339] on div "I acknowledge that clicking the button below will send a Credit Proposal to the…" at bounding box center [326, 341] width 543 height 20
click at [69, 340] on button "I acknowledge that clicking the button below will send a Credit Proposal to the…" at bounding box center [62, 341] width 14 height 14
checkbox input "true"
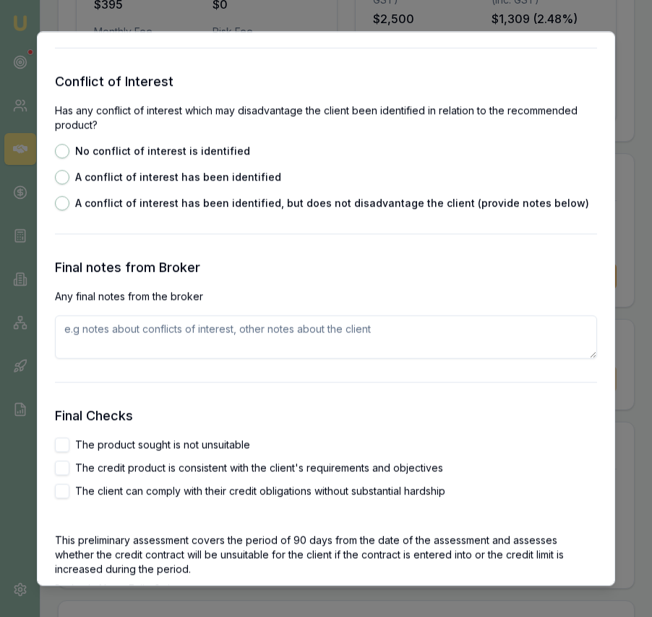
scroll to position [2101, 0]
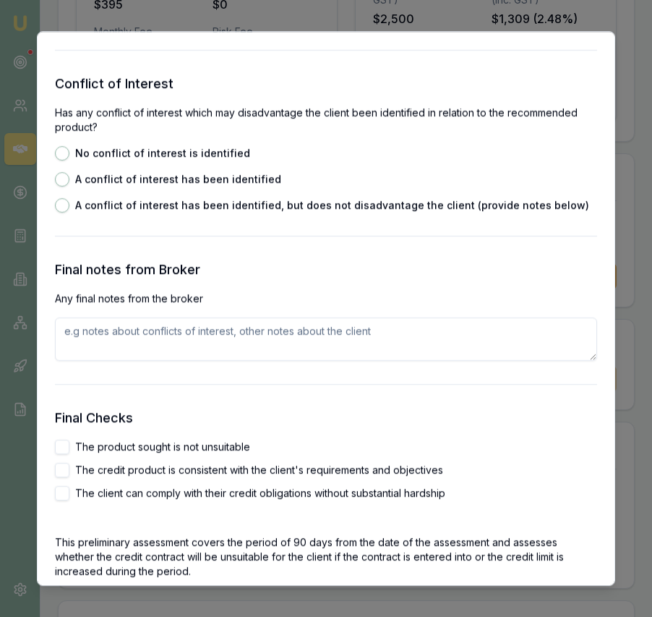
click at [67, 444] on button "The product sought is not unsuitable" at bounding box center [62, 447] width 14 height 14
checkbox input "true"
click at [65, 468] on button "The credit product is consistent with the client's requirements and objectives" at bounding box center [62, 470] width 14 height 14
checkbox input "true"
drag, startPoint x: 64, startPoint y: 491, endPoint x: 87, endPoint y: 482, distance: 24.7
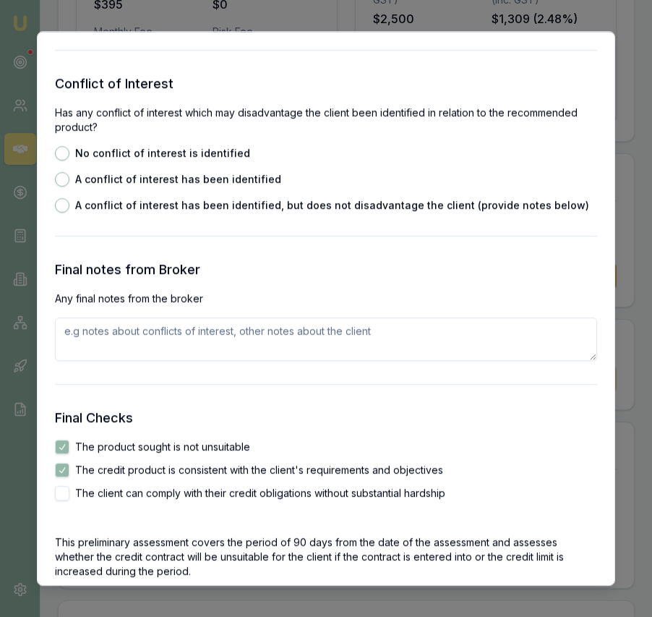
click at [64, 491] on button "The client can comply with their credit obligations without substantial hardship" at bounding box center [62, 493] width 14 height 14
checkbox input "true"
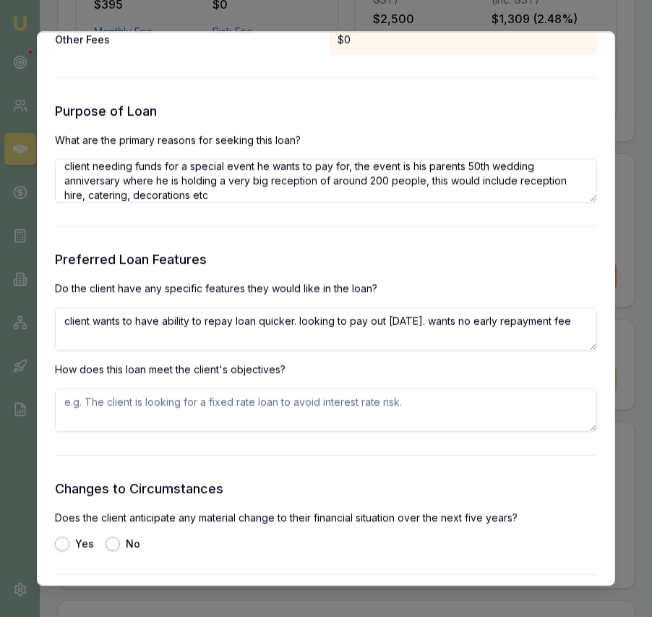
scroll to position [1407, 0]
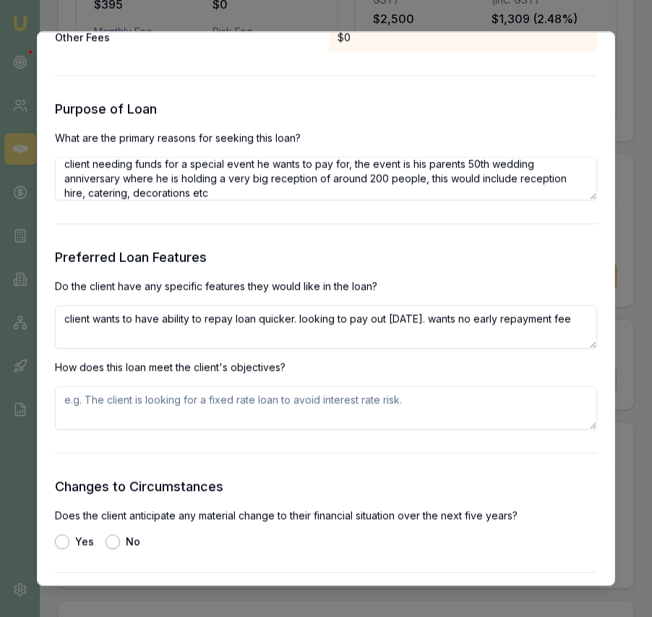
click at [177, 404] on textarea at bounding box center [326, 407] width 543 height 43
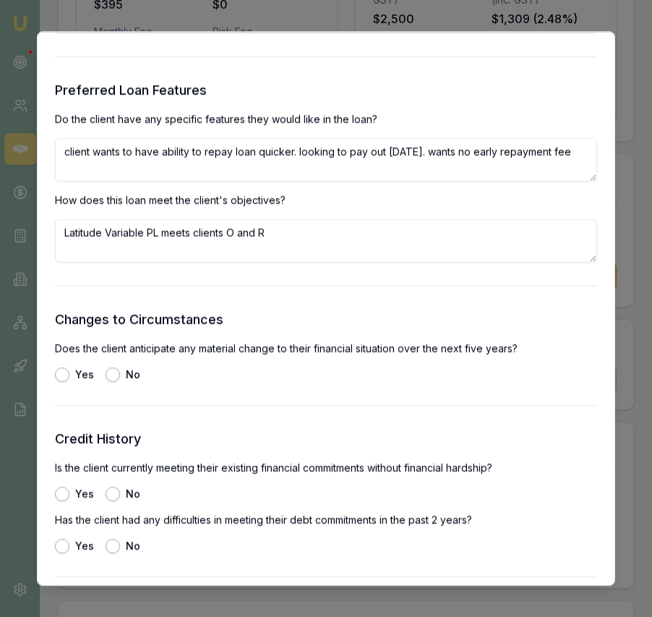
scroll to position [1613, 0]
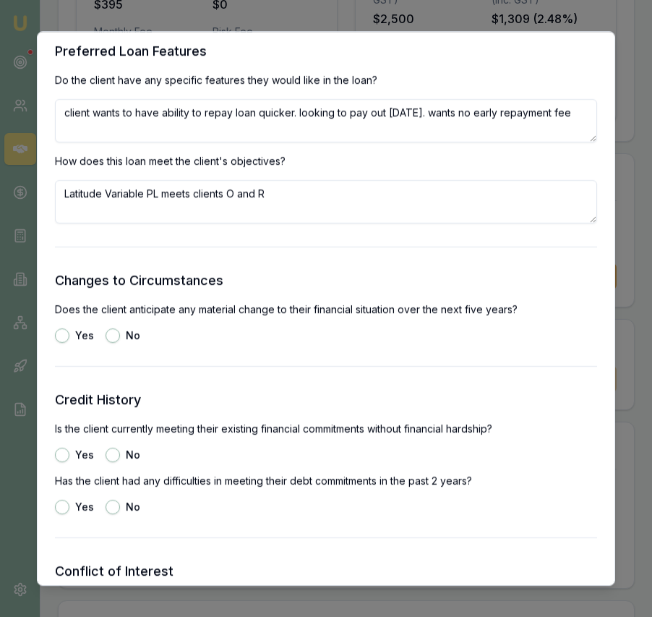
type textarea "Latitude Variable PL meets clients O and R"
drag, startPoint x: 112, startPoint y: 331, endPoint x: 98, endPoint y: 388, distance: 58.8
click at [112, 332] on button "No" at bounding box center [113, 335] width 14 height 14
radio input "true"
click at [64, 455] on button "Yes" at bounding box center [62, 455] width 14 height 14
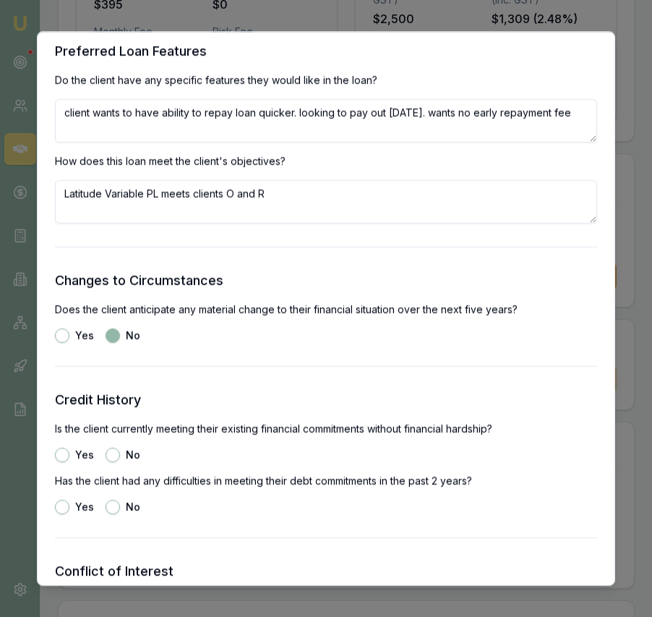
radio input "true"
click at [114, 503] on button "No" at bounding box center [113, 507] width 14 height 14
radio input "true"
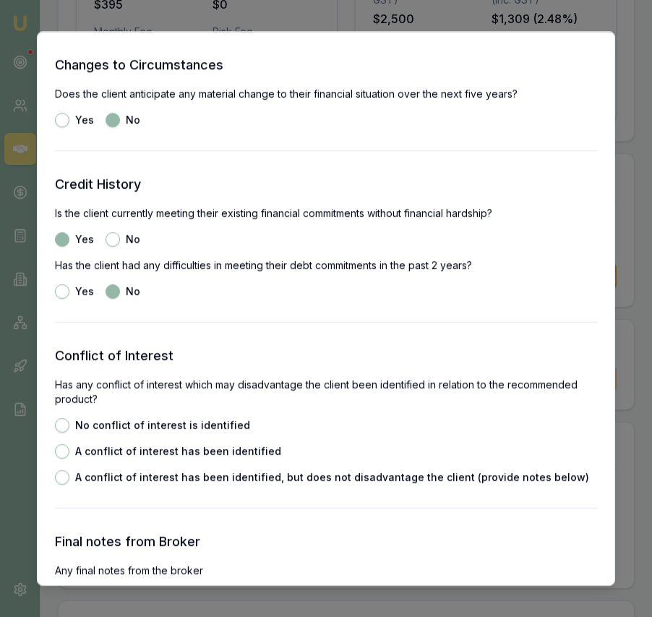
scroll to position [1829, 0]
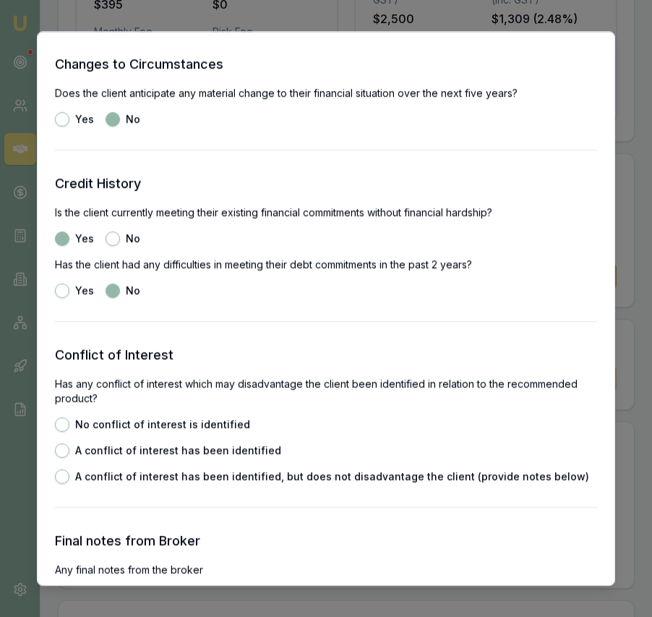
click at [67, 424] on button "No conflict of interest is identified" at bounding box center [62, 424] width 14 height 14
radio input "true"
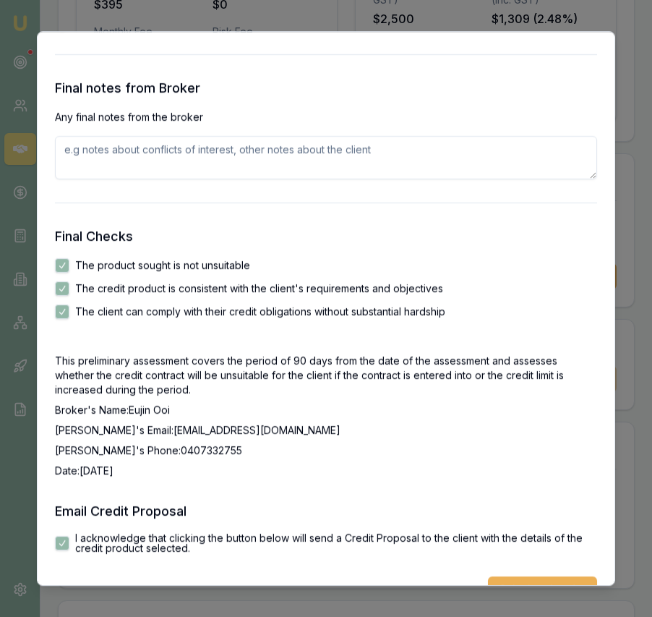
scroll to position [2316, 0]
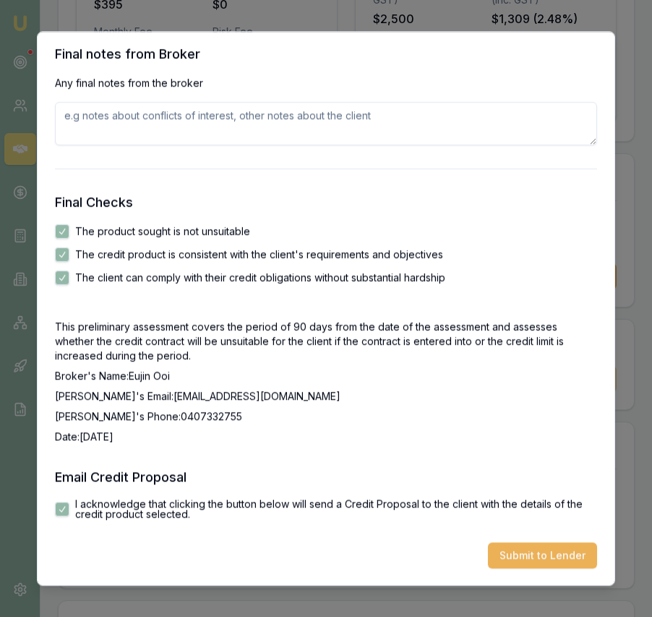
click at [512, 558] on button "Submit to Lender" at bounding box center [542, 556] width 109 height 26
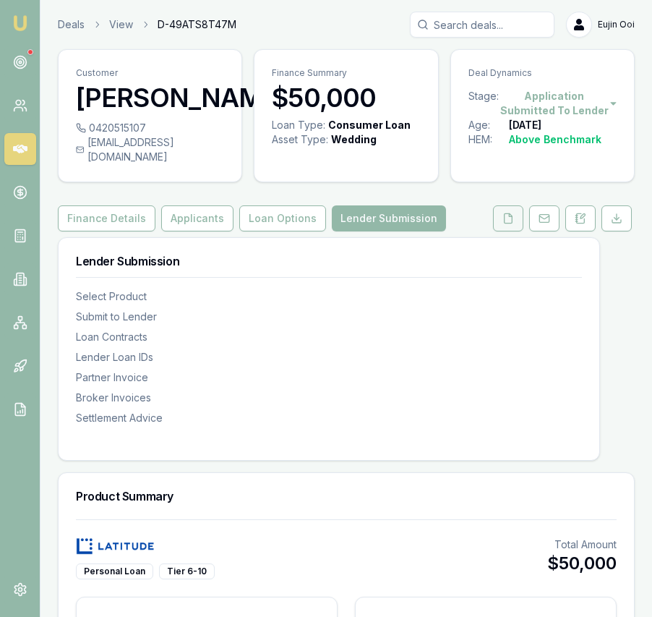
click at [501, 231] on button at bounding box center [508, 218] width 30 height 26
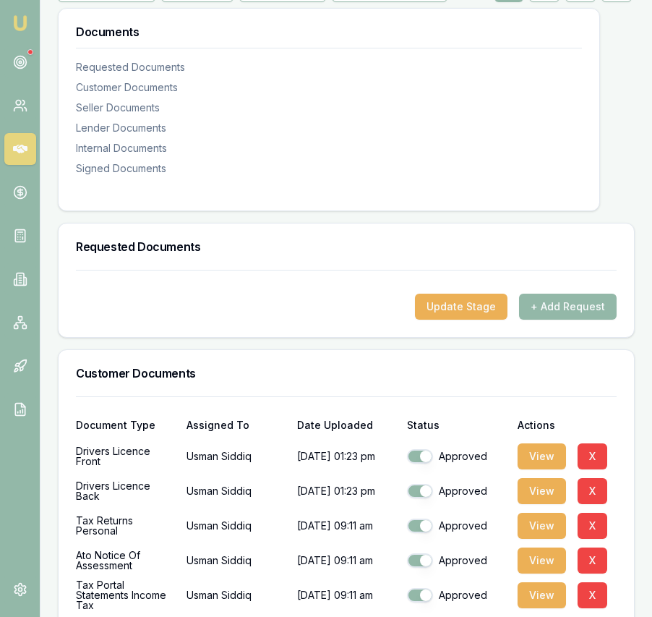
scroll to position [234, 0]
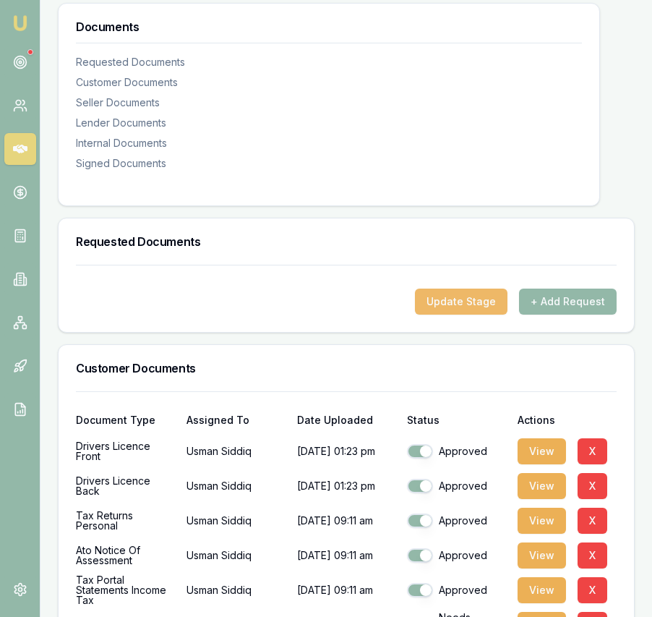
click at [458, 315] on button "Update Stage" at bounding box center [461, 302] width 93 height 26
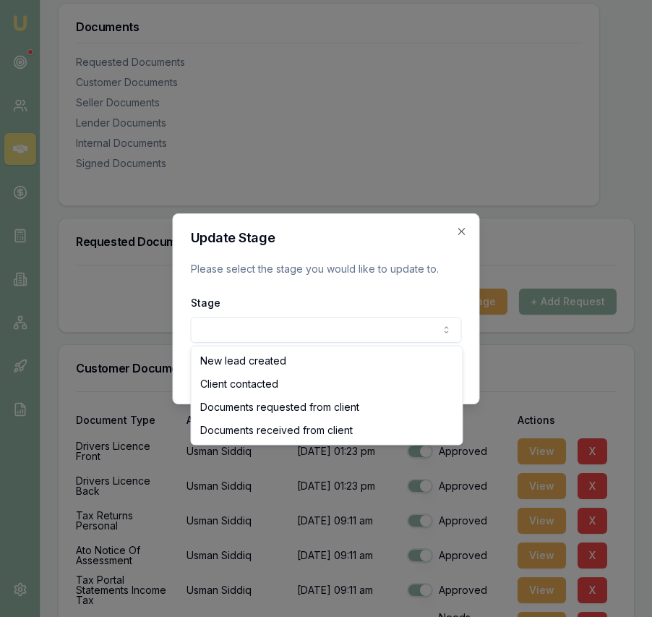
click at [370, 323] on body "Emu Broker Deals View D-49ATS8T47M Eujin Ooi Toggle Menu Customer Usman Siddiq …" at bounding box center [326, 74] width 652 height 617
select select "DOCUMENTS_RECEIVED_FROM_CLIENT"
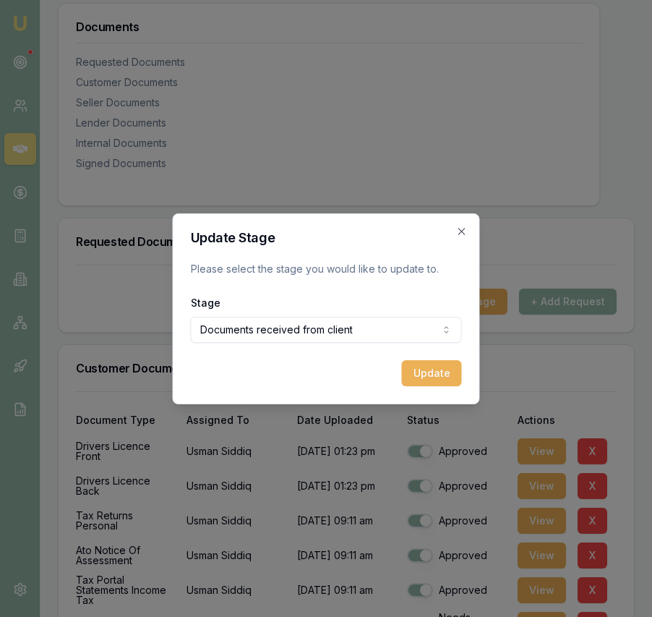
click at [446, 383] on button "Update" at bounding box center [432, 373] width 60 height 26
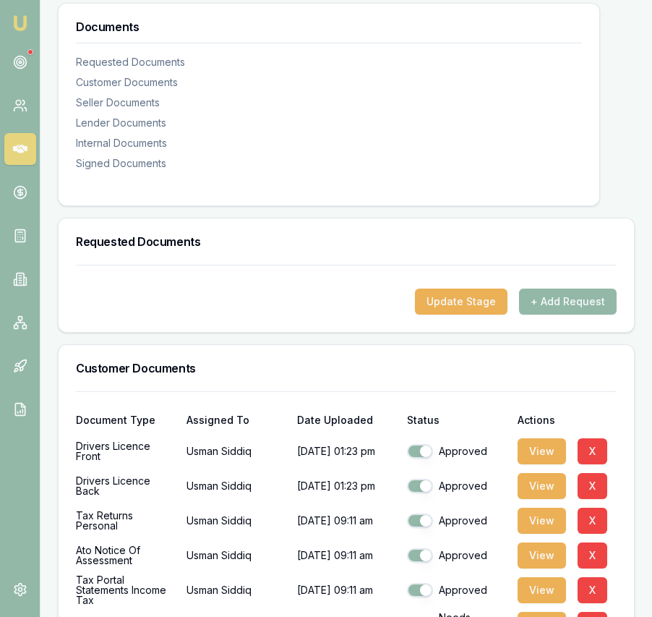
scroll to position [992, 0]
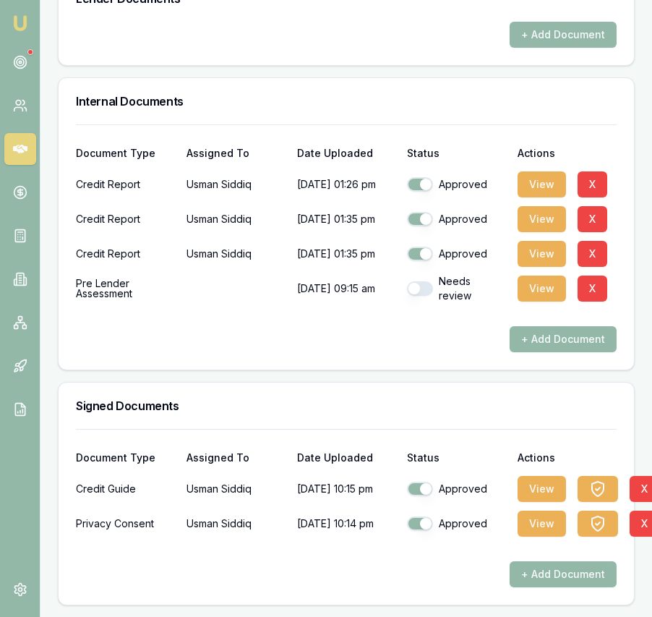
click at [415, 287] on button "button" at bounding box center [420, 288] width 26 height 14
checkbox input "true"
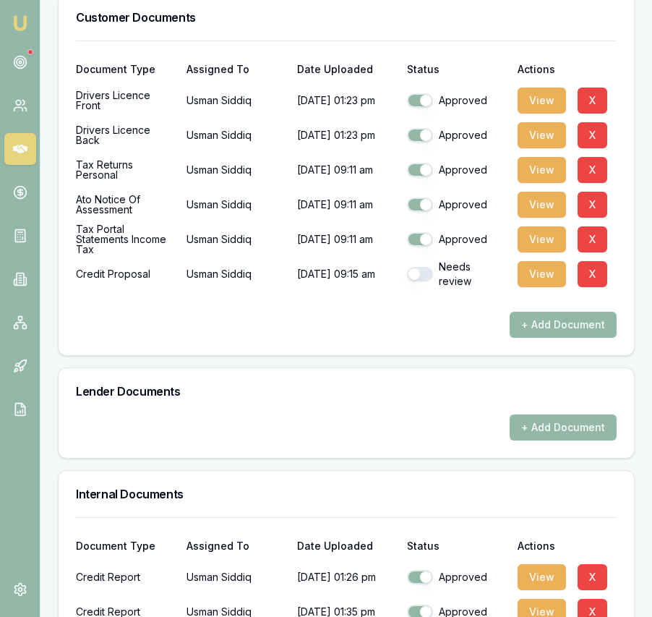
scroll to position [0, 0]
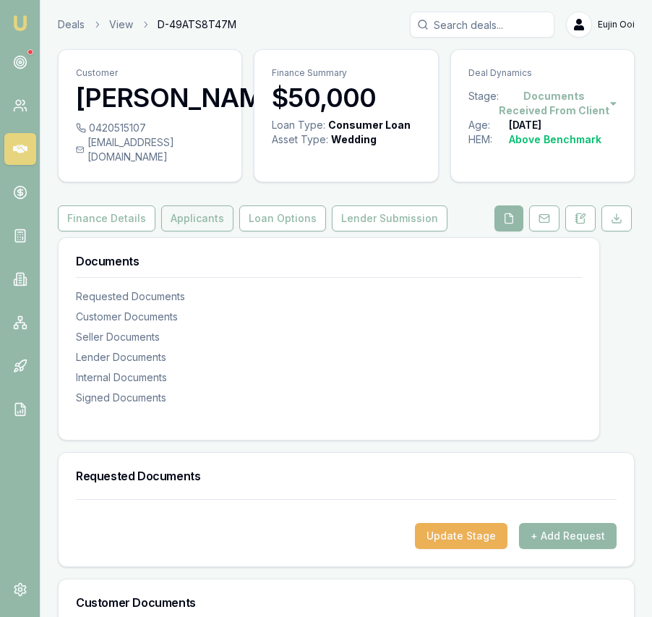
click at [210, 231] on button "Applicants" at bounding box center [197, 218] width 72 height 26
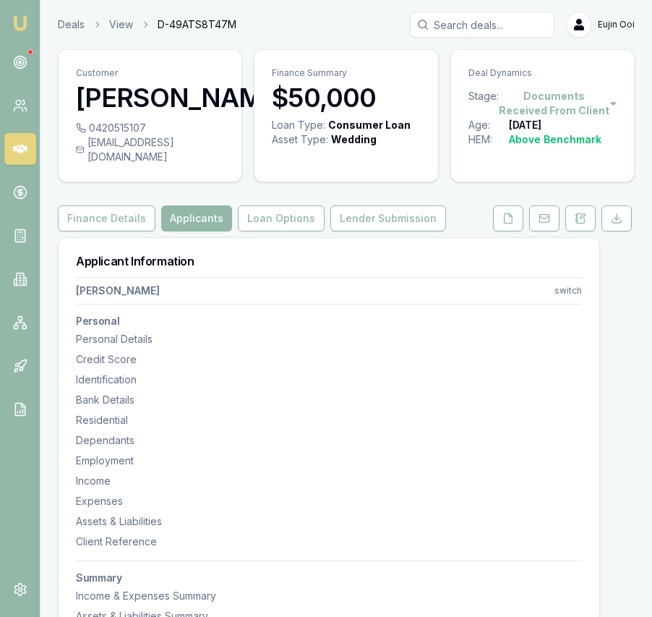
click at [12, 22] on img at bounding box center [20, 22] width 17 height 17
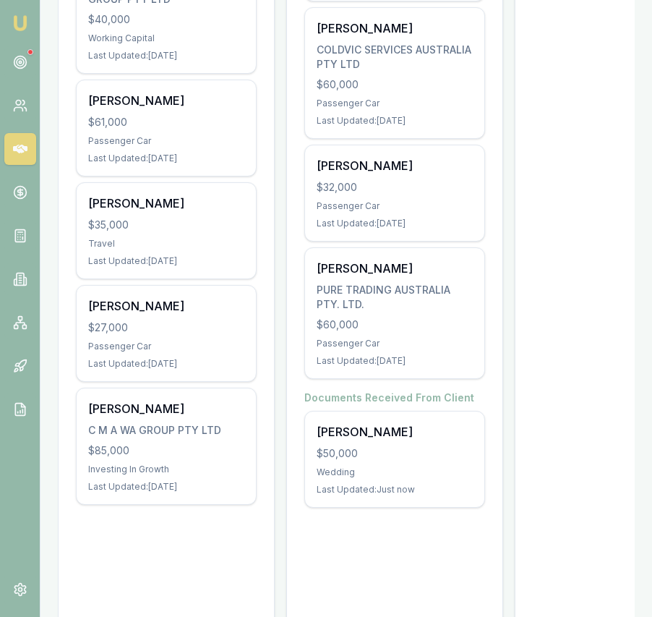
scroll to position [637, 0]
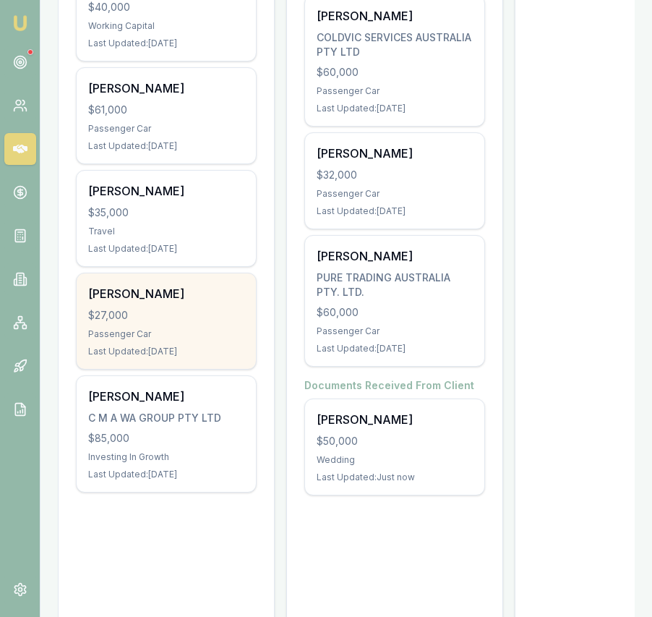
click at [186, 344] on div "Muhammed Ajmal $27,000 Passenger Car Last Updated: 20 days ago" at bounding box center [166, 320] width 179 height 95
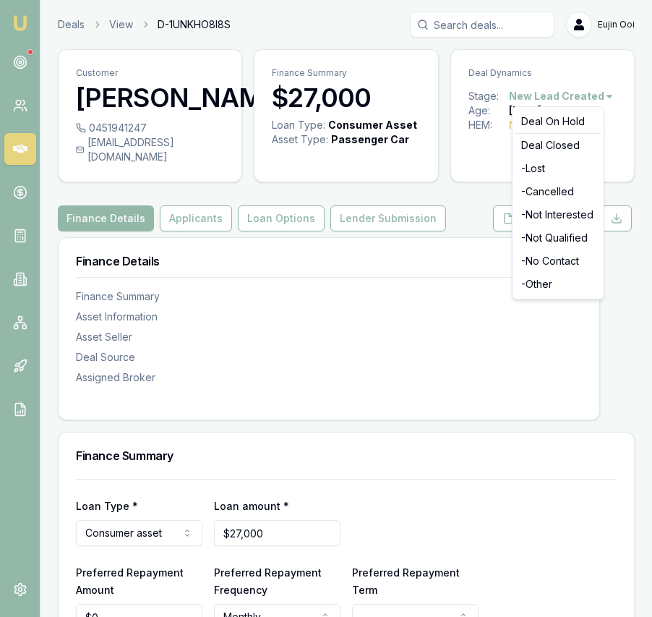
click at [570, 93] on html "Emu Broker Deals View D-1UNKHO8I8S [PERSON_NAME] Toggle Menu Customer [PERSON_N…" at bounding box center [326, 308] width 652 height 617
click at [560, 166] on div "- Lost" at bounding box center [558, 168] width 85 height 23
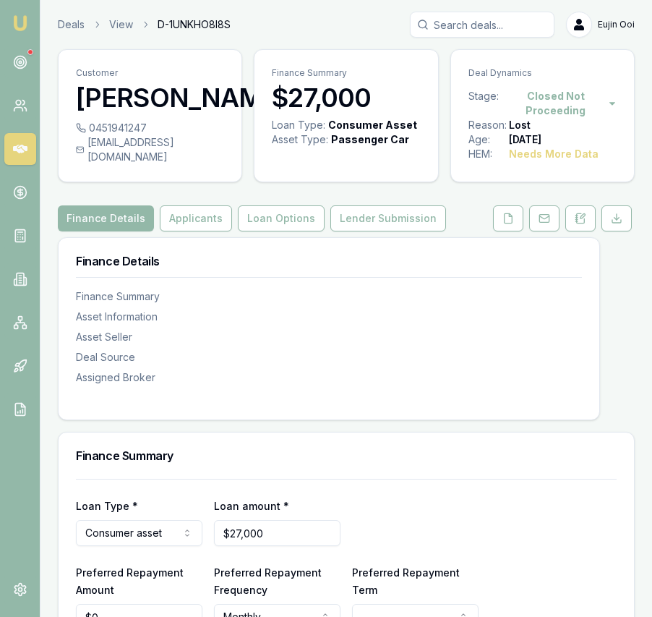
click at [27, 24] on img at bounding box center [20, 22] width 17 height 17
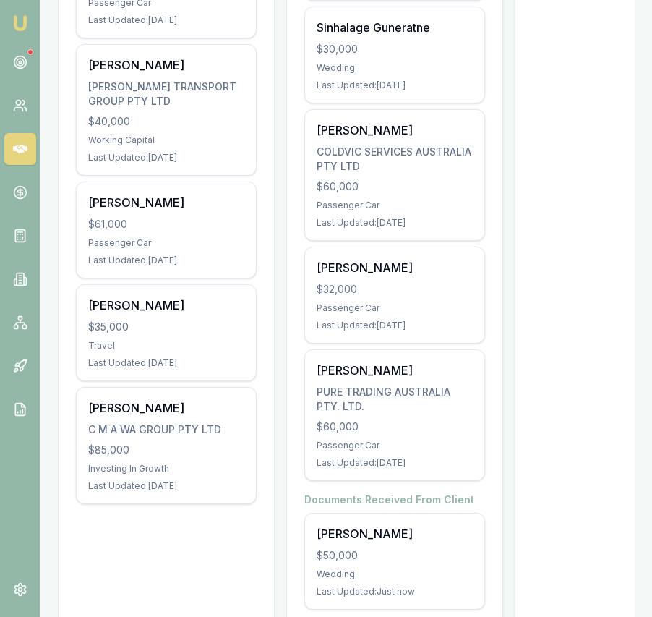
scroll to position [527, 0]
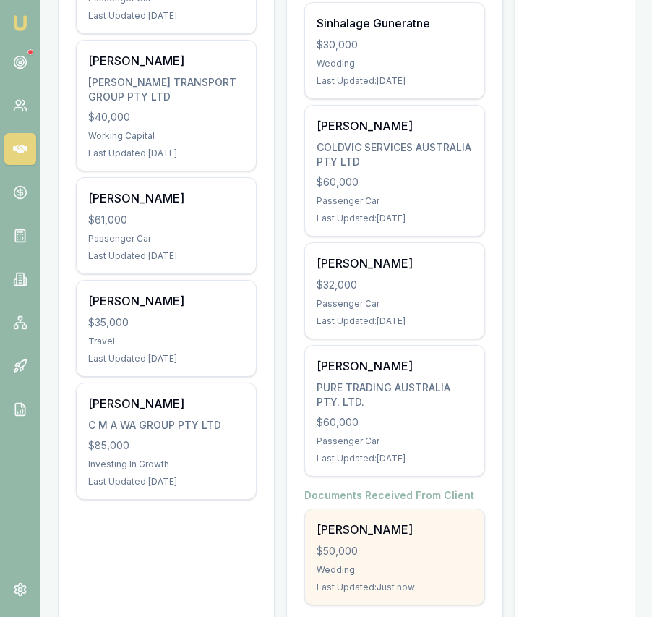
click at [367, 528] on div "[PERSON_NAME]" at bounding box center [395, 529] width 156 height 17
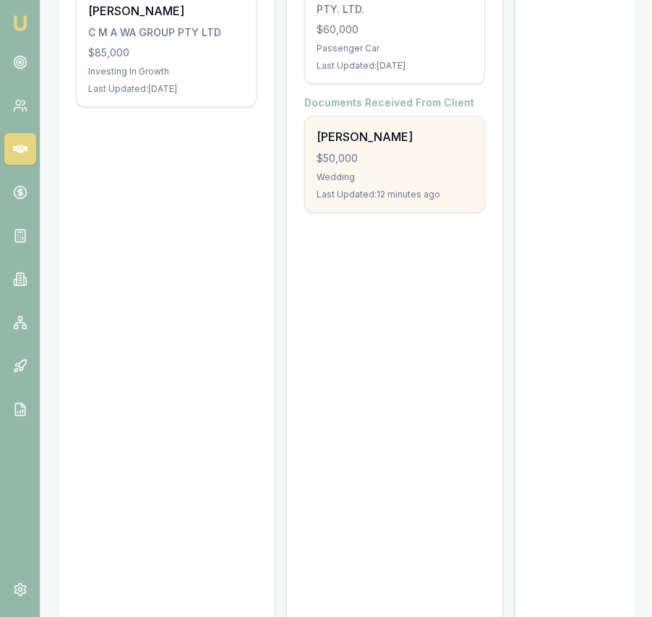
scroll to position [917, 0]
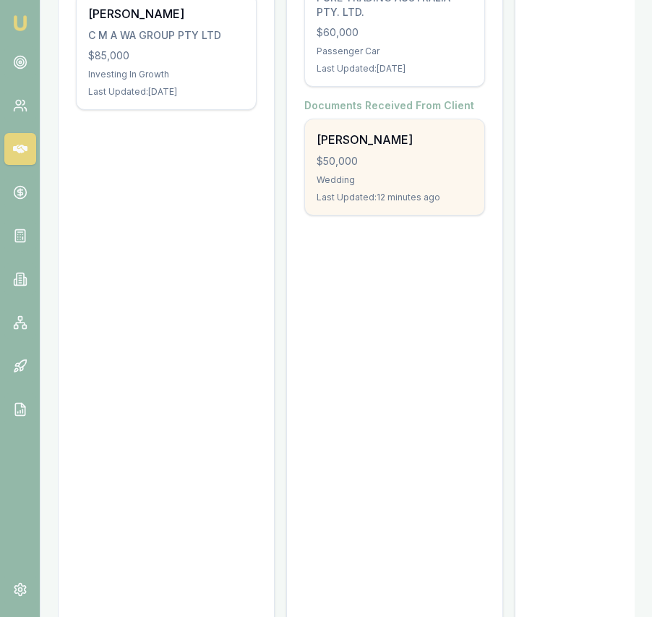
click at [375, 177] on div "Wedding" at bounding box center [395, 180] width 156 height 12
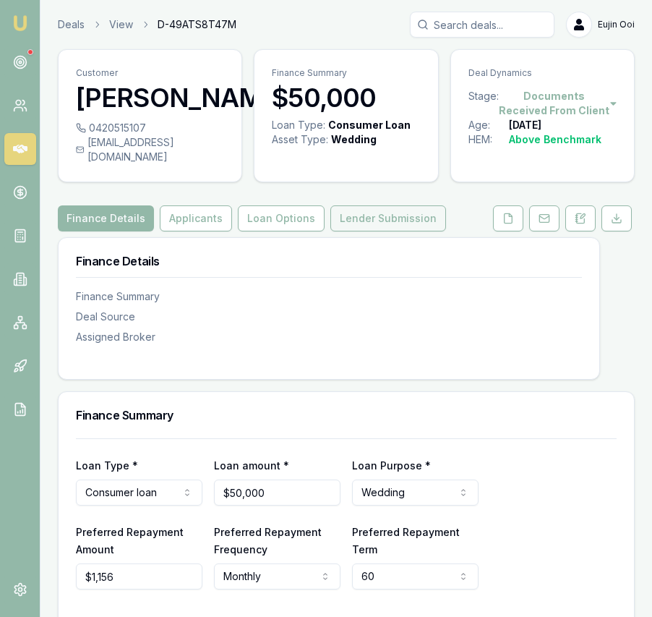
click at [388, 231] on button "Lender Submission" at bounding box center [389, 218] width 116 height 26
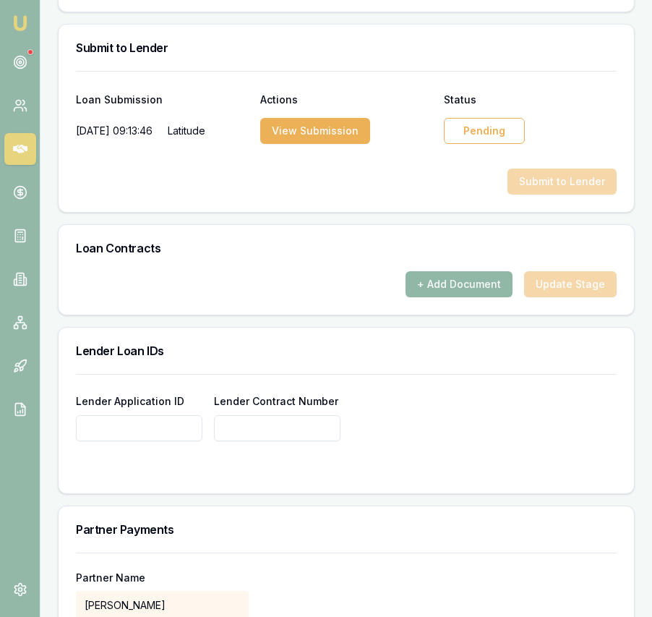
scroll to position [987, 0]
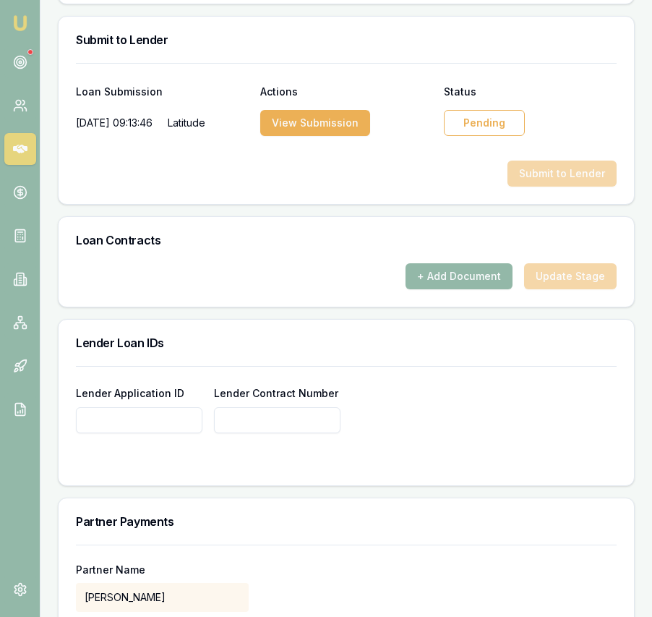
click at [553, 284] on div "+ Add Document Update Stage" at bounding box center [346, 276] width 541 height 26
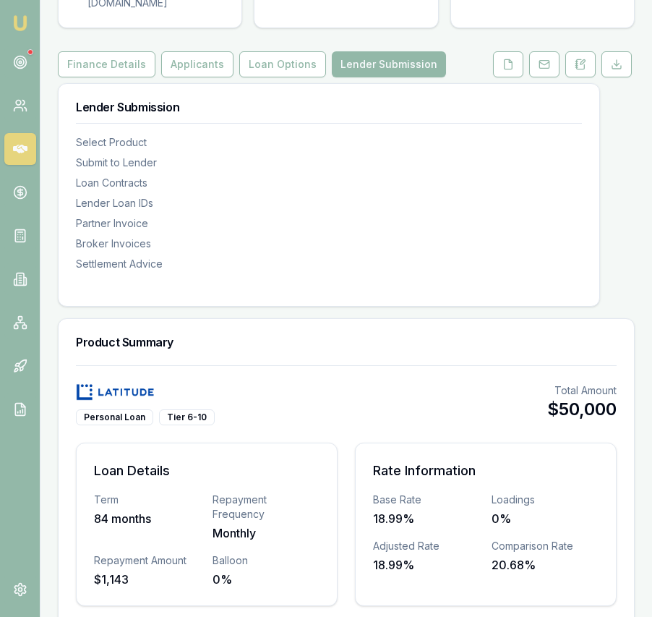
scroll to position [0, 0]
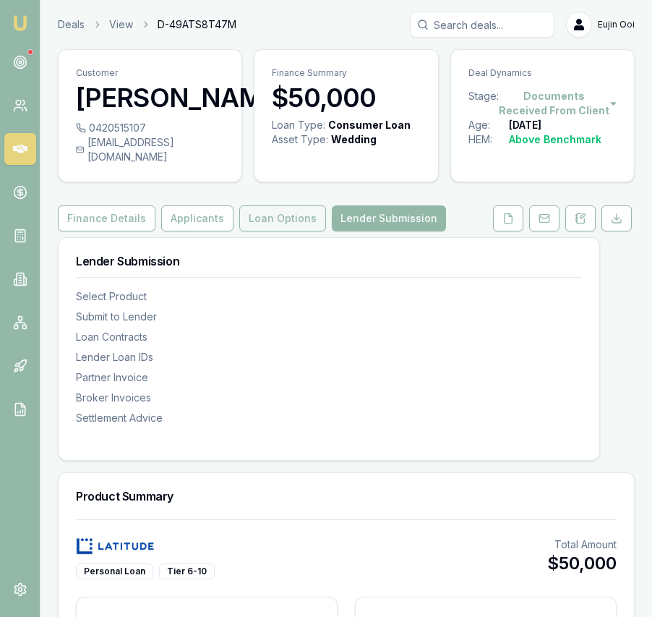
click at [281, 228] on button "Loan Options" at bounding box center [282, 218] width 87 height 26
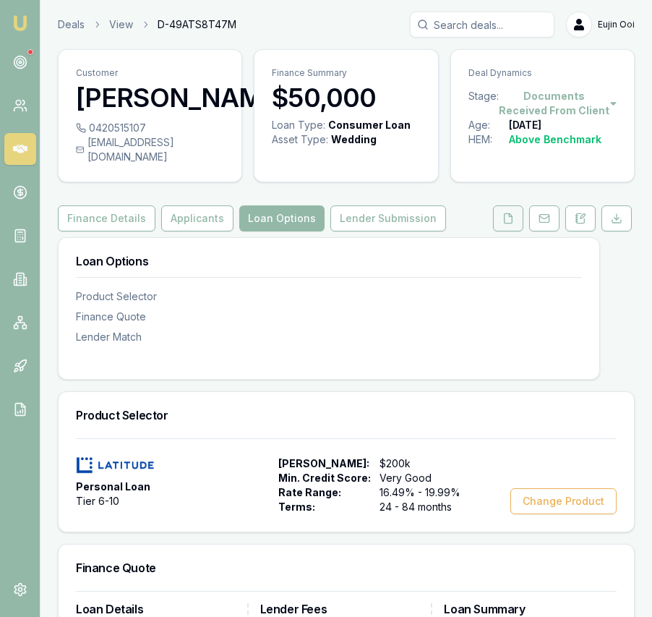
click at [511, 231] on button at bounding box center [508, 218] width 30 height 26
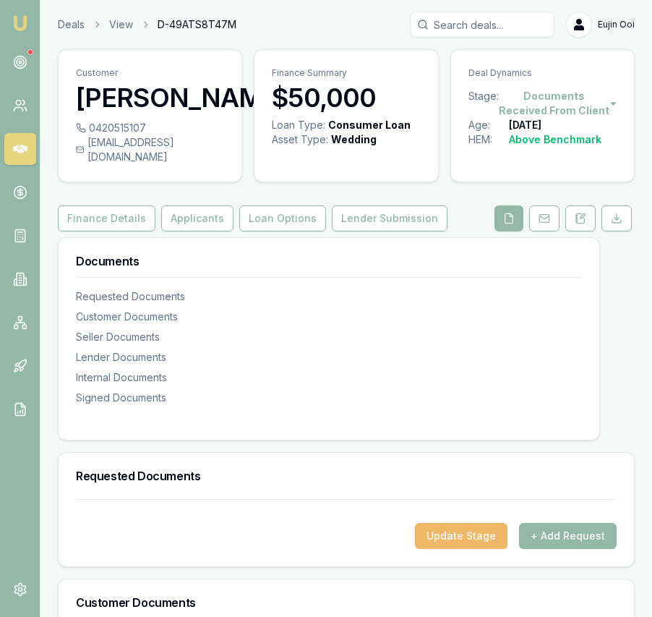
click at [483, 539] on button "Update Stage" at bounding box center [461, 536] width 93 height 26
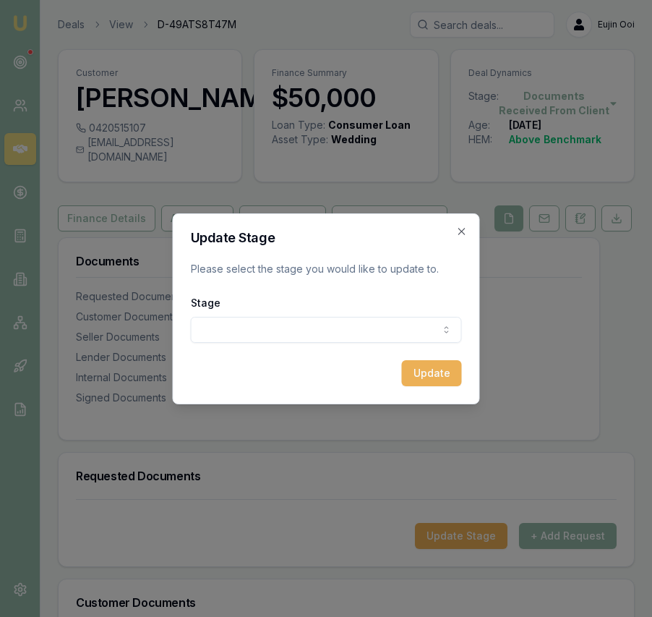
click at [452, 313] on div "Stage New lead created Client contacted Documents requested from client Documen…" at bounding box center [326, 318] width 271 height 49
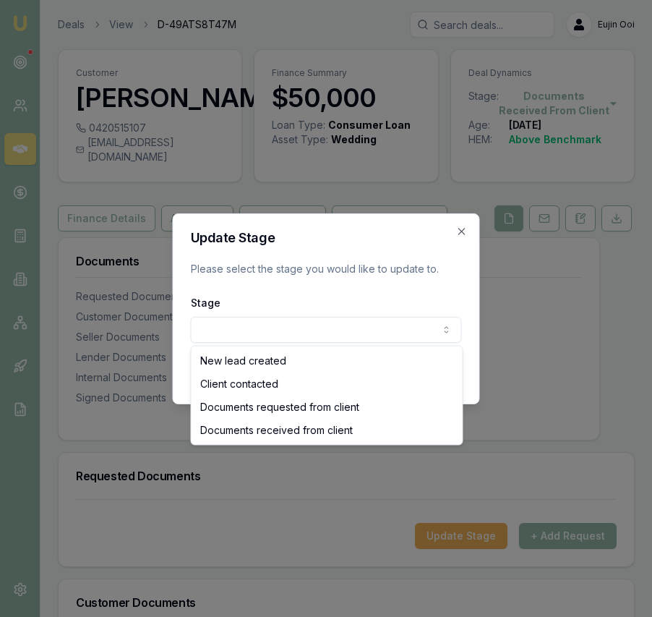
click at [451, 320] on body "Emu Broker Deals View D-49ATS8T47M Eujin Ooi Toggle Menu Customer Usman Siddiq …" at bounding box center [326, 308] width 652 height 617
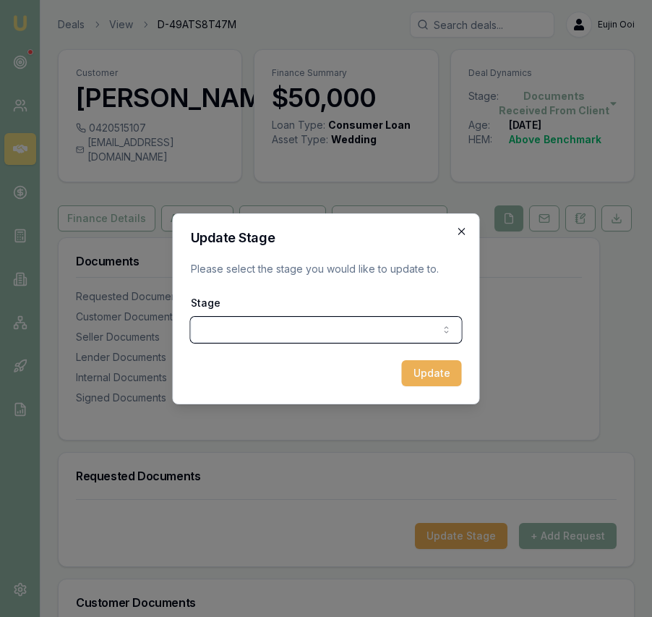
click at [465, 231] on body "Emu Broker Deals View D-49ATS8T47M Eujin Ooi Toggle Menu Customer Usman Siddiq …" at bounding box center [326, 308] width 652 height 617
click at [467, 228] on icon "button" at bounding box center [462, 232] width 12 height 12
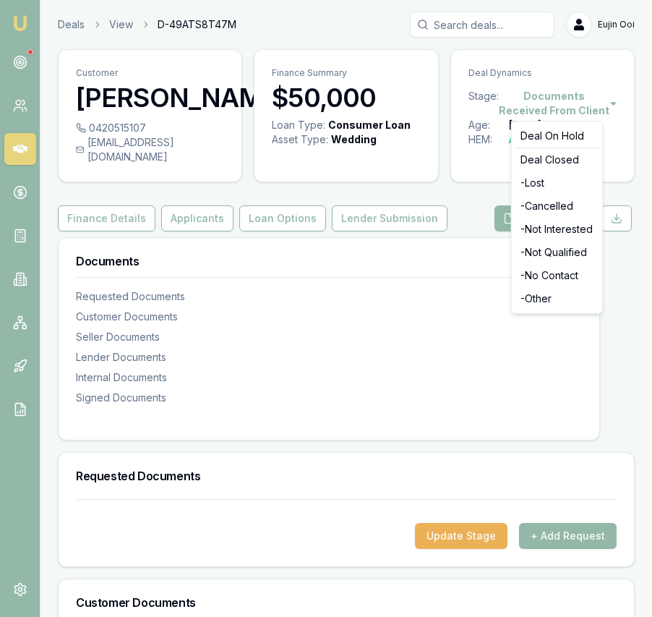
click at [539, 97] on html "Emu Broker Deals View D-49ATS8T47M Eujin Ooi Toggle Menu Customer Usman Siddiq …" at bounding box center [326, 308] width 652 height 617
click at [467, 263] on html "Emu Broker Deals View D-49ATS8T47M Eujin Ooi Toggle Menu Customer Usman Siddiq …" at bounding box center [326, 308] width 652 height 617
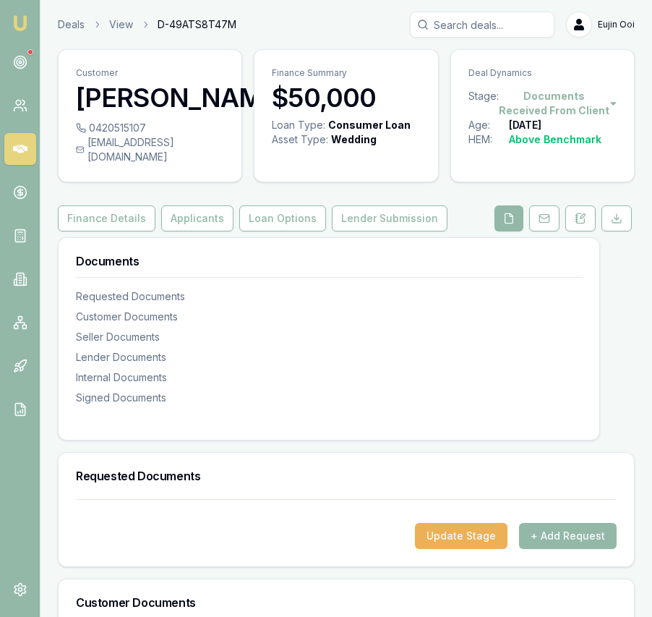
click at [418, 251] on div "Documents Requested Documents Customer Documents Seller Documents Lender Docume…" at bounding box center [329, 338] width 543 height 203
click at [407, 230] on button "Lender Submission" at bounding box center [390, 218] width 116 height 26
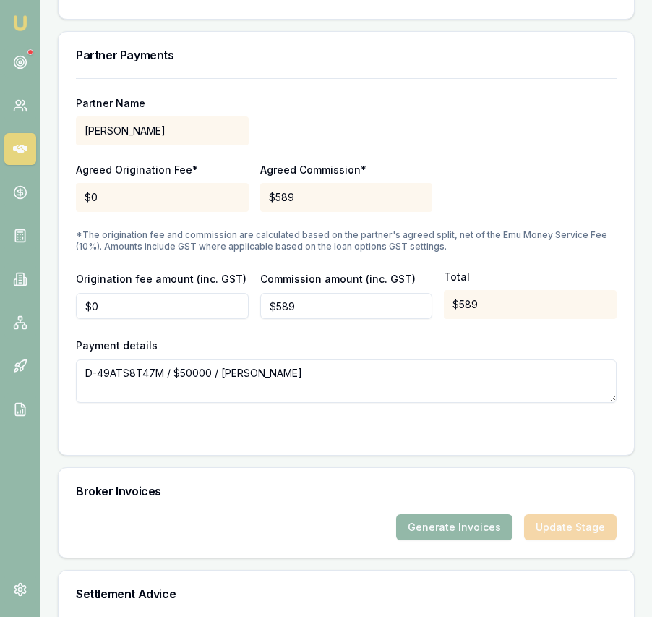
scroll to position [1454, 0]
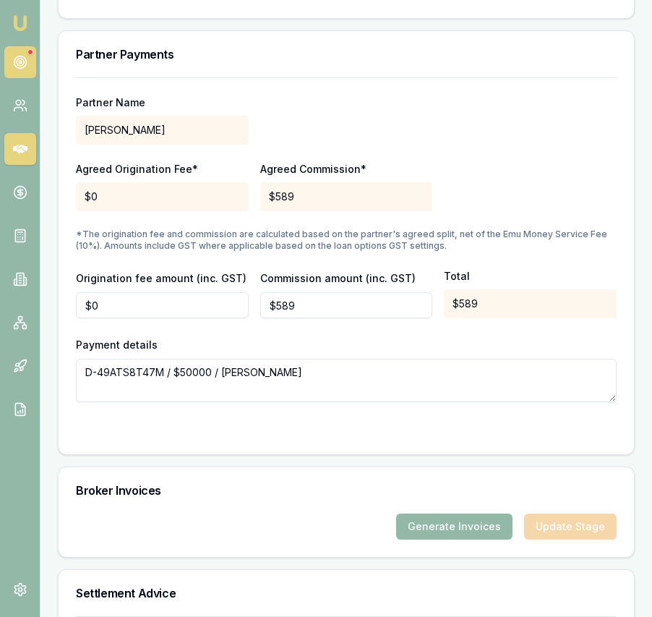
click at [25, 64] on circle at bounding box center [20, 62] width 12 height 12
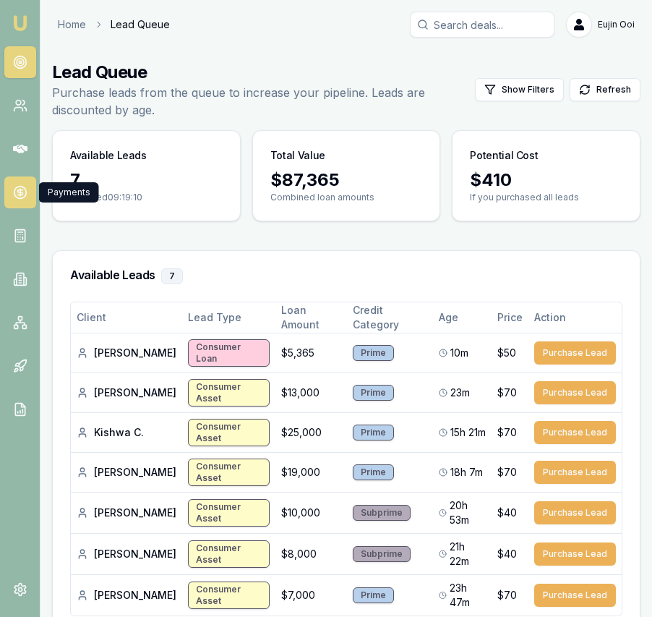
click at [27, 198] on icon at bounding box center [20, 192] width 14 height 14
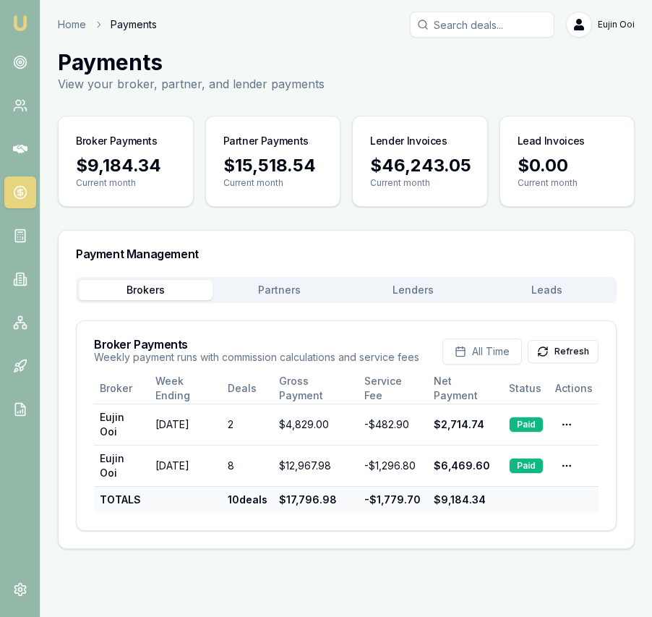
click at [428, 290] on button "Lenders" at bounding box center [414, 290] width 134 height 20
click at [396, 292] on button "Lenders" at bounding box center [414, 290] width 134 height 20
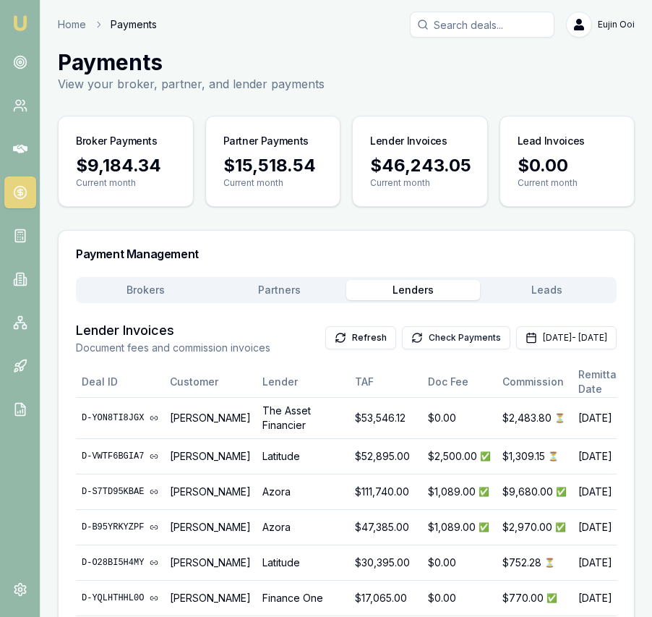
click at [402, 333] on button "Check Payments" at bounding box center [456, 337] width 109 height 23
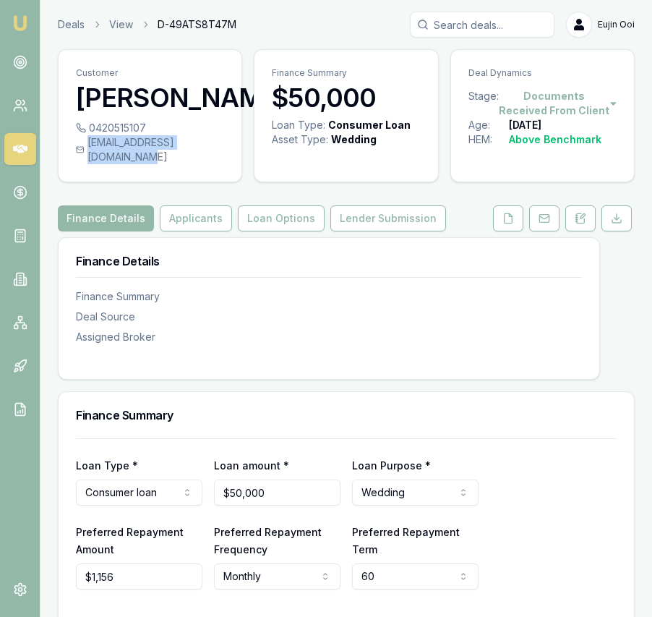
drag, startPoint x: 224, startPoint y: 172, endPoint x: 79, endPoint y: 171, distance: 145.4
click at [79, 171] on div "0420515107 [EMAIL_ADDRESS][DOMAIN_NAME]" at bounding box center [150, 151] width 183 height 61
copy div "[EMAIL_ADDRESS][DOMAIN_NAME]"
